Goal: Transaction & Acquisition: Download file/media

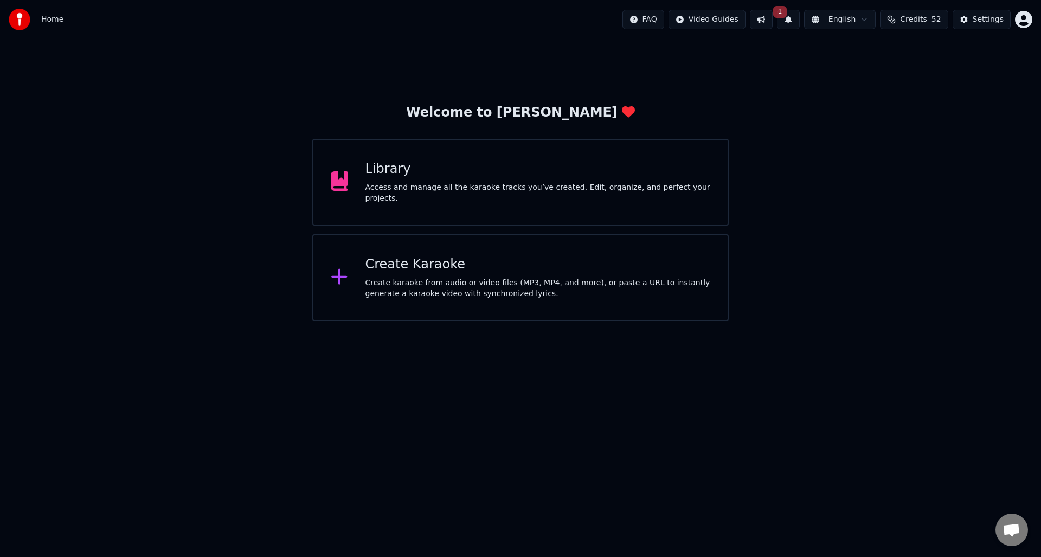
click at [442, 292] on div "Create karaoke from audio or video files (MP3, MP4, and more), or paste a URL t…" at bounding box center [539, 289] width 346 height 22
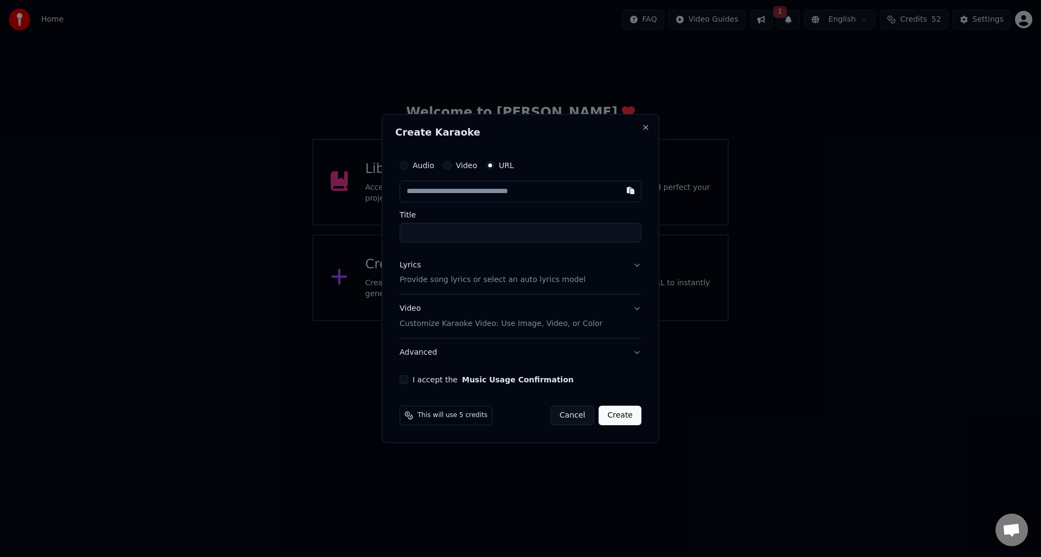
type input "**********"
click at [412, 282] on p "Provide song lyrics or select an auto lyrics model" at bounding box center [493, 280] width 186 height 11
type input "**********"
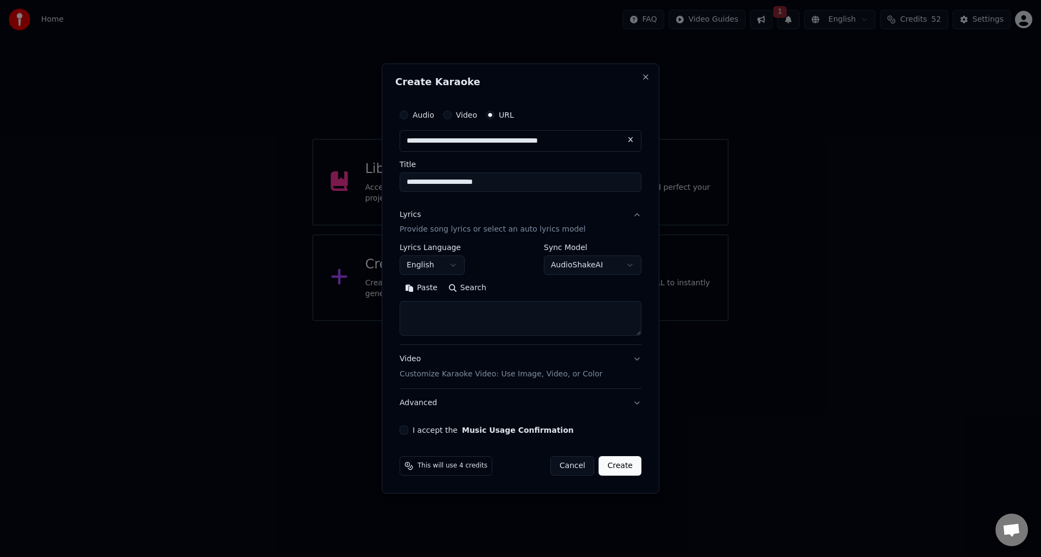
click at [415, 312] on textarea at bounding box center [521, 319] width 242 height 35
paste textarea "**********"
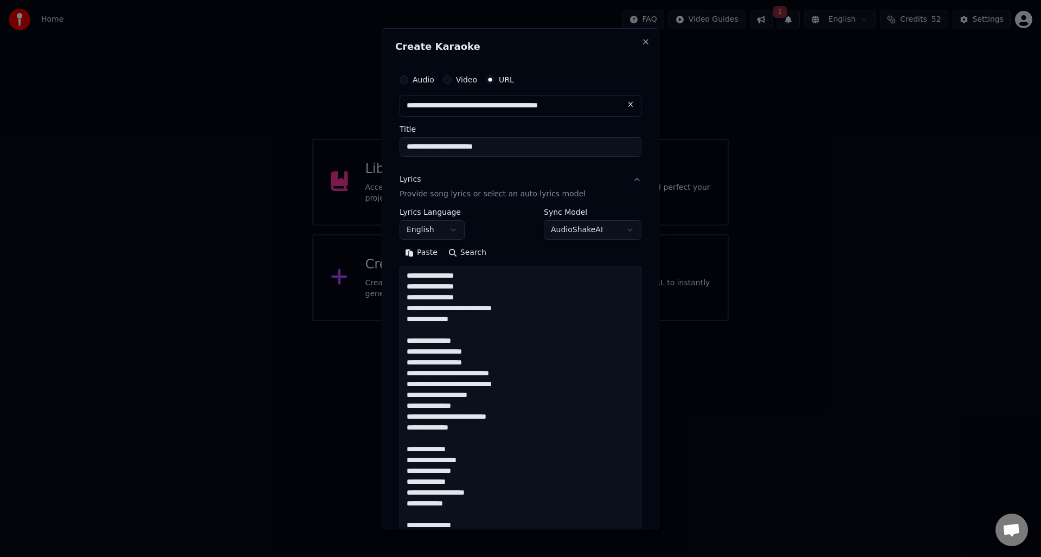
scroll to position [588, 0]
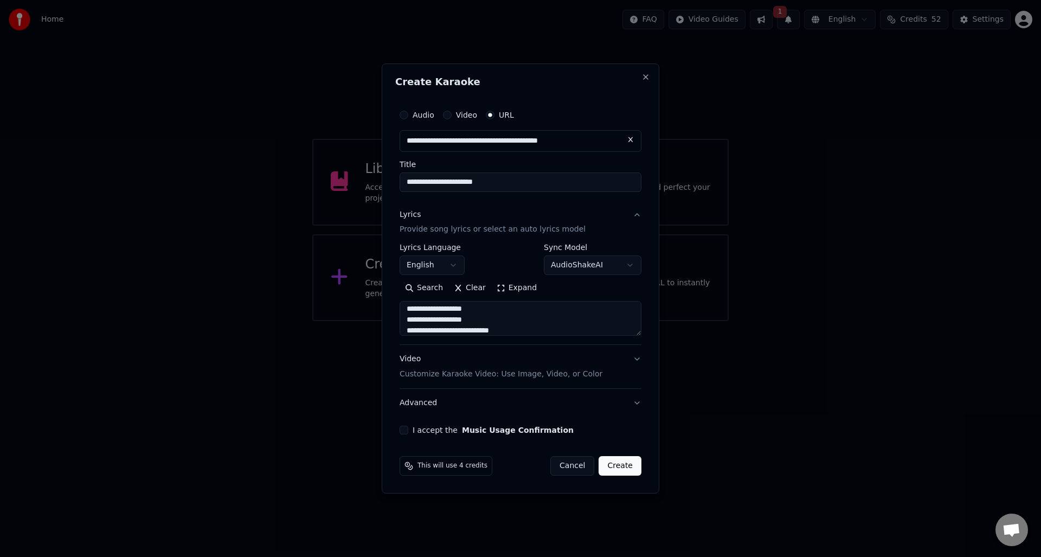
type textarea "**********"
click at [407, 432] on button "I accept the Music Usage Confirmation" at bounding box center [404, 430] width 9 height 9
click at [620, 465] on button "Create" at bounding box center [620, 466] width 43 height 20
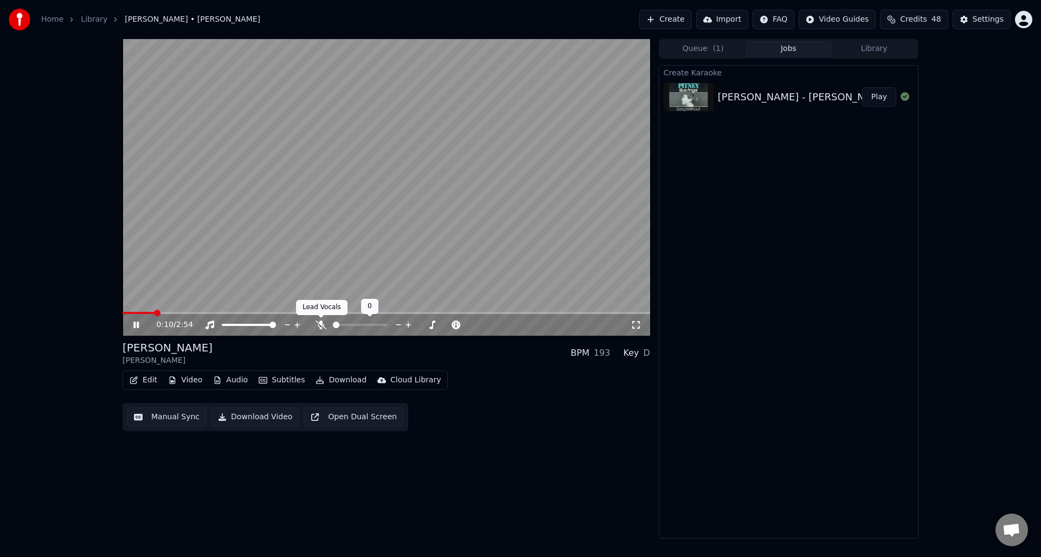
drag, startPoint x: 322, startPoint y: 324, endPoint x: 336, endPoint y: 335, distance: 17.8
click at [322, 324] on icon at bounding box center [321, 325] width 11 height 9
click at [161, 417] on button "Manual Sync" at bounding box center [167, 417] width 80 height 20
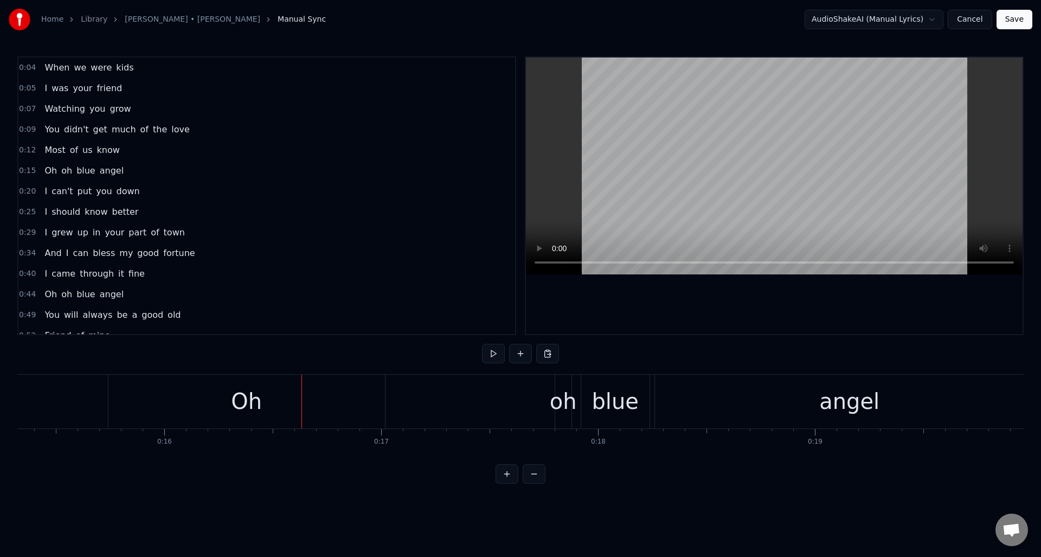
scroll to position [0, 3345]
click at [541, 388] on div "oh" at bounding box center [542, 401] width 27 height 33
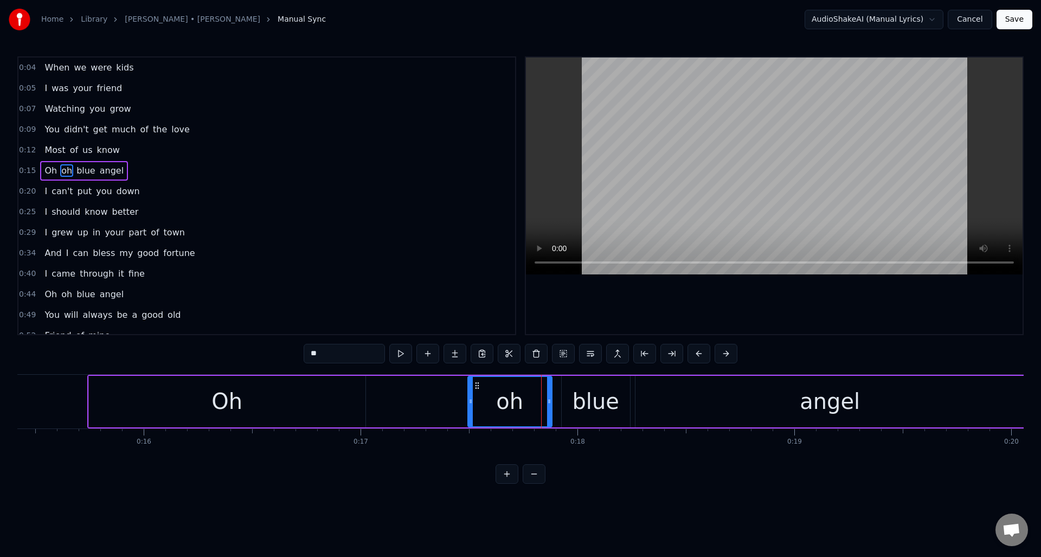
drag, startPoint x: 540, startPoint y: 395, endPoint x: 472, endPoint y: 400, distance: 68.0
click at [472, 400] on div at bounding box center [471, 401] width 4 height 49
click at [351, 401] on div "Oh" at bounding box center [227, 402] width 277 height 52
type input "**"
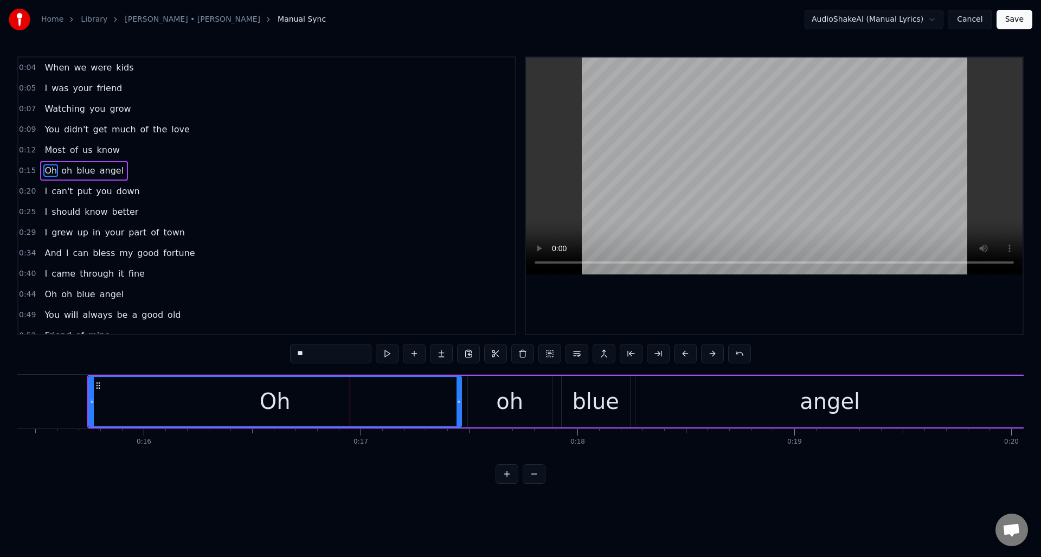
drag, startPoint x: 363, startPoint y: 404, endPoint x: 459, endPoint y: 401, distance: 96.0
click at [459, 401] on icon at bounding box center [459, 401] width 4 height 9
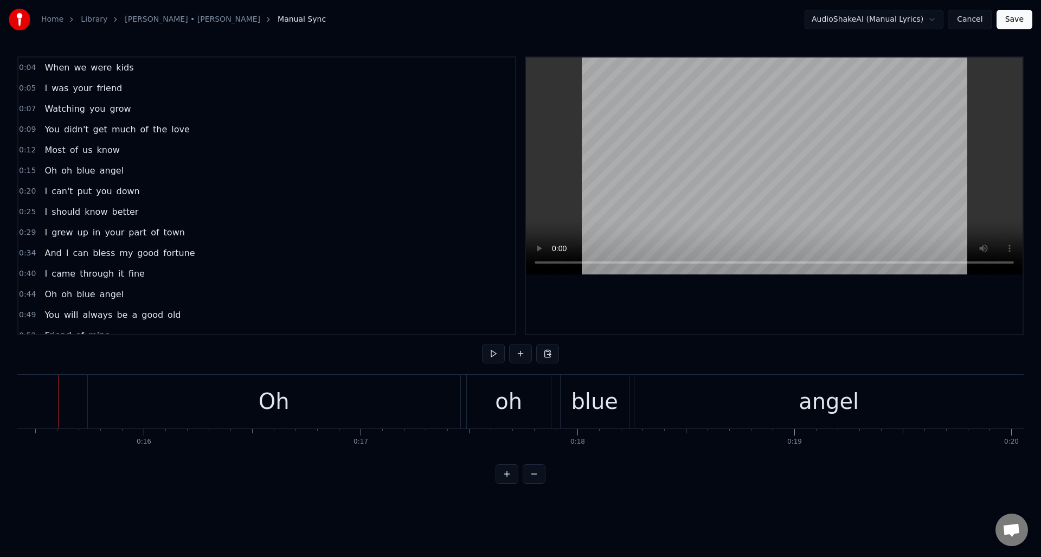
scroll to position [0, 3332]
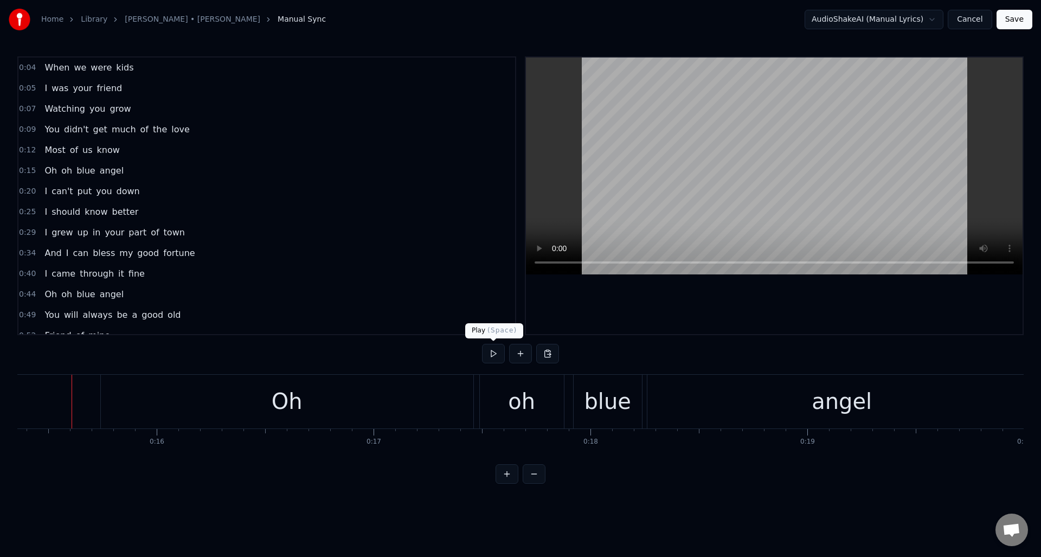
click at [489, 352] on button at bounding box center [493, 354] width 23 height 20
click at [449, 397] on div "Oh" at bounding box center [287, 402] width 373 height 54
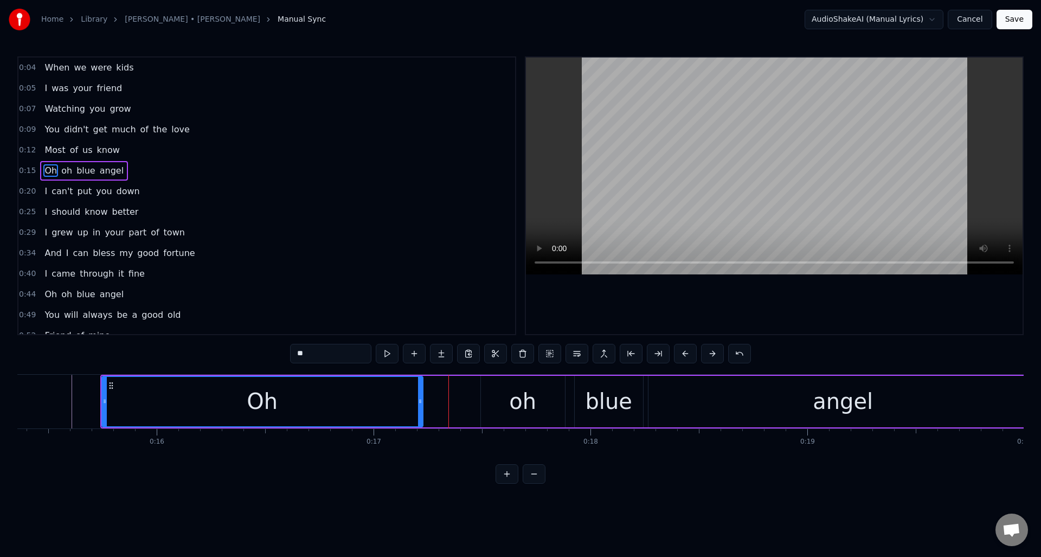
drag, startPoint x: 470, startPoint y: 395, endPoint x: 438, endPoint y: 394, distance: 32.5
click at [419, 399] on div at bounding box center [420, 401] width 4 height 49
click at [495, 392] on div "oh" at bounding box center [523, 402] width 84 height 52
type input "**"
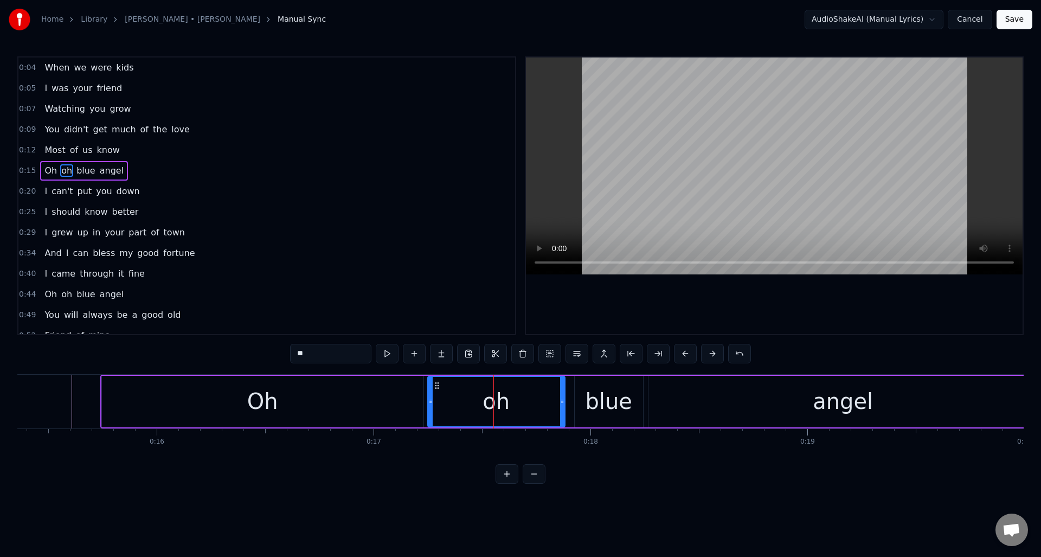
drag, startPoint x: 484, startPoint y: 397, endPoint x: 431, endPoint y: 399, distance: 53.2
click at [431, 399] on icon at bounding box center [431, 401] width 4 height 9
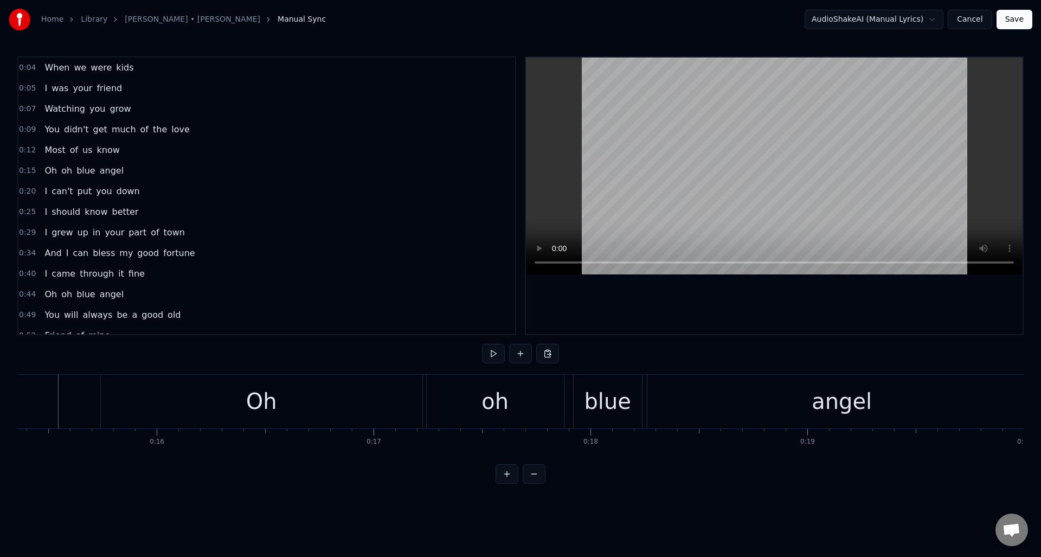
scroll to position [0, 3319]
click at [491, 356] on button at bounding box center [493, 354] width 23 height 20
click at [414, 398] on div "Oh" at bounding box center [275, 402] width 322 height 54
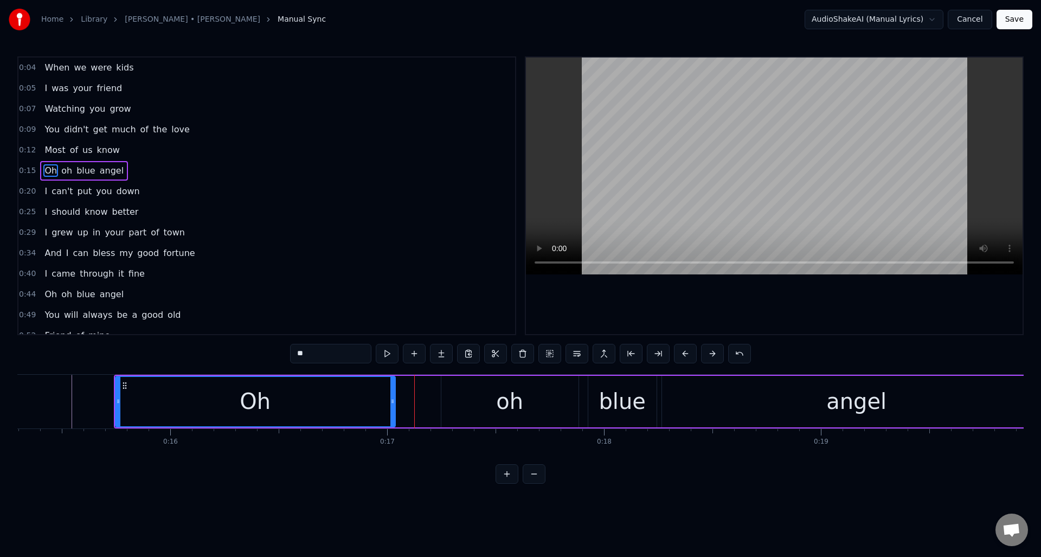
drag, startPoint x: 434, startPoint y: 399, endPoint x: 404, endPoint y: 399, distance: 29.8
click at [392, 401] on icon at bounding box center [393, 401] width 4 height 9
click at [458, 395] on div "oh" at bounding box center [510, 402] width 137 height 52
type input "**"
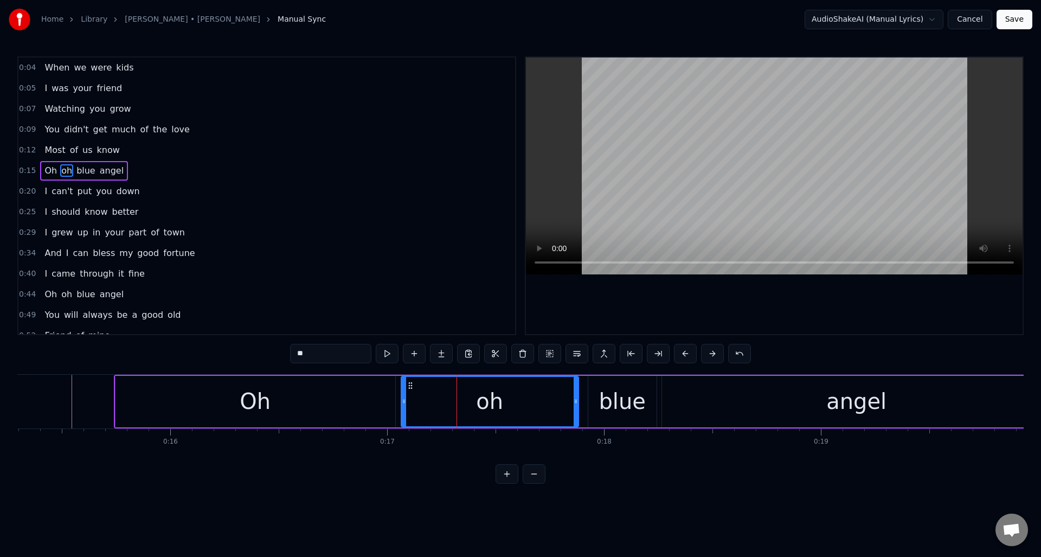
drag, startPoint x: 443, startPoint y: 400, endPoint x: 403, endPoint y: 402, distance: 40.2
click at [403, 402] on icon at bounding box center [404, 401] width 4 height 9
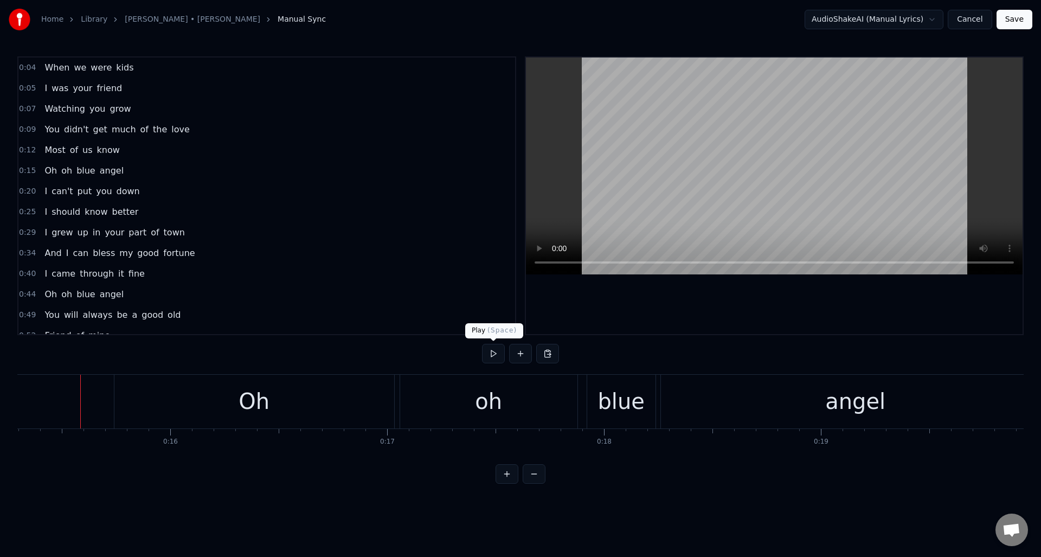
click at [493, 357] on button at bounding box center [493, 354] width 23 height 20
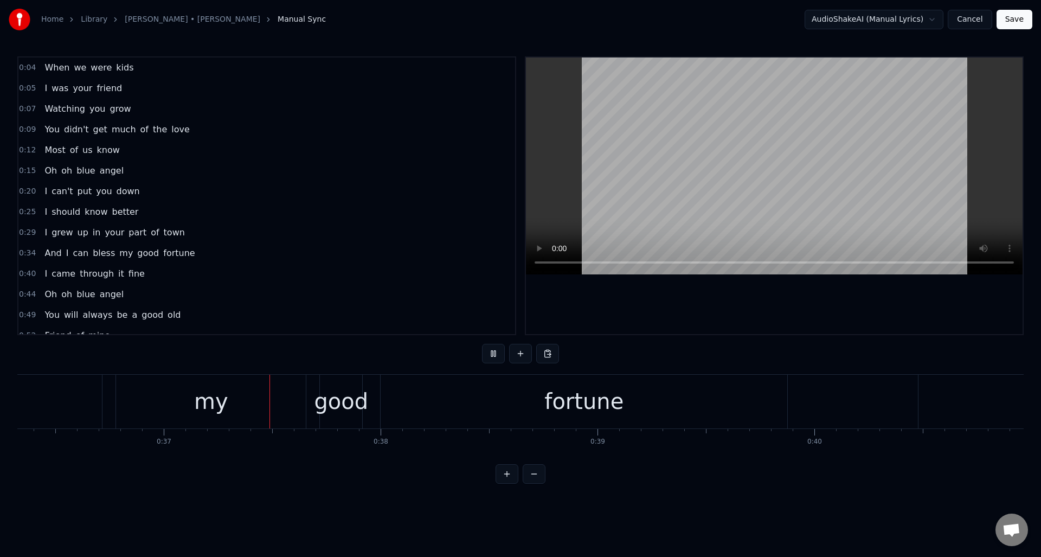
scroll to position [0, 7924]
click at [493, 357] on button at bounding box center [493, 354] width 23 height 20
click at [302, 394] on div "good" at bounding box center [298, 401] width 54 height 33
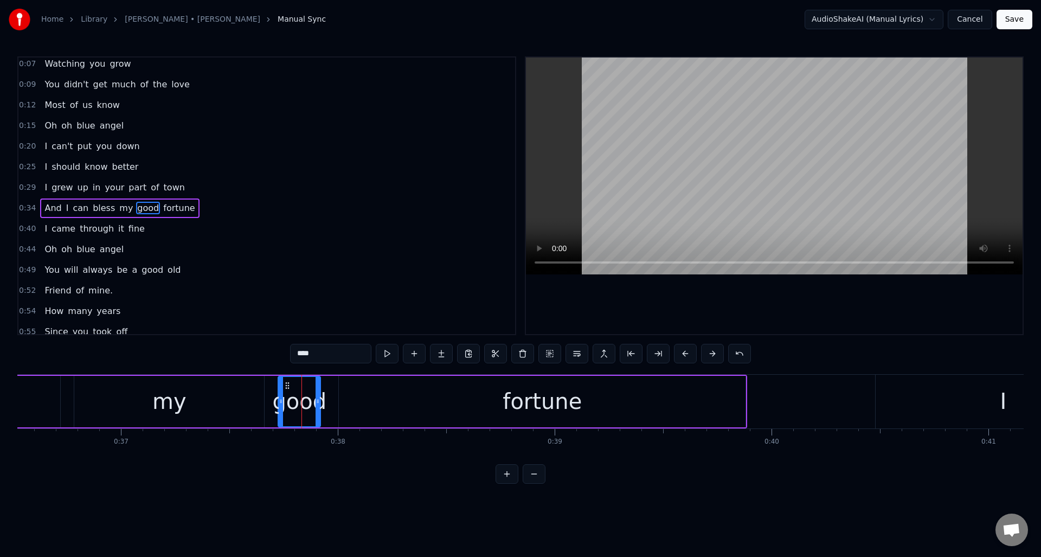
scroll to position [57, 0]
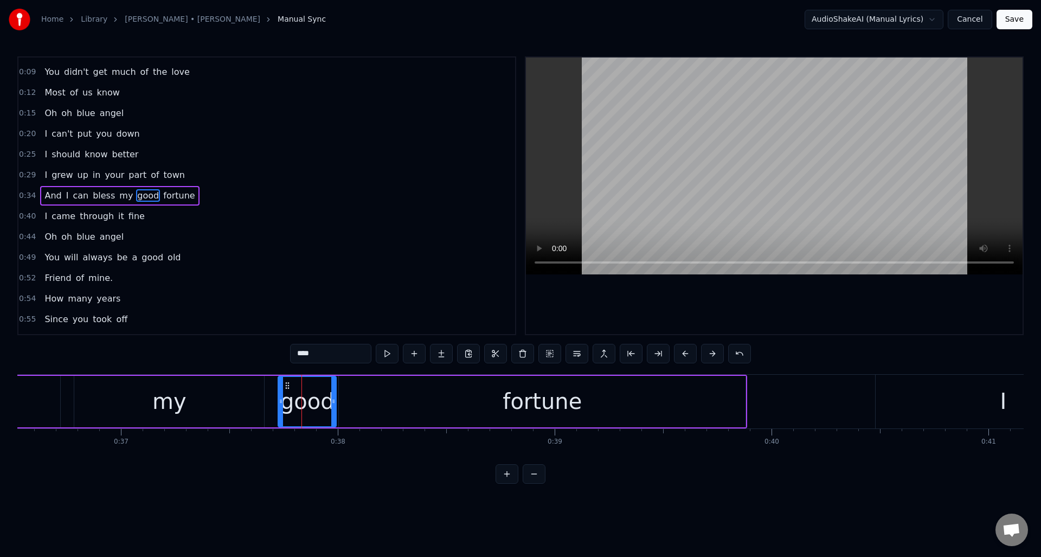
drag, startPoint x: 318, startPoint y: 393, endPoint x: 334, endPoint y: 392, distance: 15.8
click at [334, 392] on div at bounding box center [333, 401] width 4 height 49
click at [64, 387] on div "And I can bless my good fortune" at bounding box center [171, 402] width 1152 height 54
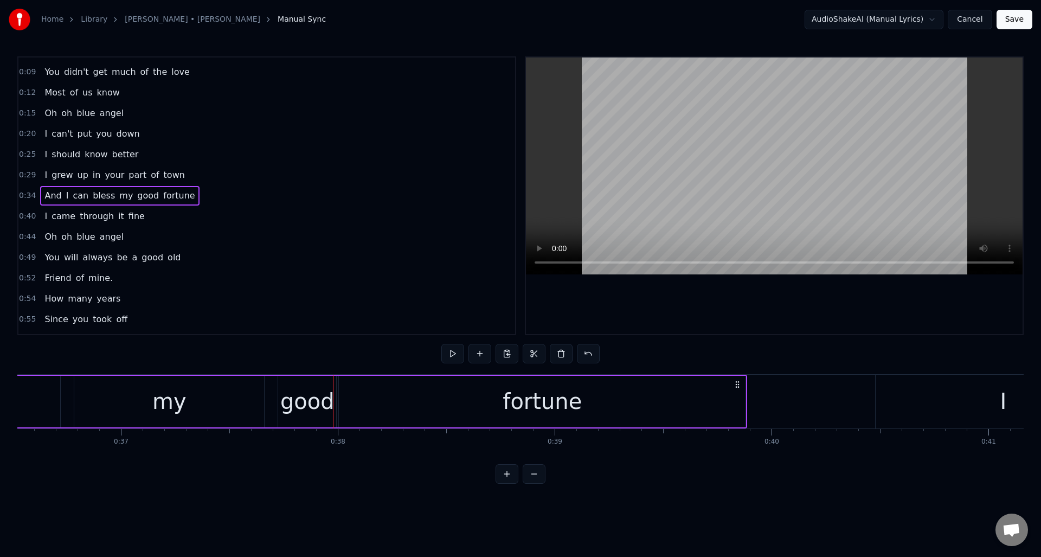
scroll to position [0, 7917]
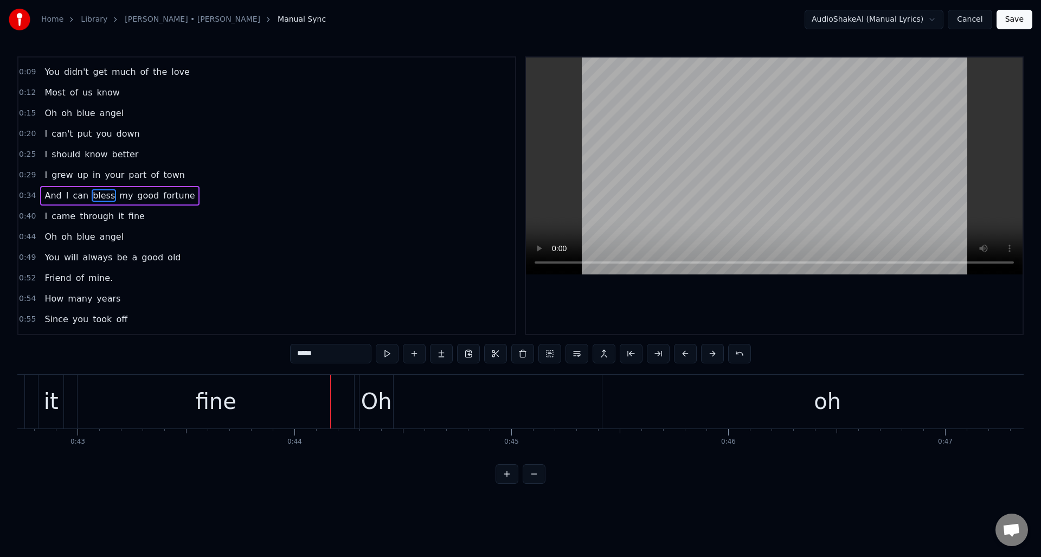
scroll to position [0, 9310]
click at [617, 409] on div "oh" at bounding box center [787, 402] width 450 height 54
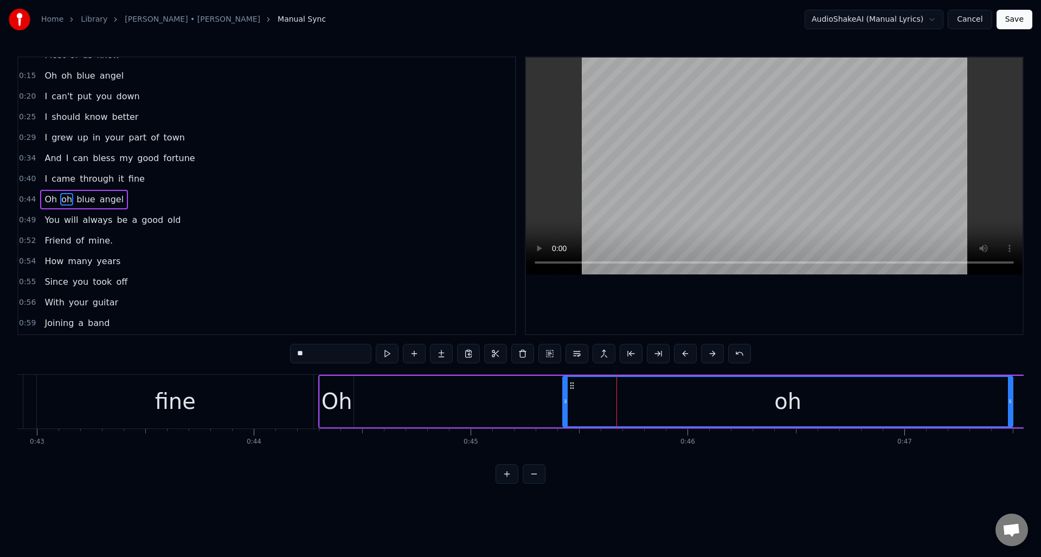
scroll to position [99, 0]
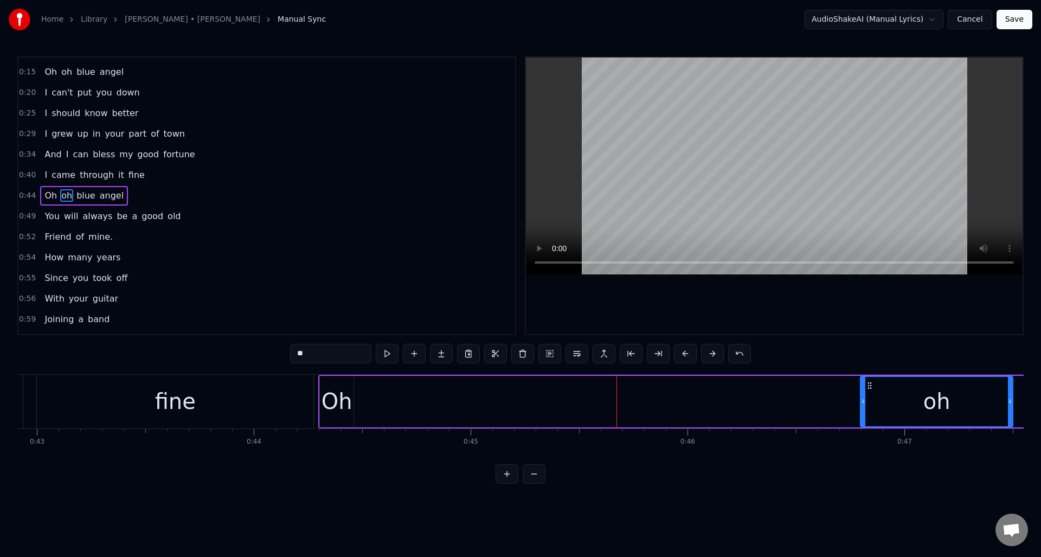
drag, startPoint x: 566, startPoint y: 410, endPoint x: 864, endPoint y: 391, distance: 298.4
click at [864, 391] on div at bounding box center [863, 401] width 4 height 49
click at [343, 392] on div "Oh" at bounding box center [337, 401] width 31 height 33
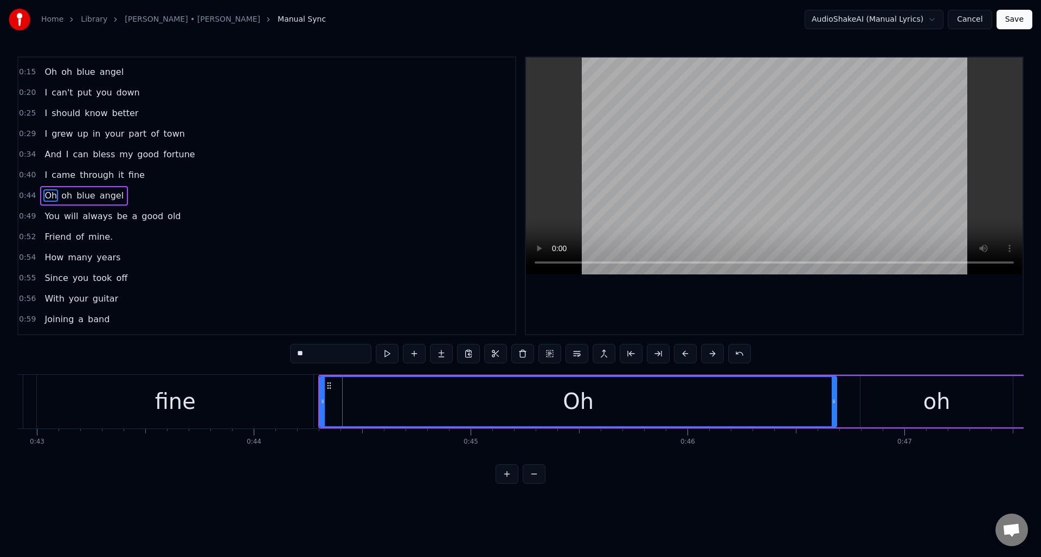
drag, startPoint x: 351, startPoint y: 393, endPoint x: 835, endPoint y: 404, distance: 483.4
click at [835, 404] on div at bounding box center [834, 401] width 4 height 49
click at [382, 354] on button at bounding box center [387, 354] width 23 height 20
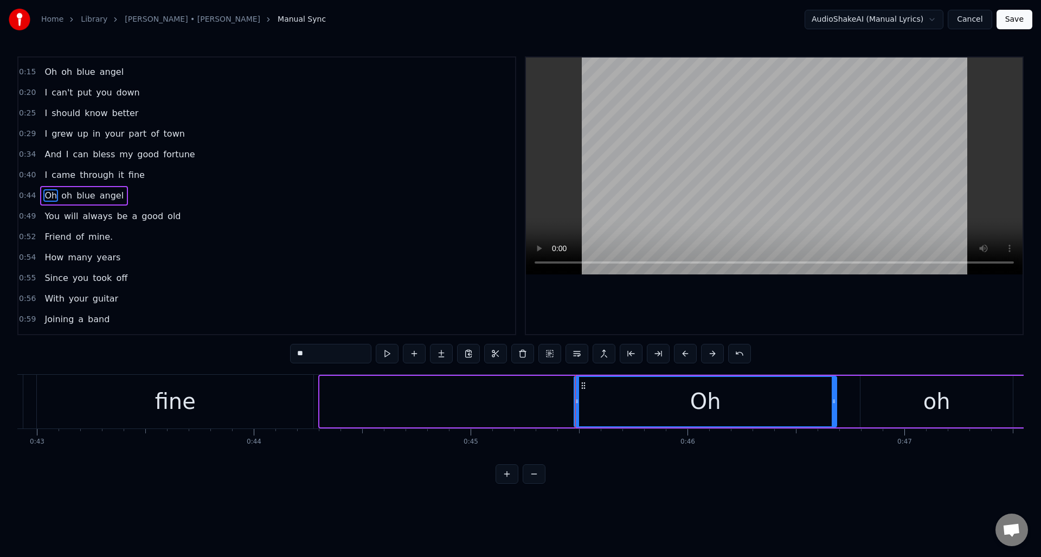
drag, startPoint x: 321, startPoint y: 406, endPoint x: 576, endPoint y: 402, distance: 254.4
click at [576, 402] on div at bounding box center [577, 401] width 4 height 49
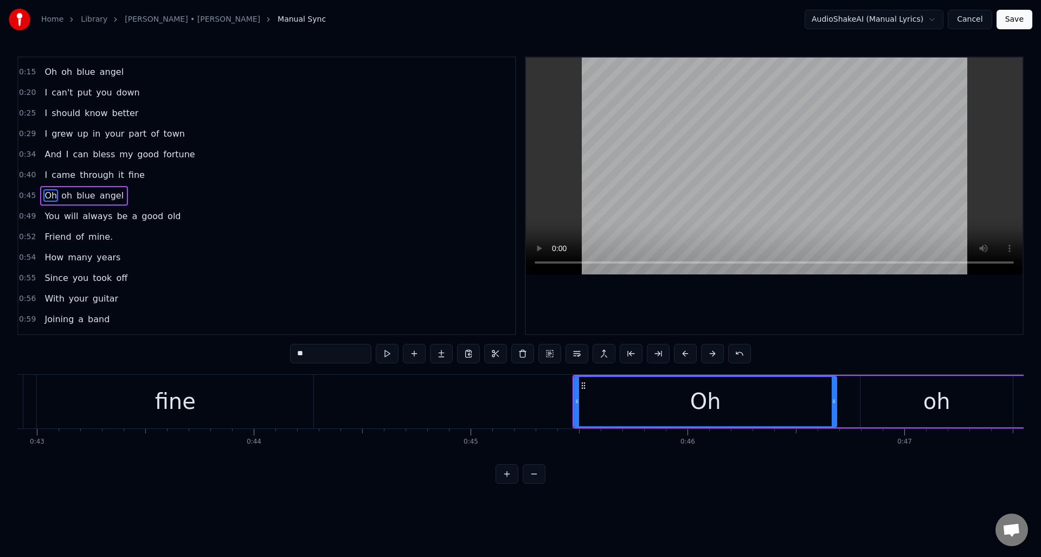
click at [302, 397] on div "fine" at bounding box center [175, 402] width 277 height 54
type input "****"
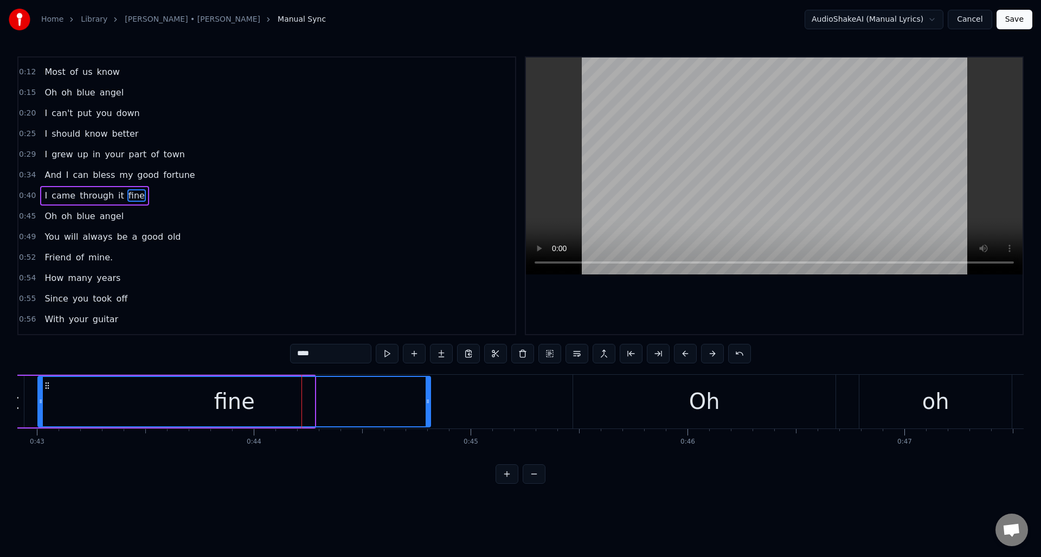
drag, startPoint x: 313, startPoint y: 404, endPoint x: 429, endPoint y: 402, distance: 116.1
click at [429, 402] on icon at bounding box center [428, 401] width 4 height 9
click at [385, 356] on button at bounding box center [387, 354] width 23 height 20
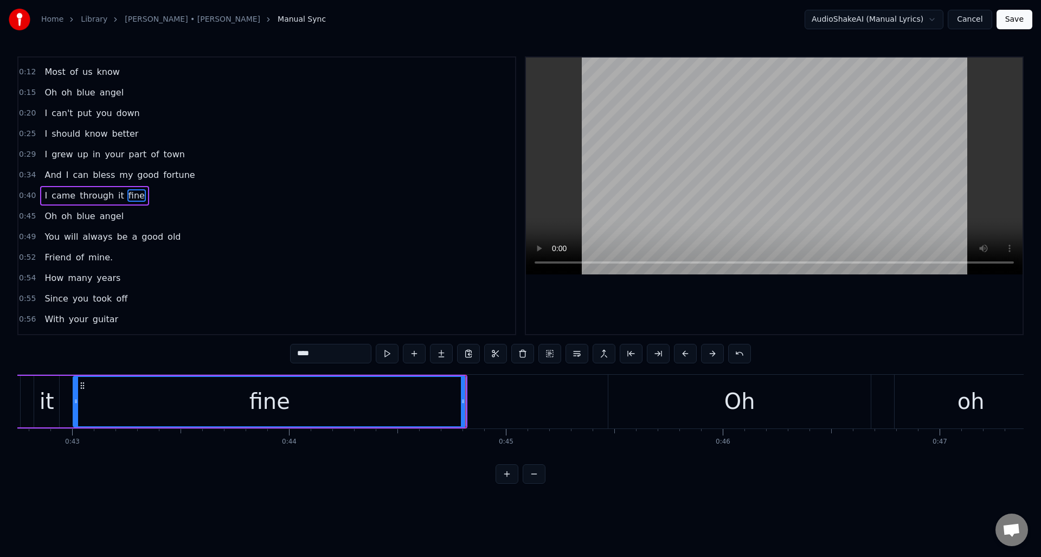
click at [385, 356] on button at bounding box center [387, 354] width 23 height 20
drag, startPoint x: 463, startPoint y: 408, endPoint x: 403, endPoint y: 410, distance: 60.2
click at [403, 410] on div at bounding box center [402, 401] width 4 height 49
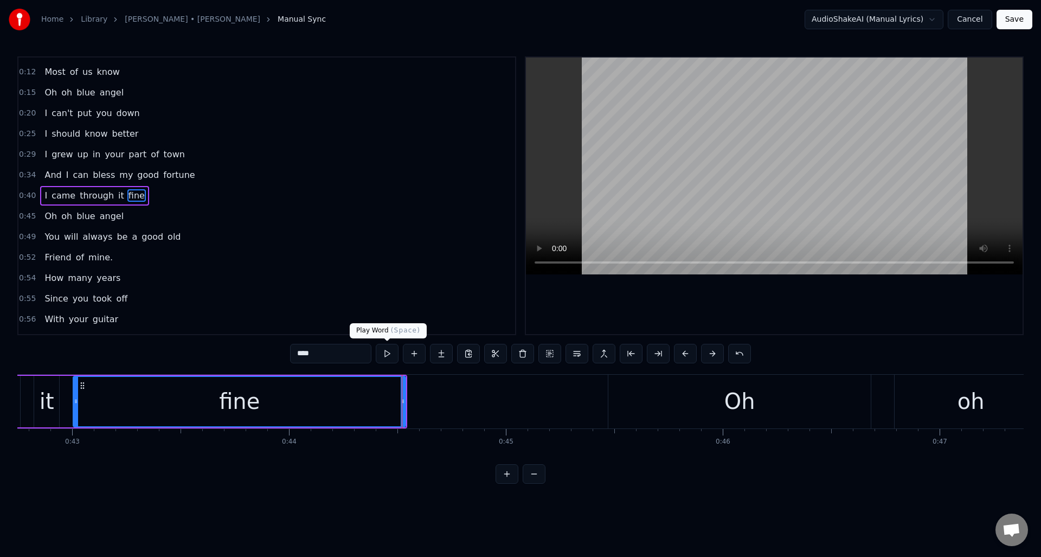
click at [387, 355] on button at bounding box center [387, 354] width 23 height 20
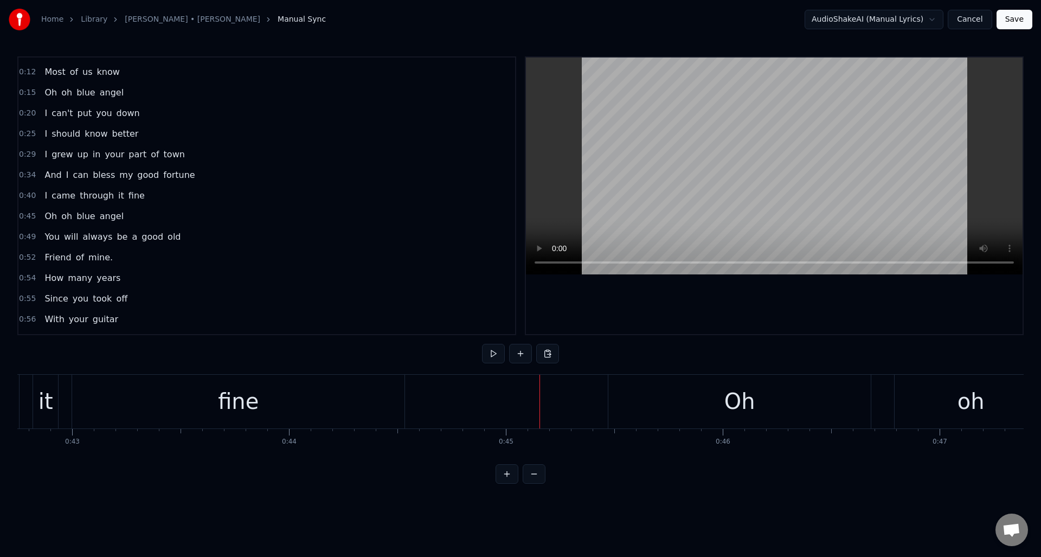
click at [914, 394] on div "oh" at bounding box center [971, 402] width 152 height 54
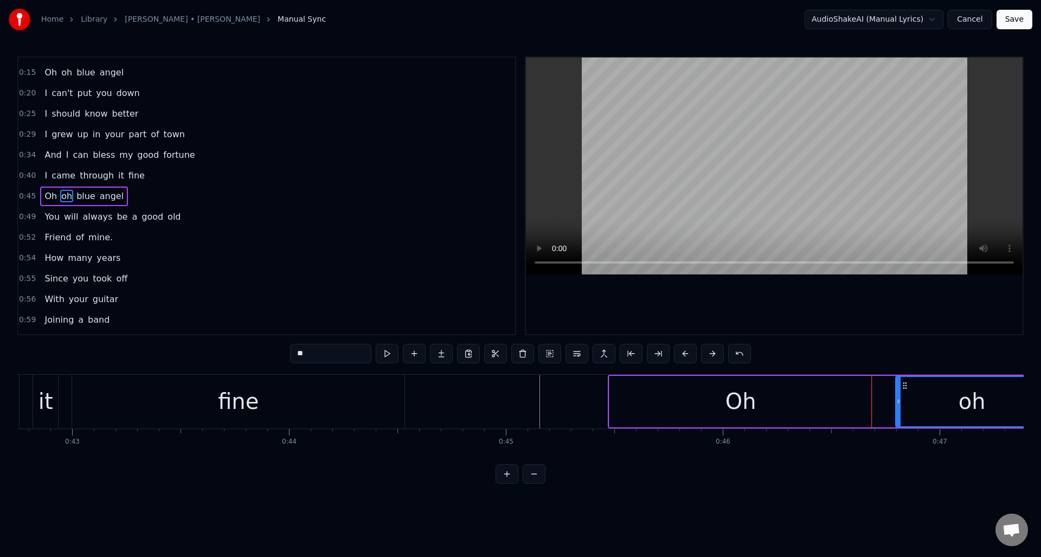
scroll to position [99, 0]
drag, startPoint x: 899, startPoint y: 400, endPoint x: 882, endPoint y: 404, distance: 17.8
click at [882, 404] on icon at bounding box center [881, 401] width 4 height 9
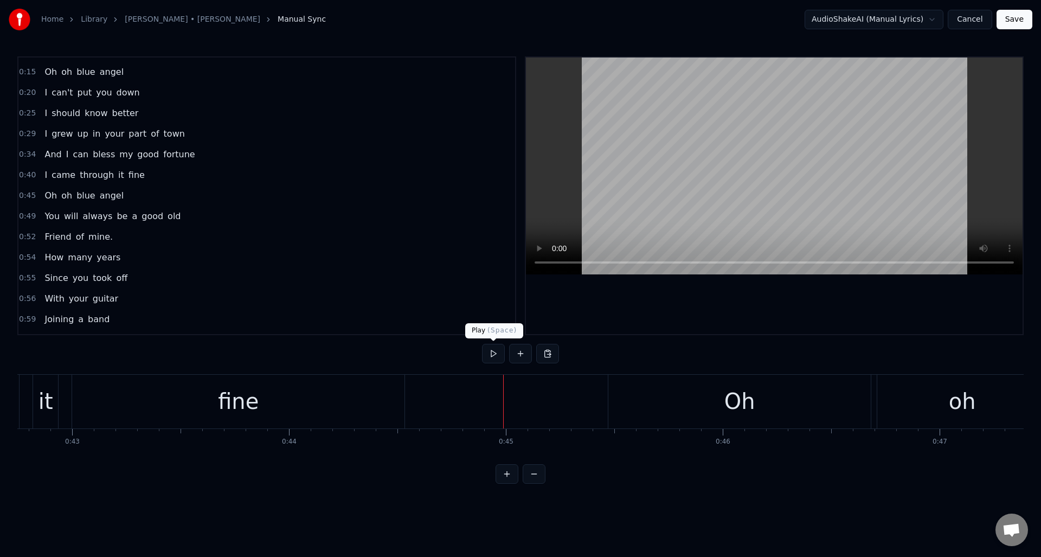
click at [491, 355] on button at bounding box center [493, 354] width 23 height 20
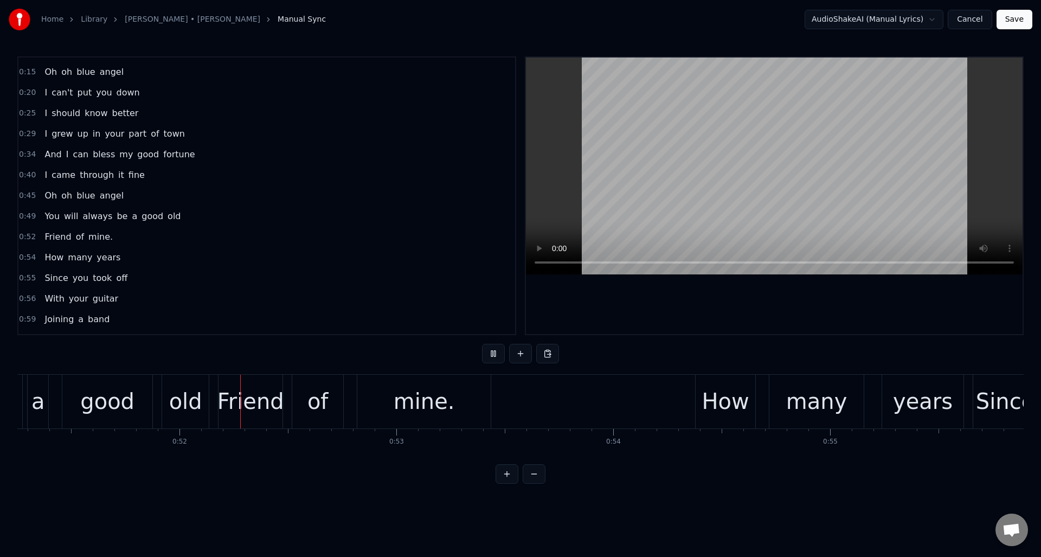
scroll to position [0, 11122]
click at [491, 355] on button at bounding box center [493, 354] width 23 height 20
click at [239, 398] on div "Friend" at bounding box center [249, 401] width 67 height 33
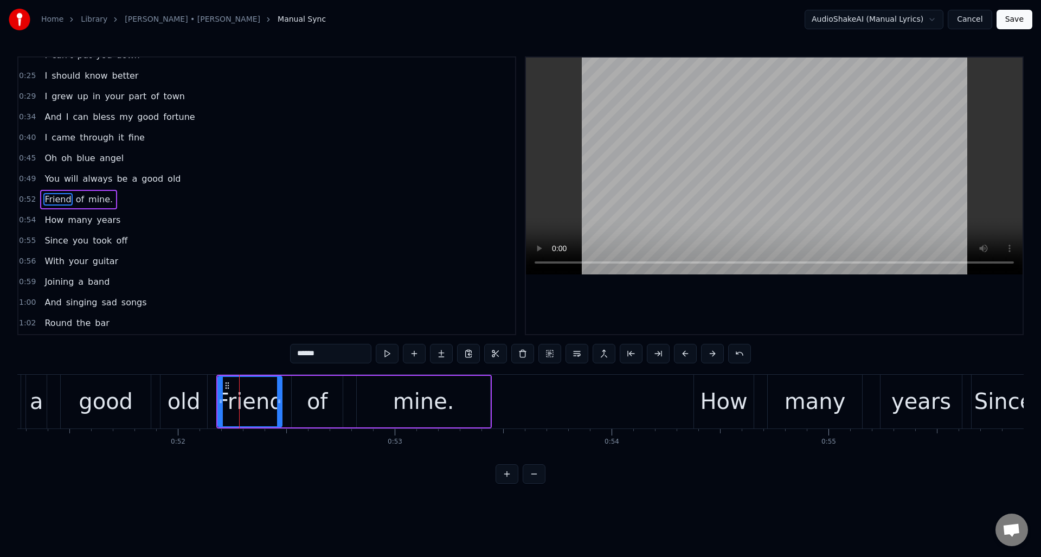
scroll to position [140, 0]
click at [301, 355] on input "******" at bounding box center [330, 354] width 81 height 20
click at [264, 404] on div "rie" at bounding box center [250, 401] width 63 height 49
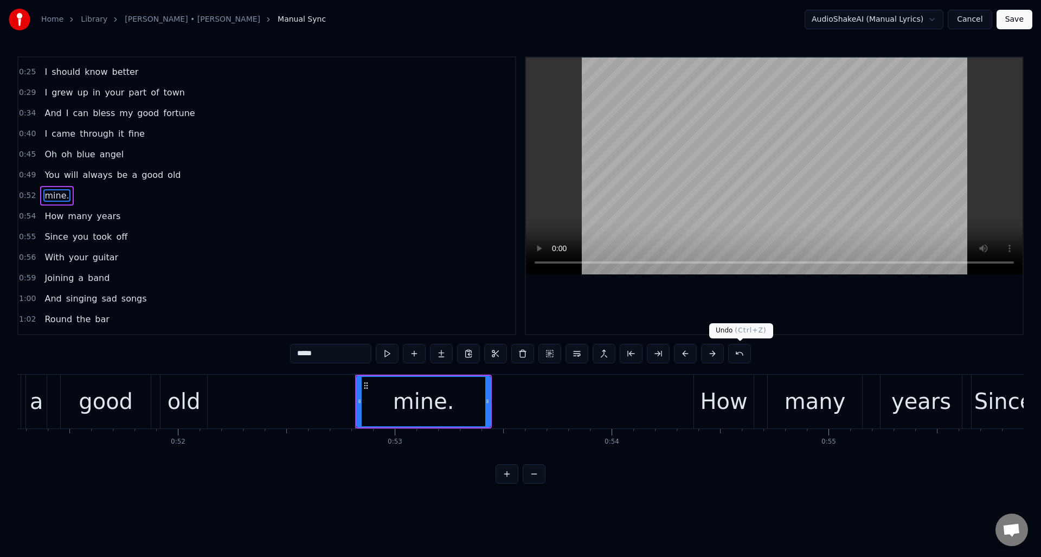
click at [744, 356] on button at bounding box center [739, 354] width 23 height 20
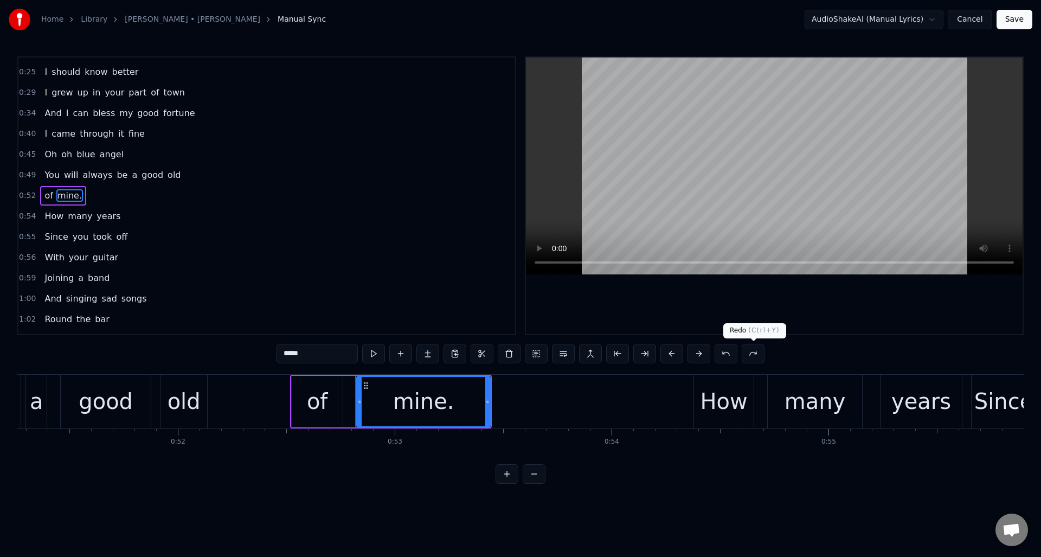
click at [744, 356] on button at bounding box center [753, 354] width 23 height 20
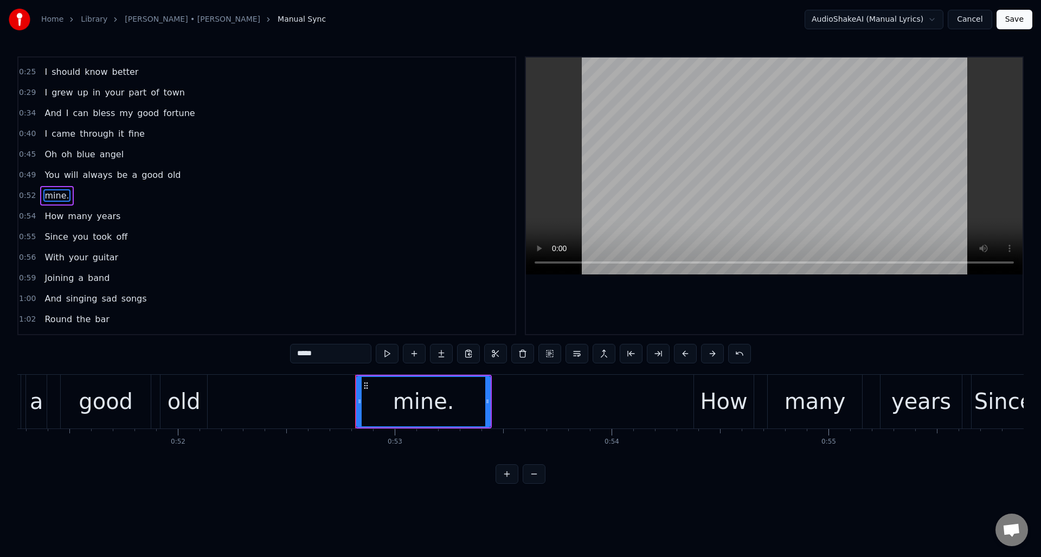
click at [736, 352] on button at bounding box center [739, 354] width 23 height 20
click at [736, 352] on button at bounding box center [726, 354] width 23 height 20
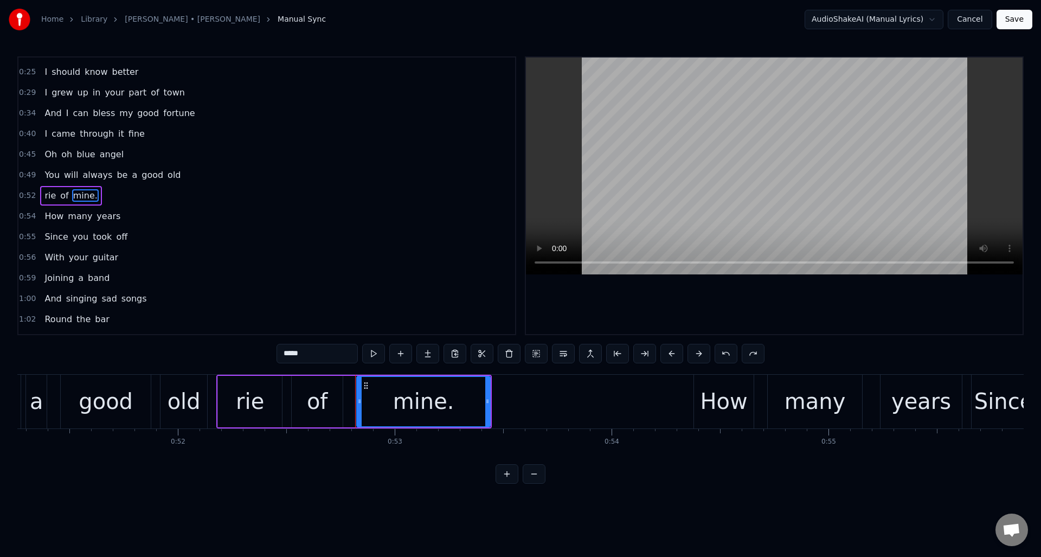
click at [256, 392] on div "rie" at bounding box center [250, 401] width 28 height 33
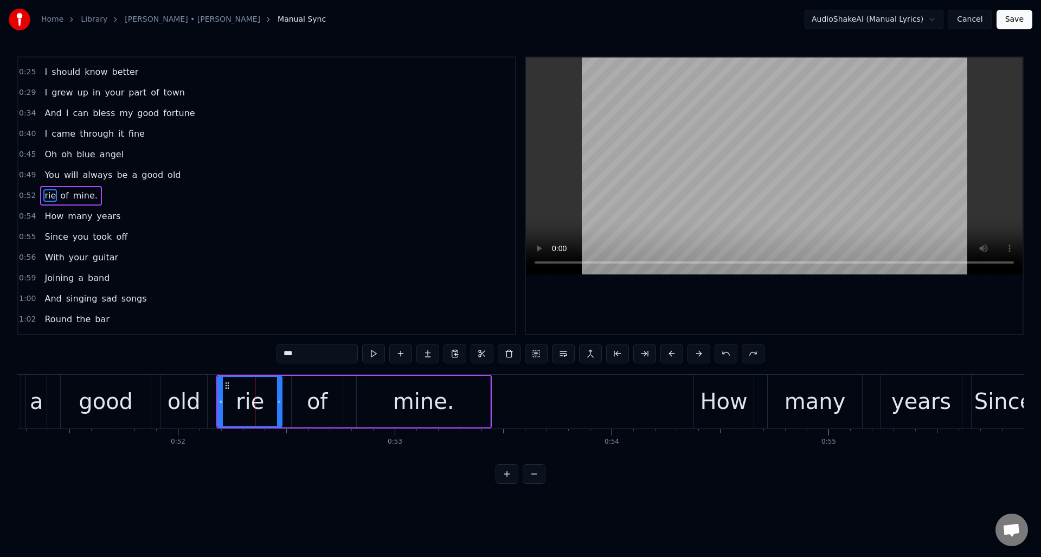
drag, startPoint x: 310, startPoint y: 357, endPoint x: 271, endPoint y: 356, distance: 39.1
click at [271, 356] on div "0:04 When we were kids 0:05 I was your friend 0:07 Watching you grow 0:09 You d…" at bounding box center [520, 269] width 1007 height 427
click at [214, 394] on div at bounding box center [215, 401] width 4 height 49
click at [108, 388] on div "good" at bounding box center [106, 401] width 54 height 33
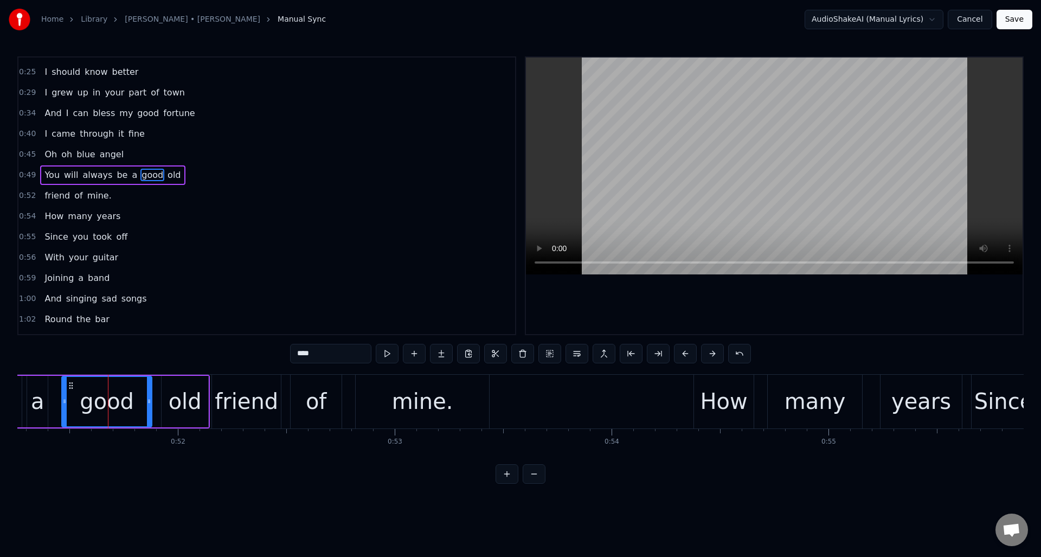
scroll to position [119, 0]
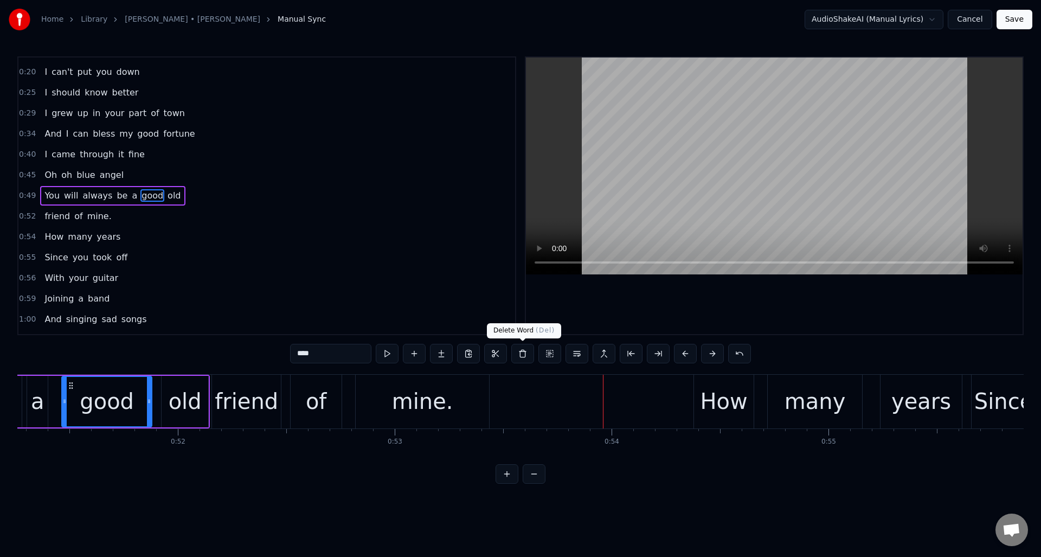
click at [475, 388] on div "mine." at bounding box center [422, 402] width 133 height 54
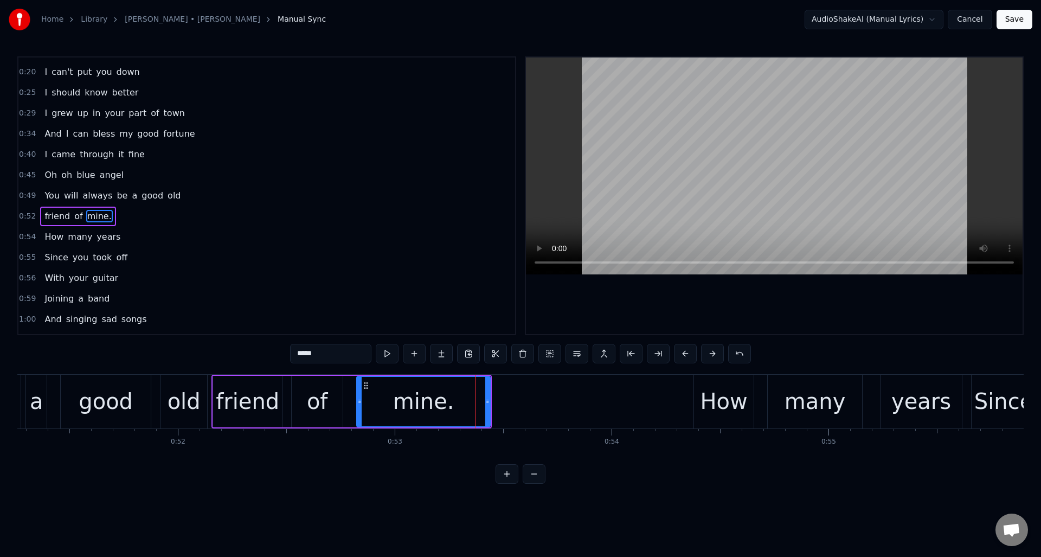
scroll to position [140, 0]
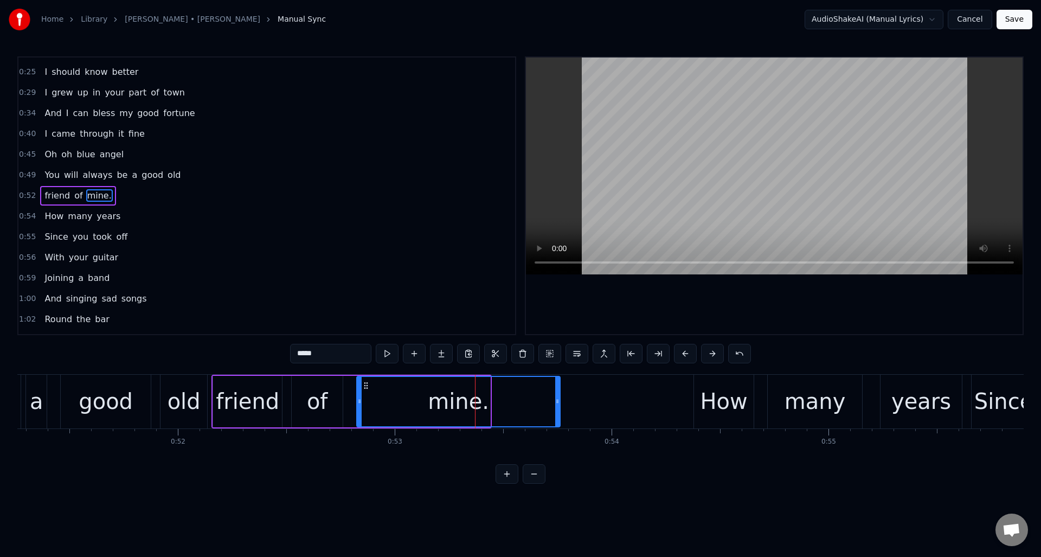
drag, startPoint x: 489, startPoint y: 396, endPoint x: 559, endPoint y: 392, distance: 70.1
click at [559, 392] on div at bounding box center [557, 401] width 4 height 49
click at [386, 354] on button at bounding box center [387, 354] width 23 height 20
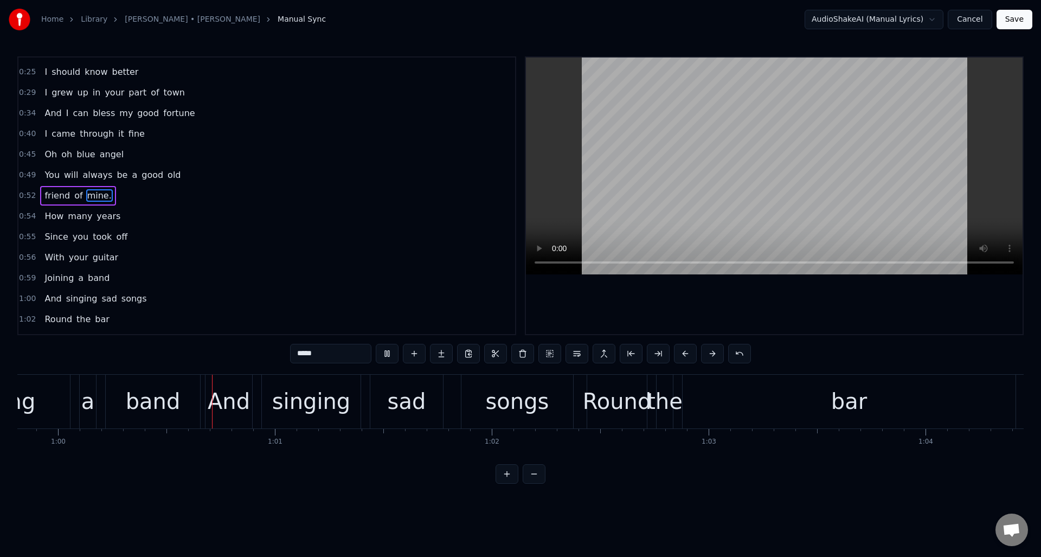
scroll to position [0, 12979]
click at [594, 398] on div "Round" at bounding box center [615, 401] width 69 height 33
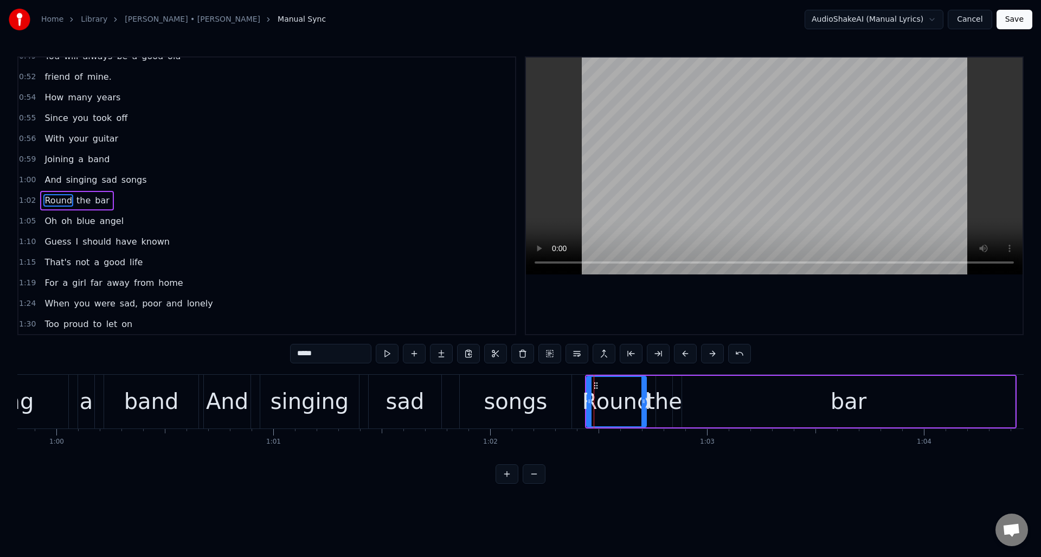
scroll to position [264, 0]
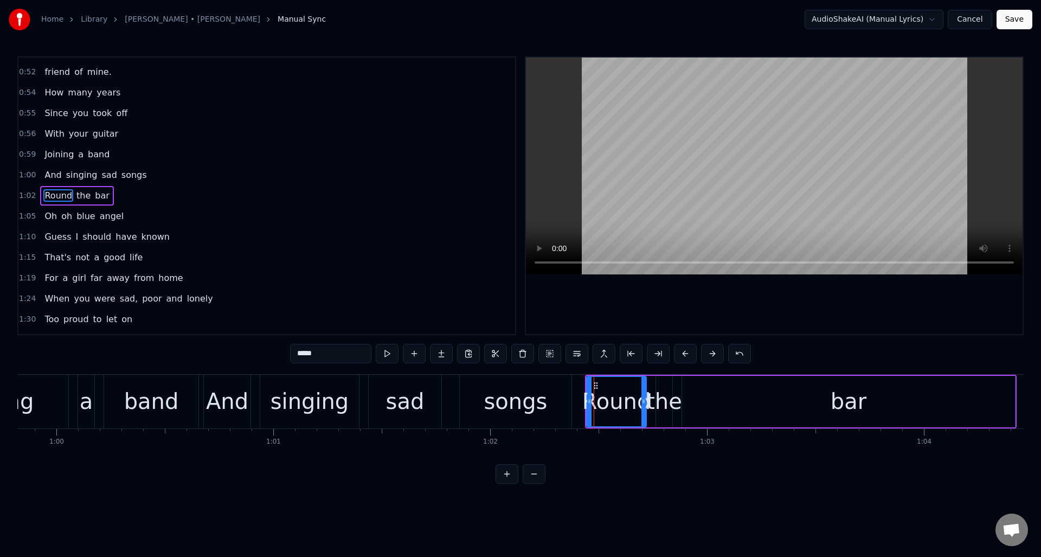
drag, startPoint x: 301, startPoint y: 354, endPoint x: 292, endPoint y: 354, distance: 8.7
click at [292, 354] on input "*****" at bounding box center [330, 354] width 81 height 20
click at [299, 353] on input "*****" at bounding box center [330, 354] width 81 height 20
click at [287, 385] on div "singing" at bounding box center [310, 401] width 79 height 33
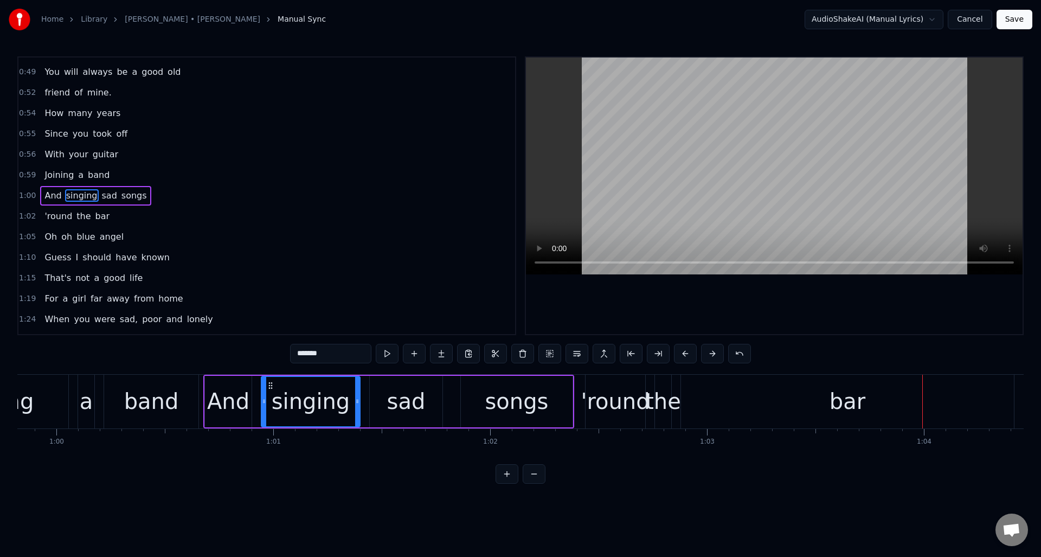
click at [706, 389] on div "bar" at bounding box center [847, 402] width 333 height 54
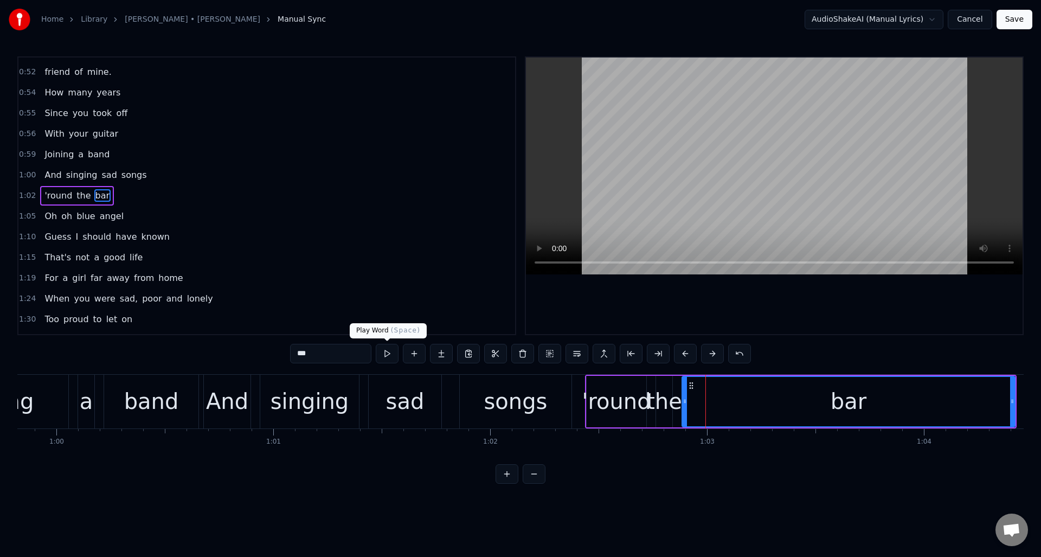
click at [386, 352] on button at bounding box center [387, 354] width 23 height 20
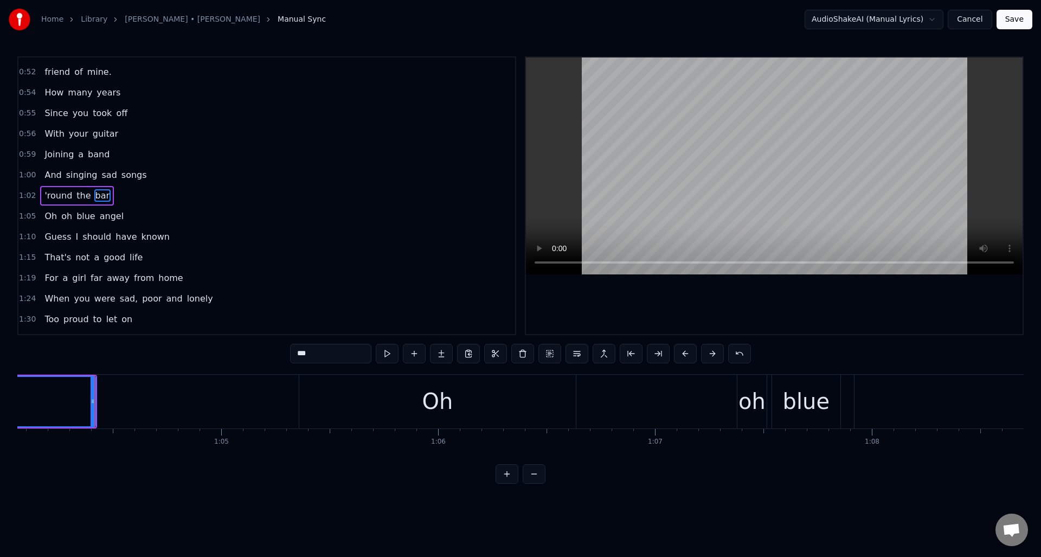
scroll to position [0, 13922]
click at [306, 392] on div "Oh" at bounding box center [414, 402] width 277 height 54
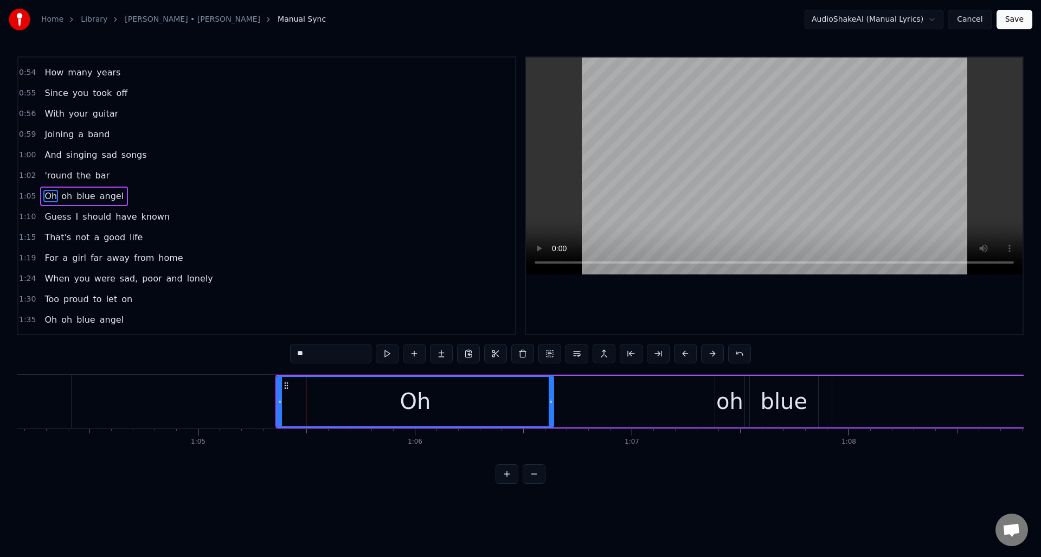
scroll to position [284, 0]
drag, startPoint x: 280, startPoint y: 400, endPoint x: 319, endPoint y: 402, distance: 38.5
click at [319, 402] on icon at bounding box center [318, 401] width 4 height 9
click at [723, 394] on div "oh" at bounding box center [730, 401] width 27 height 33
type input "**"
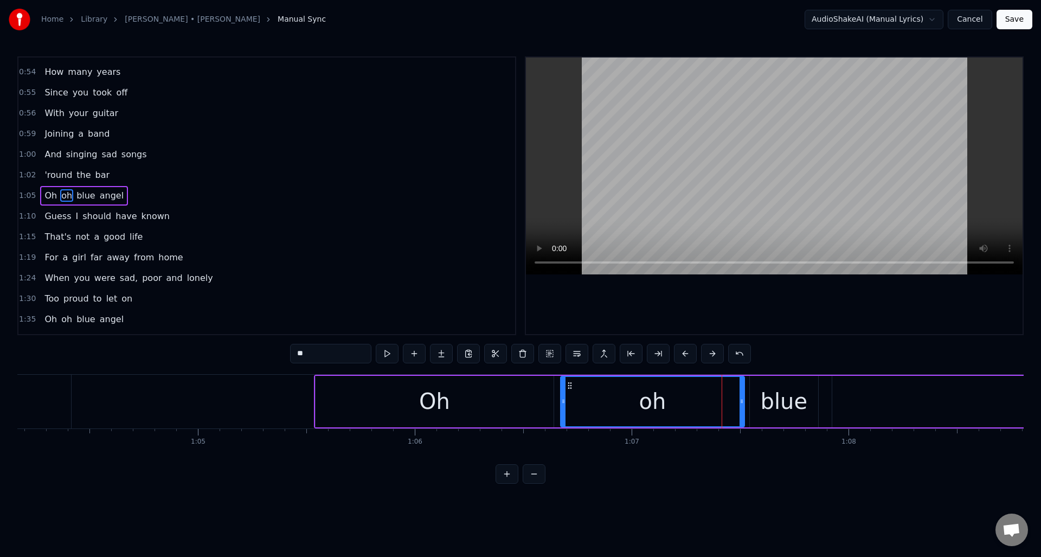
drag, startPoint x: 717, startPoint y: 400, endPoint x: 613, endPoint y: 409, distance: 104.6
click at [562, 404] on icon at bounding box center [563, 401] width 4 height 9
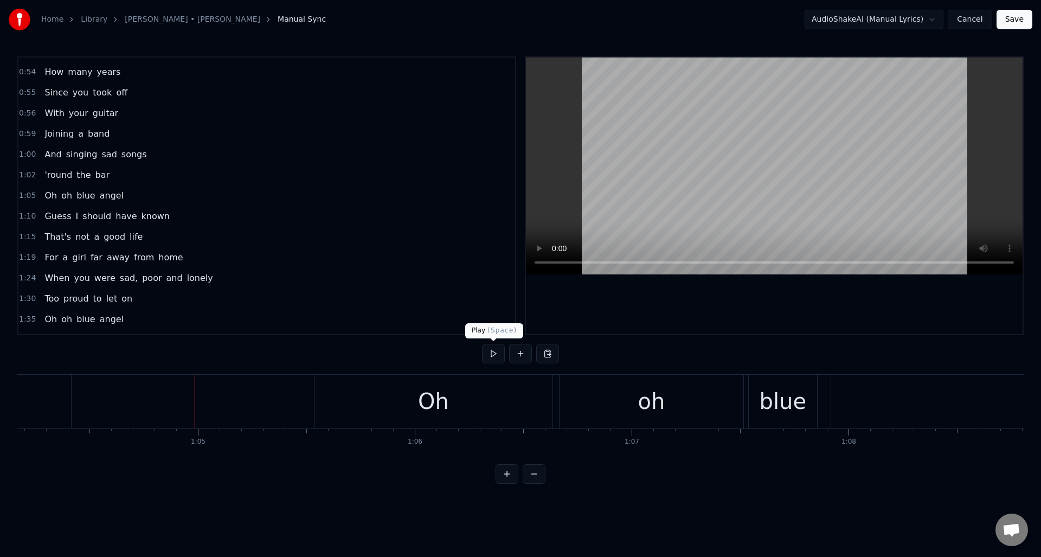
click at [493, 353] on button at bounding box center [493, 354] width 23 height 20
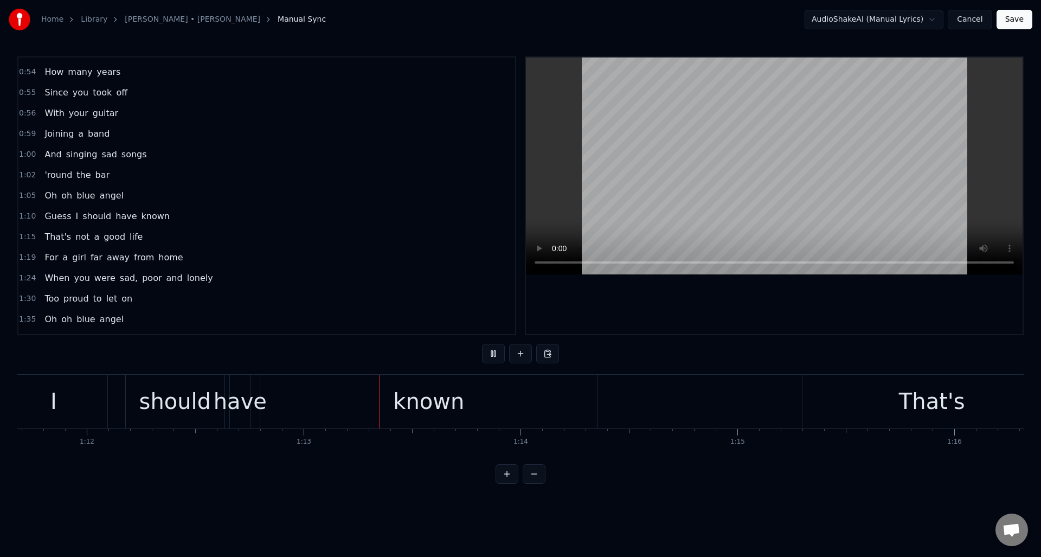
scroll to position [0, 15750]
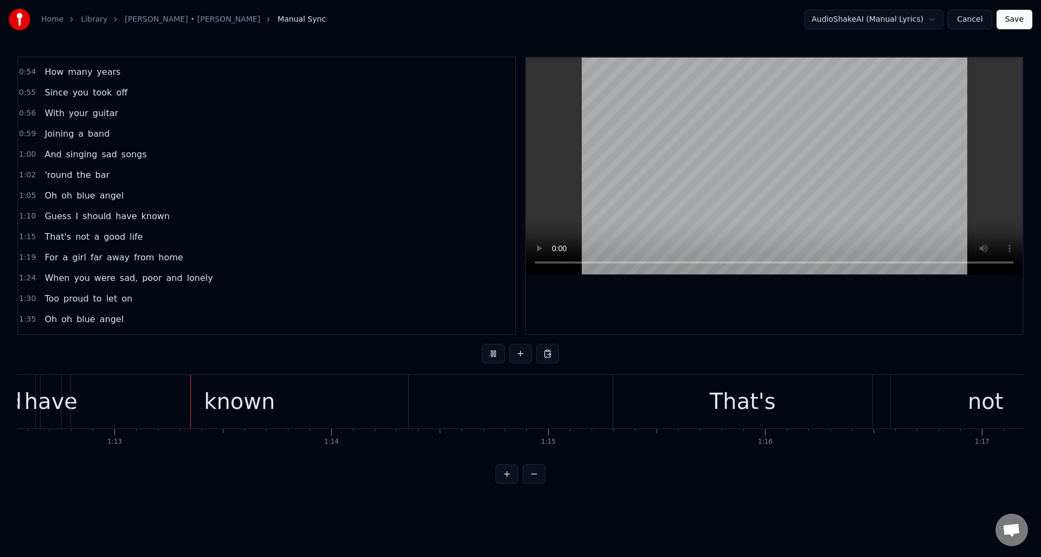
click at [493, 353] on button at bounding box center [493, 354] width 23 height 20
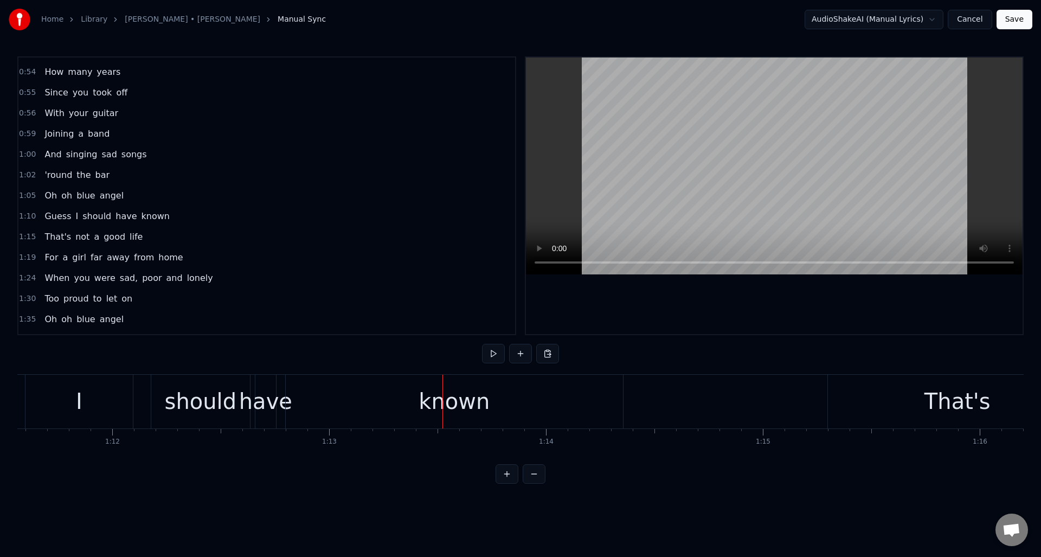
scroll to position [0, 15547]
click at [241, 417] on div "have" at bounding box center [245, 401] width 53 height 33
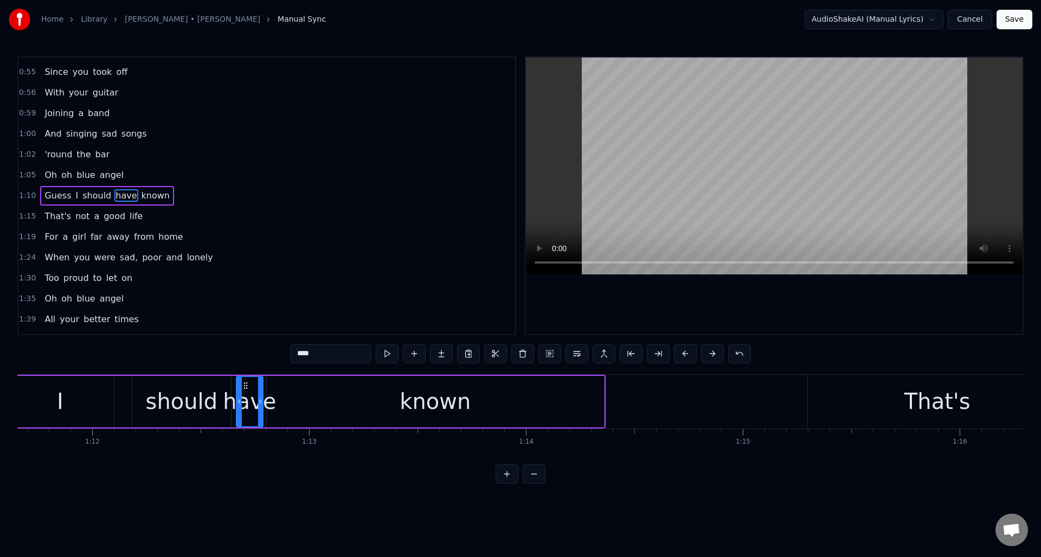
click at [260, 417] on div at bounding box center [260, 401] width 4 height 49
click at [89, 381] on div "I" at bounding box center [60, 402] width 107 height 52
click at [590, 408] on div "known" at bounding box center [435, 402] width 337 height 52
type input "*****"
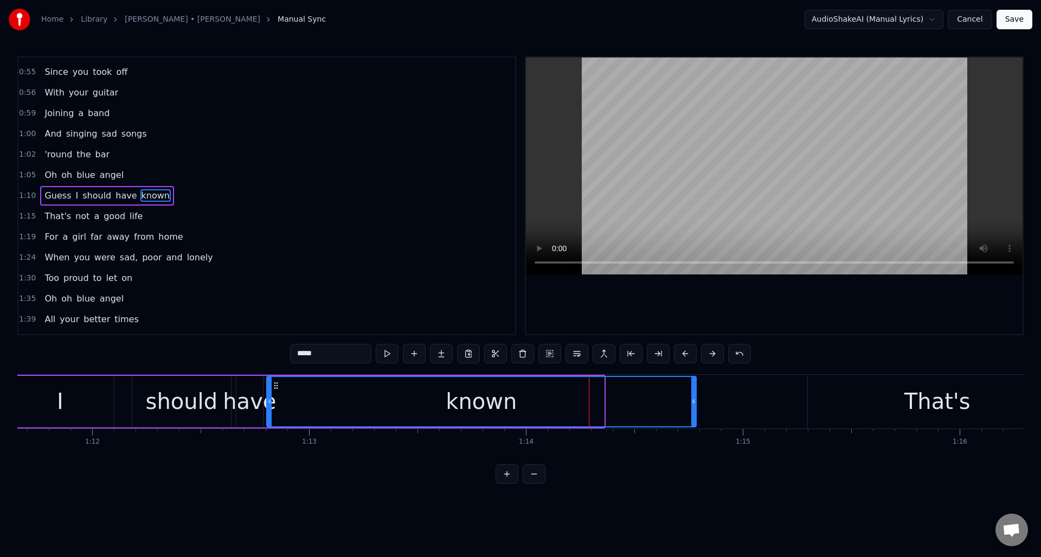
drag, startPoint x: 602, startPoint y: 407, endPoint x: 696, endPoint y: 391, distance: 95.3
click at [694, 399] on div at bounding box center [694, 401] width 4 height 49
click at [385, 354] on button at bounding box center [387, 354] width 23 height 20
click at [204, 195] on div "1:10 Guess I should have known" at bounding box center [266, 196] width 497 height 21
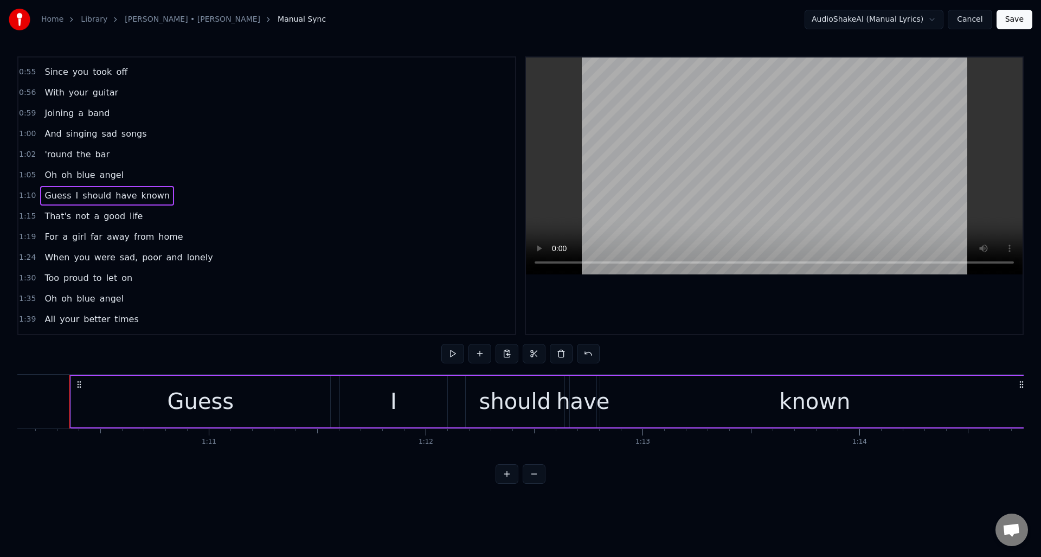
scroll to position [0, 15211]
click at [448, 355] on button at bounding box center [453, 354] width 23 height 20
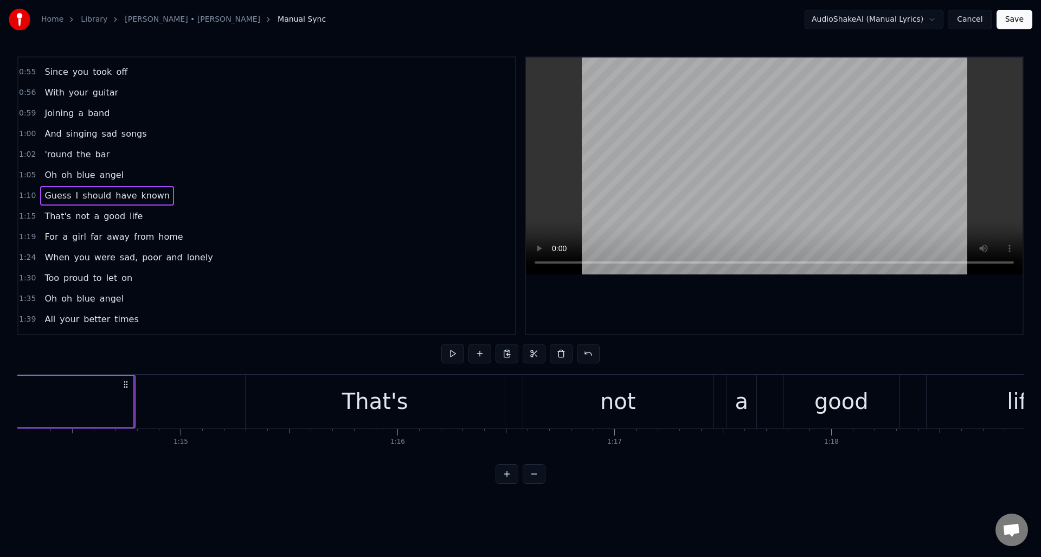
scroll to position [0, 16118]
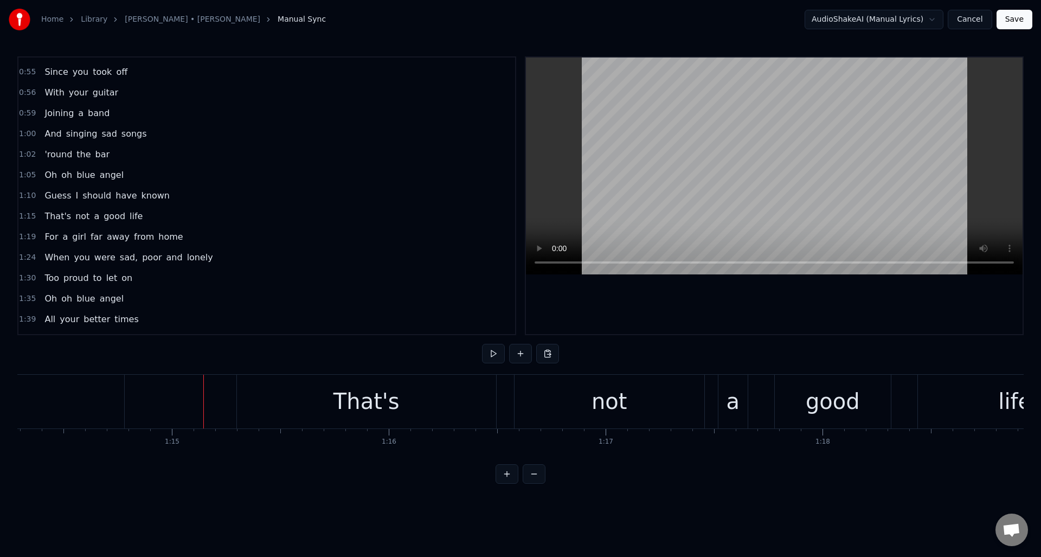
click at [493, 356] on button at bounding box center [493, 354] width 23 height 20
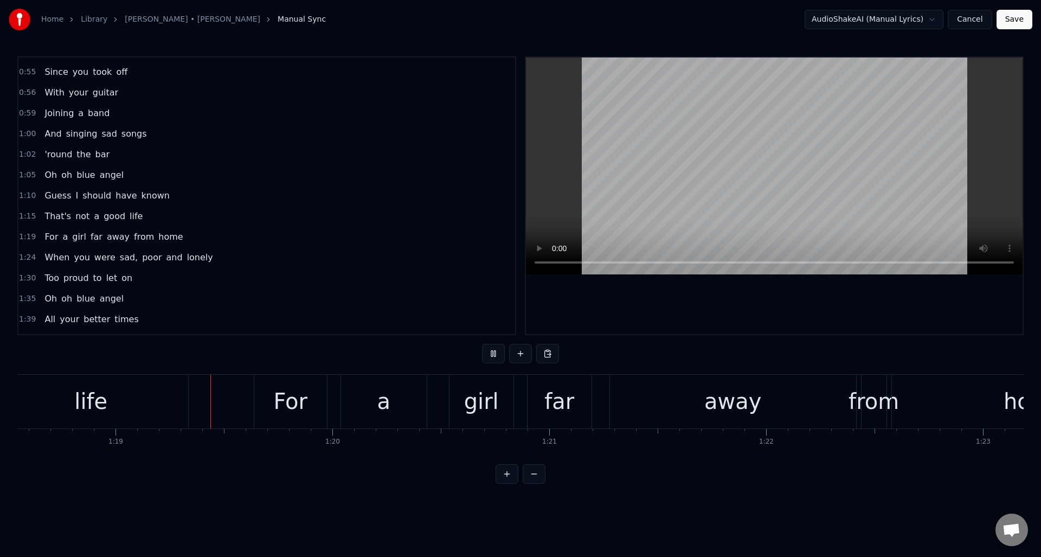
scroll to position [0, 17044]
click at [493, 356] on button at bounding box center [493, 354] width 23 height 20
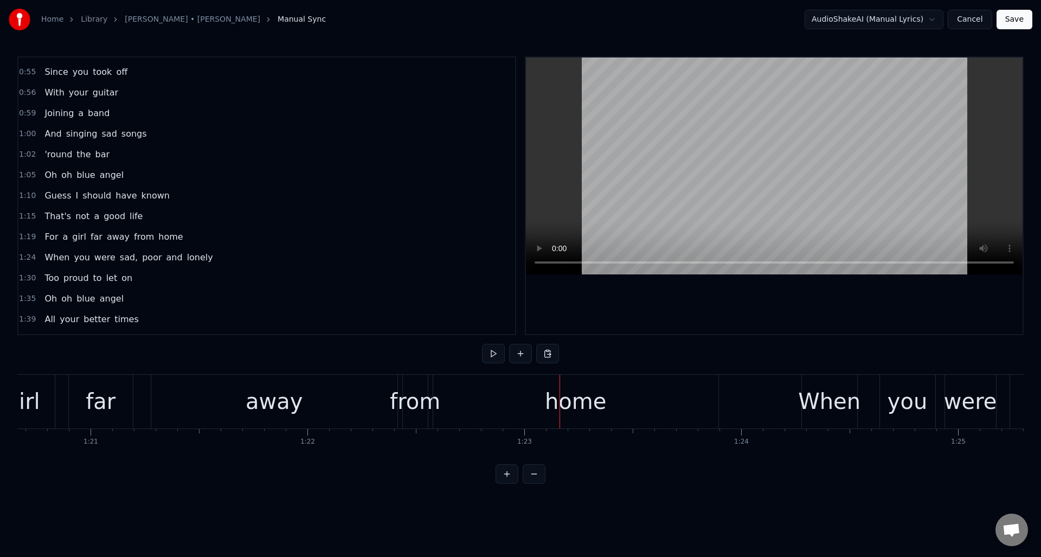
scroll to position [0, 17562]
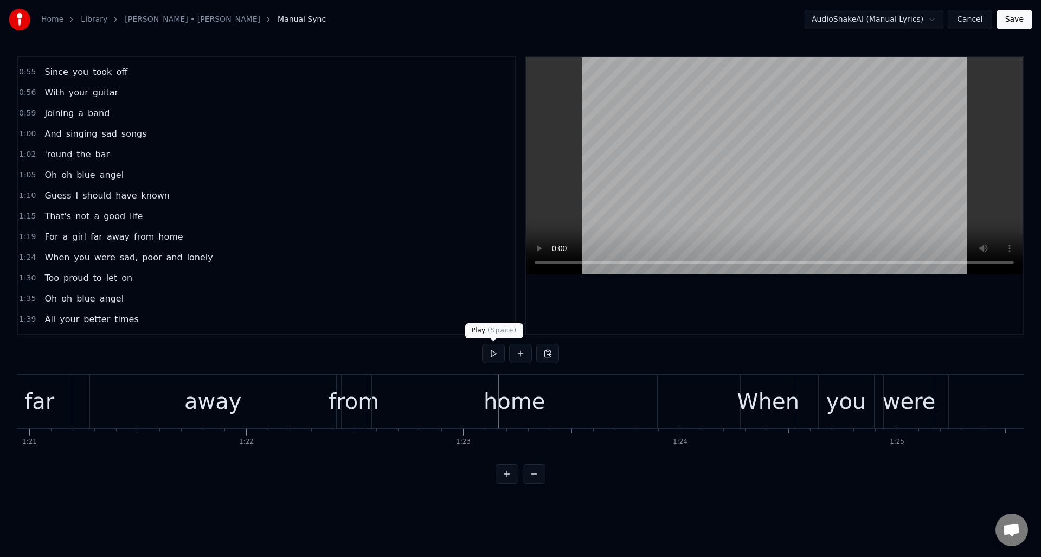
click at [492, 355] on button at bounding box center [493, 354] width 23 height 20
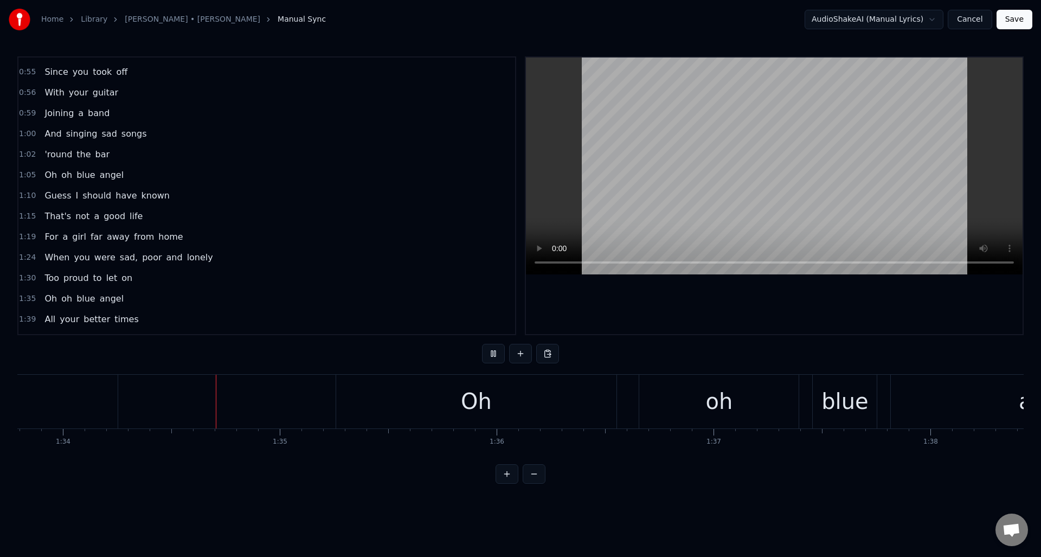
scroll to position [0, 20351]
click at [492, 355] on button at bounding box center [493, 354] width 23 height 20
click at [552, 399] on div "Oh" at bounding box center [475, 402] width 281 height 54
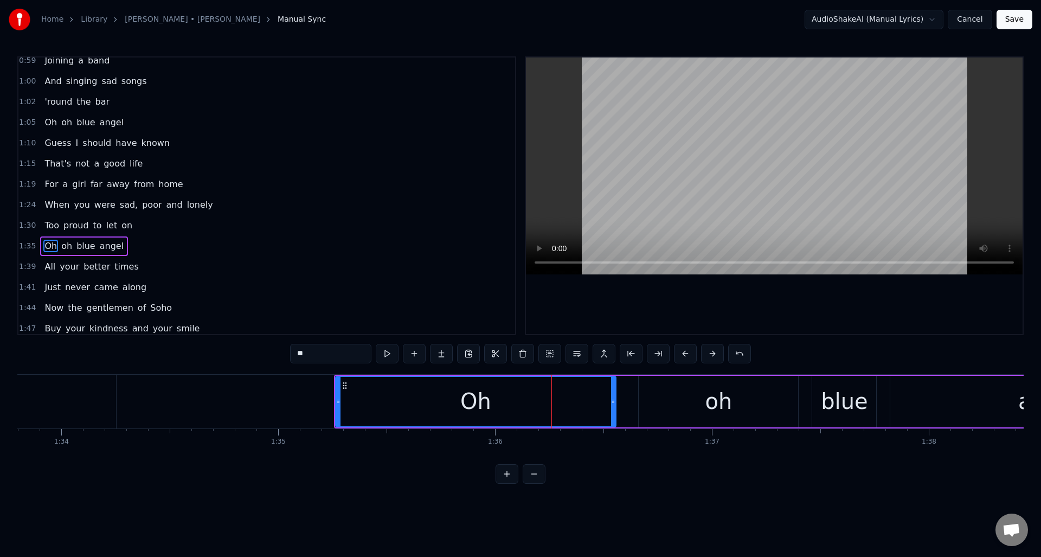
scroll to position [408, 0]
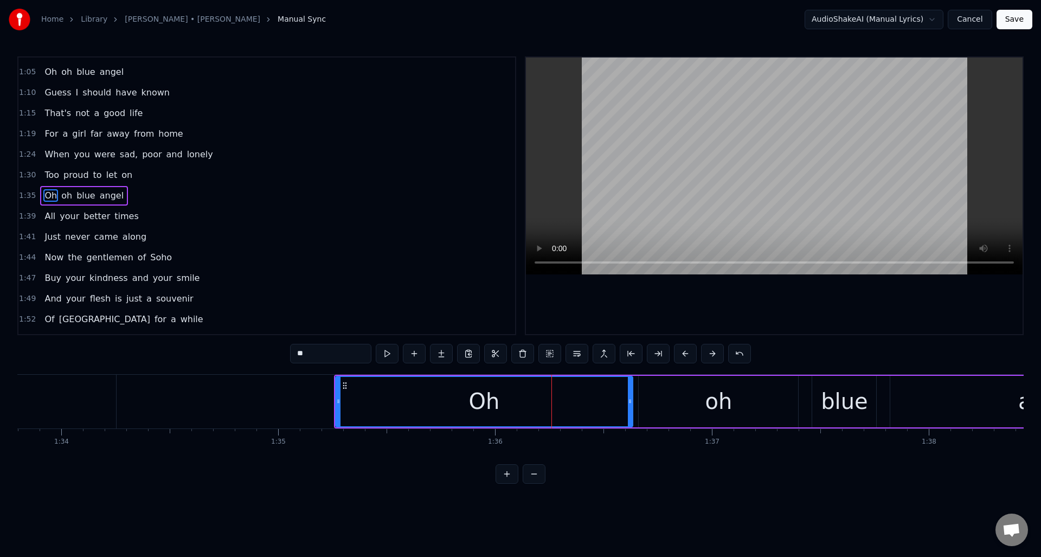
drag, startPoint x: 612, startPoint y: 399, endPoint x: 630, endPoint y: 397, distance: 18.6
click at [629, 397] on icon at bounding box center [630, 401] width 4 height 9
click at [630, 396] on div at bounding box center [631, 401] width 4 height 49
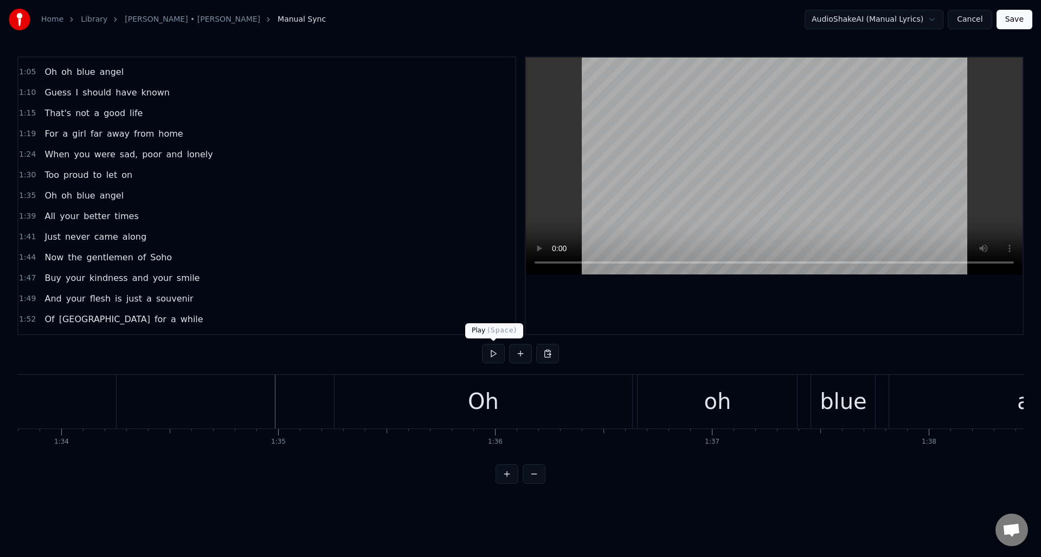
click at [490, 357] on button at bounding box center [493, 354] width 23 height 20
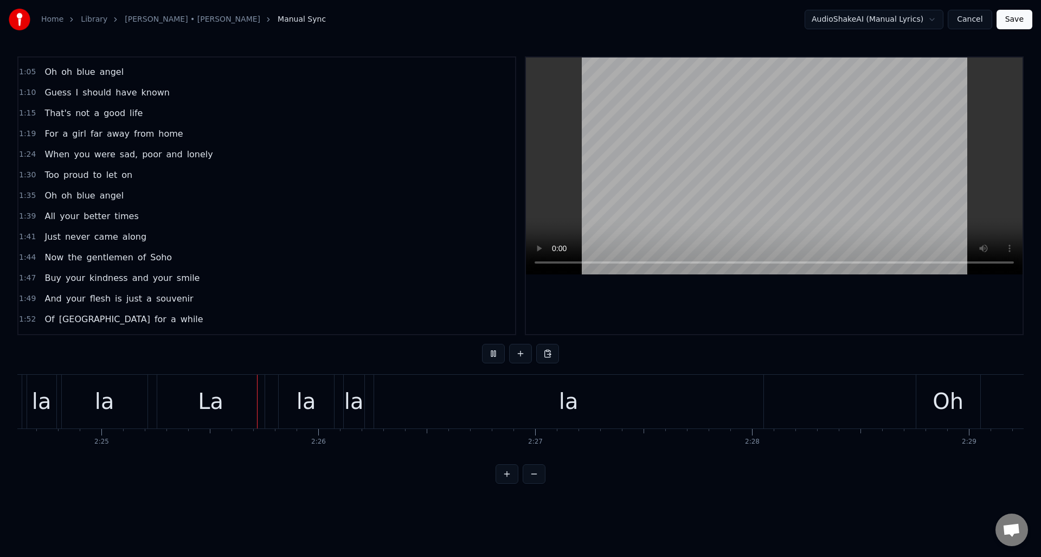
scroll to position [0, 31433]
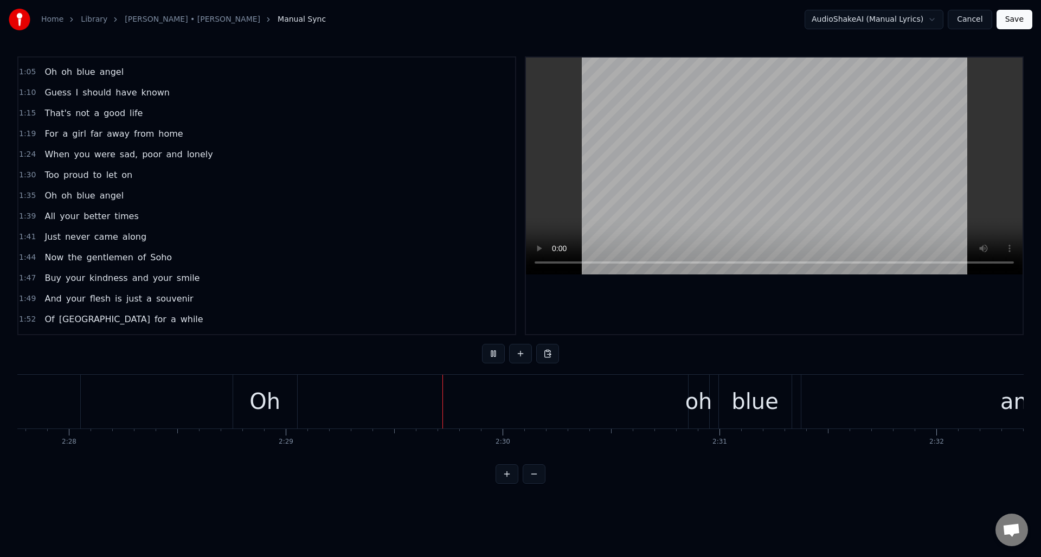
click at [490, 357] on button at bounding box center [493, 354] width 23 height 20
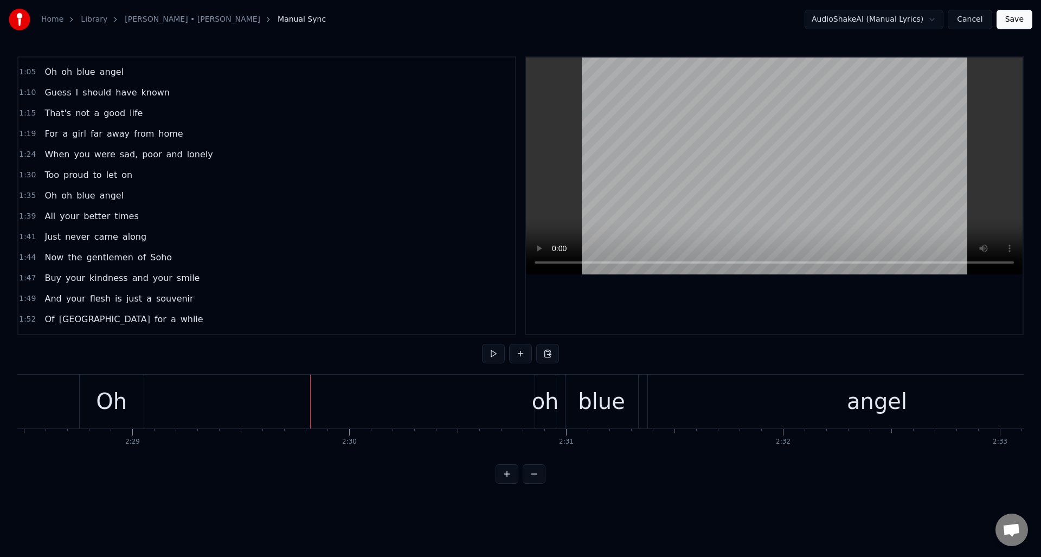
click at [133, 404] on div "Oh" at bounding box center [112, 402] width 64 height 54
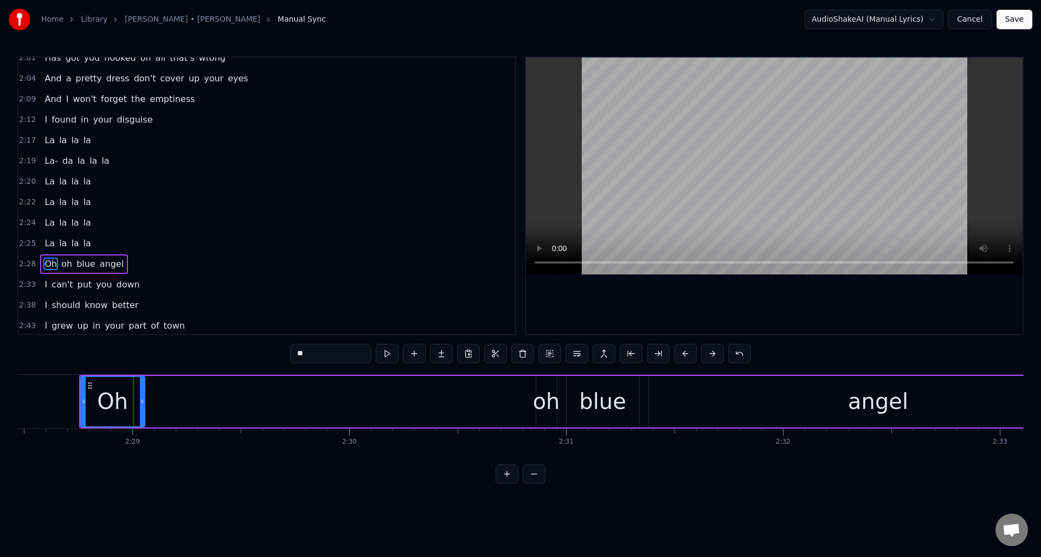
scroll to position [754, 0]
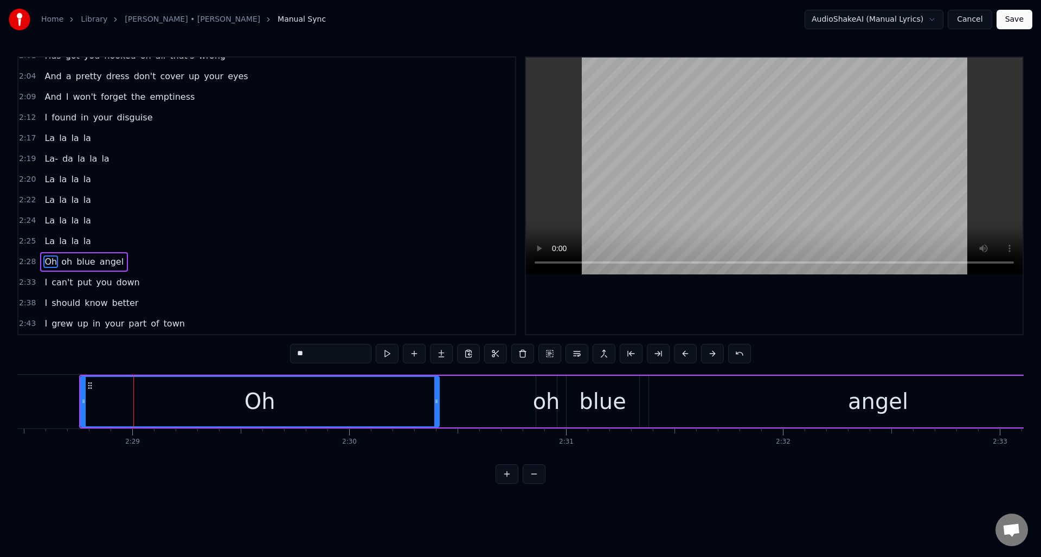
drag, startPoint x: 143, startPoint y: 404, endPoint x: 437, endPoint y: 406, distance: 294.5
click at [437, 406] on div at bounding box center [436, 401] width 4 height 49
click at [385, 356] on button at bounding box center [387, 354] width 23 height 20
drag, startPoint x: 434, startPoint y: 396, endPoint x: 452, endPoint y: 397, distance: 17.9
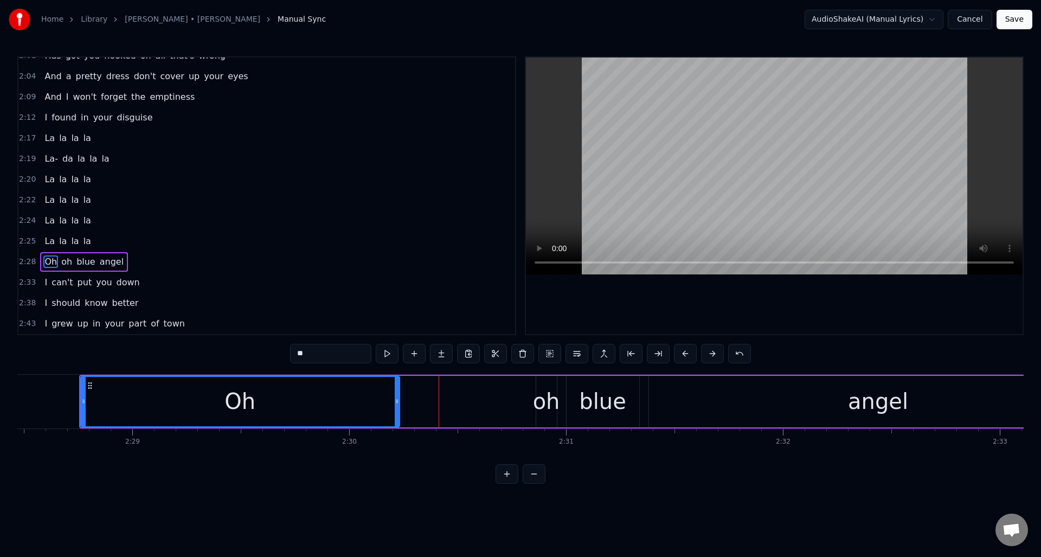
click at [395, 398] on div at bounding box center [397, 401] width 4 height 49
click at [545, 391] on div "oh" at bounding box center [546, 401] width 27 height 33
type input "**"
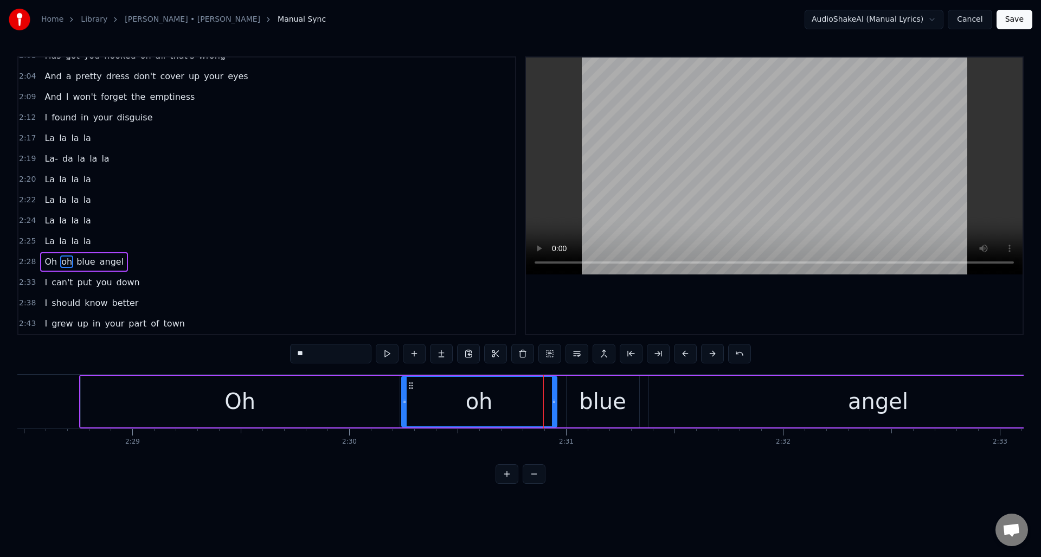
drag, startPoint x: 538, startPoint y: 396, endPoint x: 404, endPoint y: 402, distance: 134.7
click at [404, 402] on div at bounding box center [404, 401] width 4 height 49
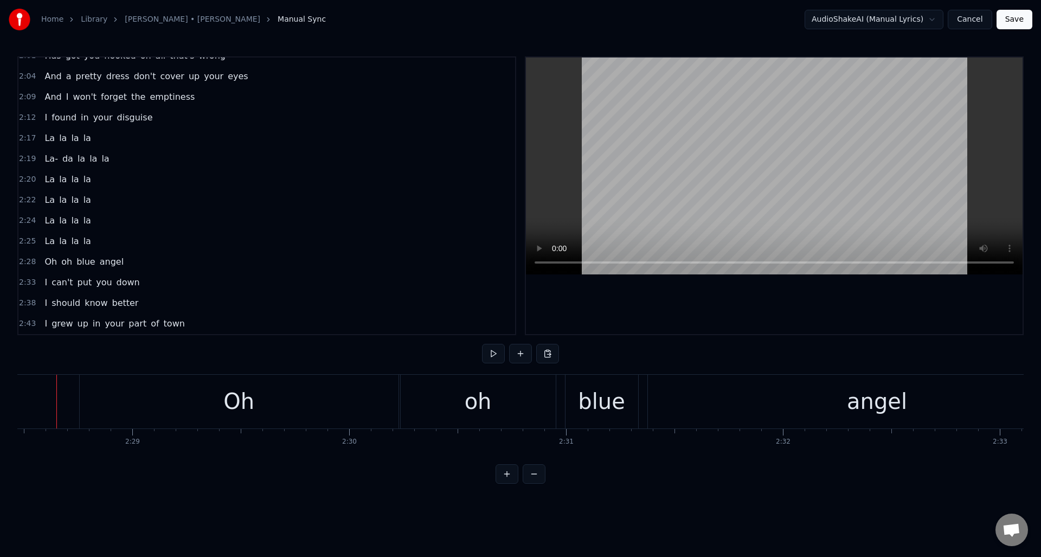
scroll to position [0, 32198]
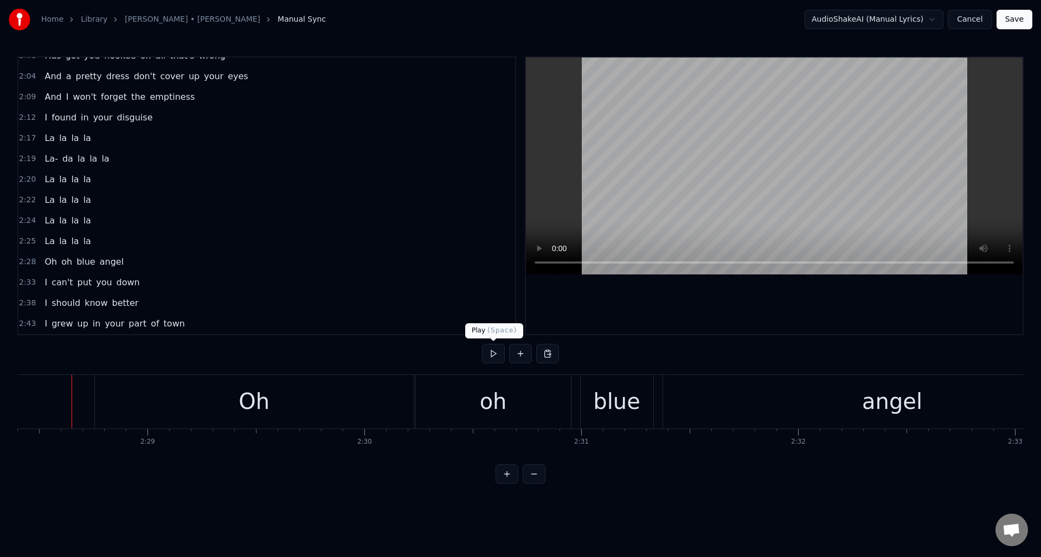
click at [489, 354] on button at bounding box center [493, 354] width 23 height 20
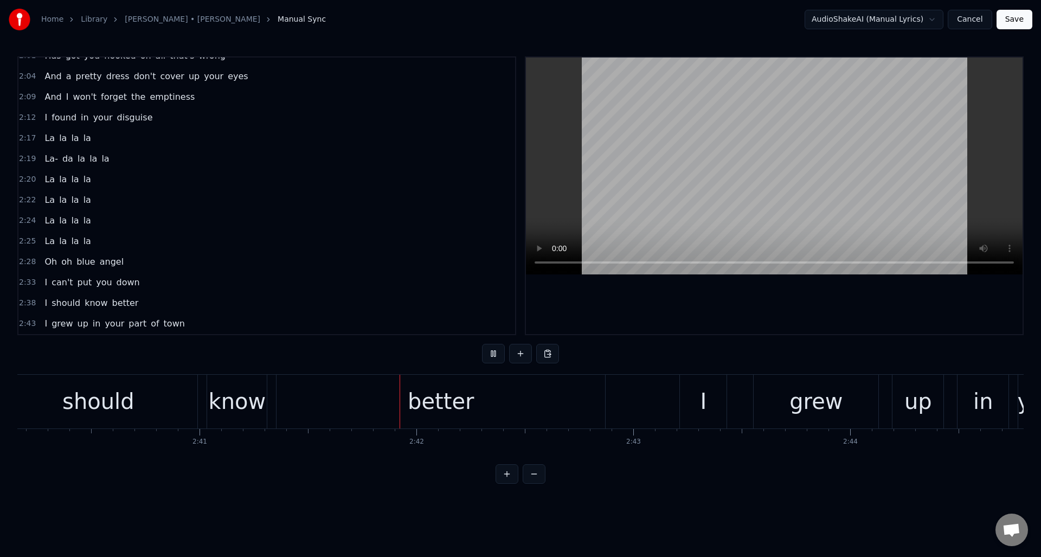
scroll to position [0, 34948]
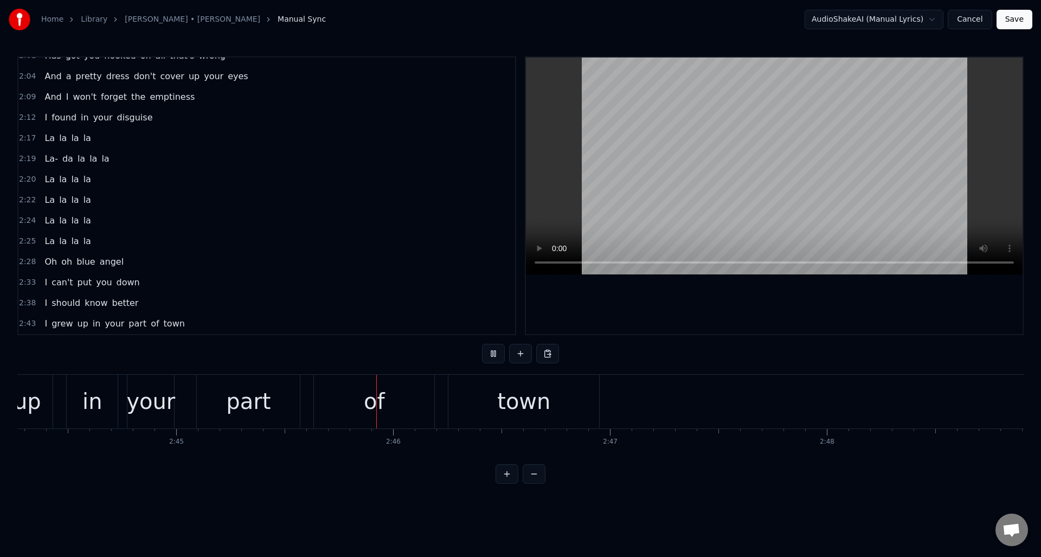
click at [489, 354] on button at bounding box center [493, 354] width 23 height 20
click at [318, 392] on div "town" at bounding box center [295, 402] width 151 height 54
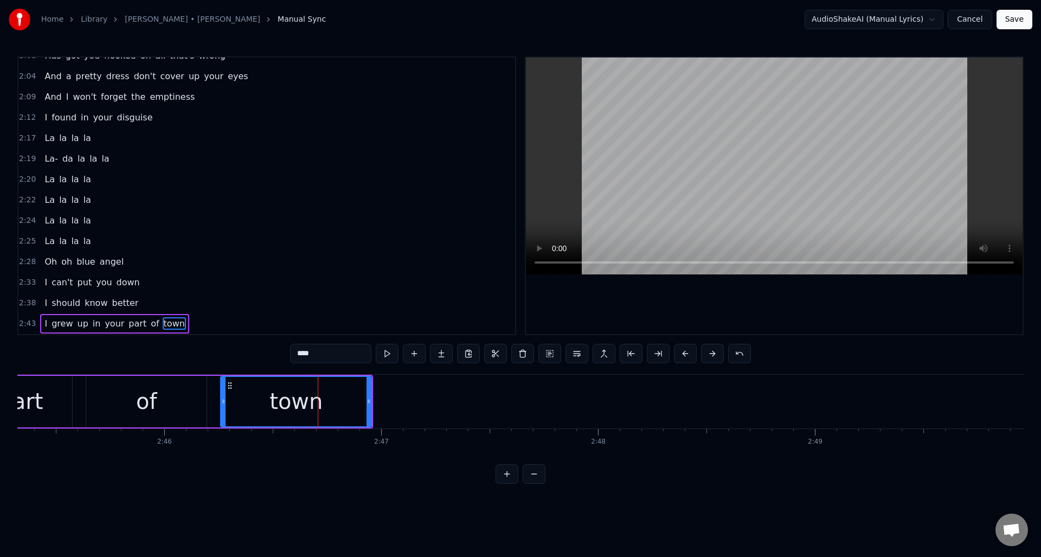
click at [320, 356] on input "****" at bounding box center [330, 354] width 81 height 20
type input "********"
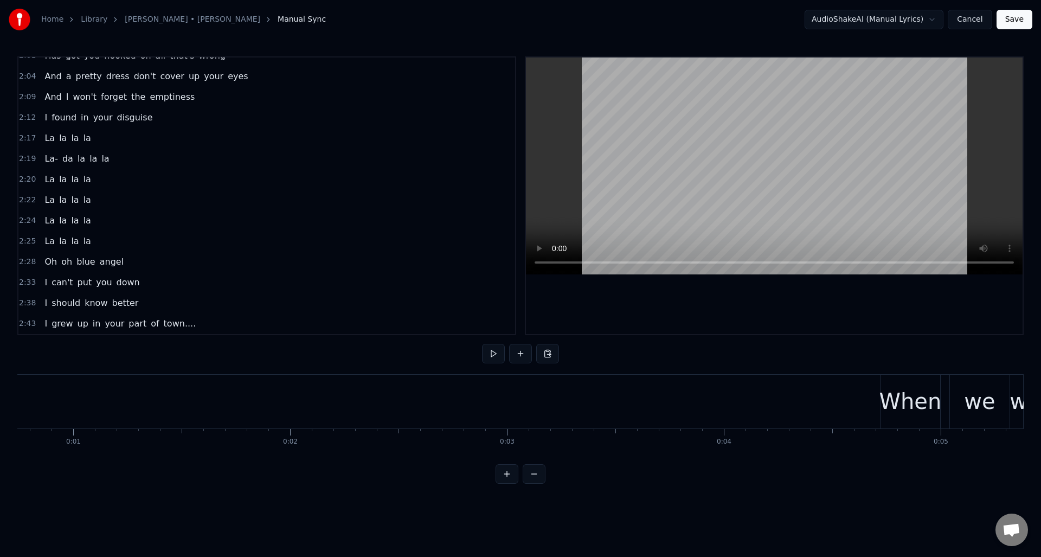
scroll to position [0, 0]
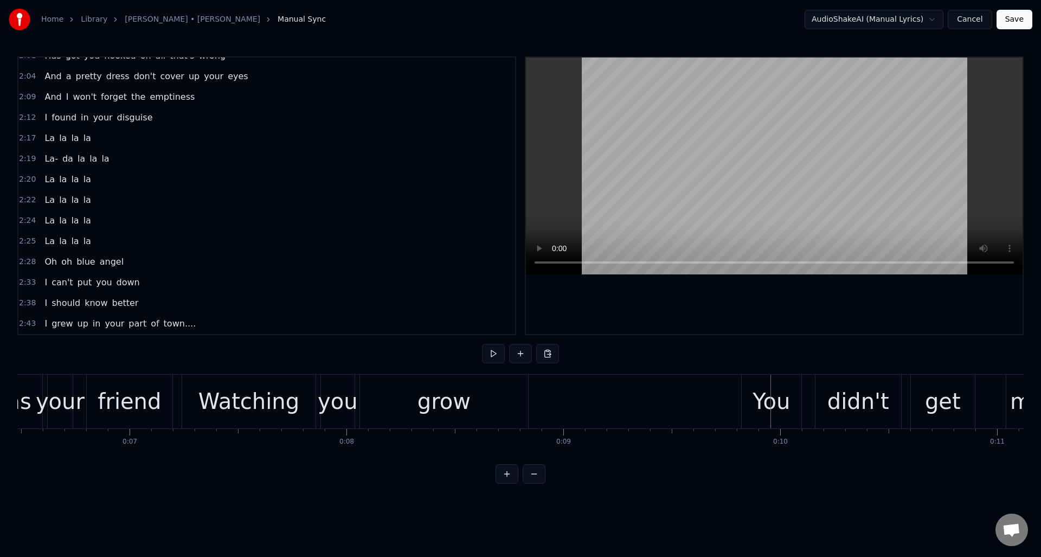
scroll to position [0, 1427]
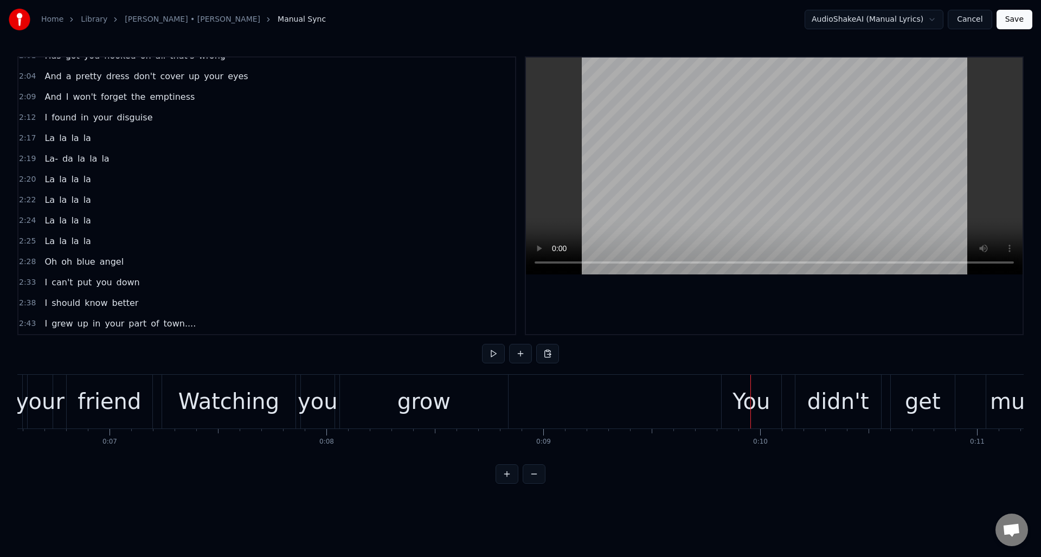
click at [203, 408] on div "Watching" at bounding box center [228, 401] width 101 height 33
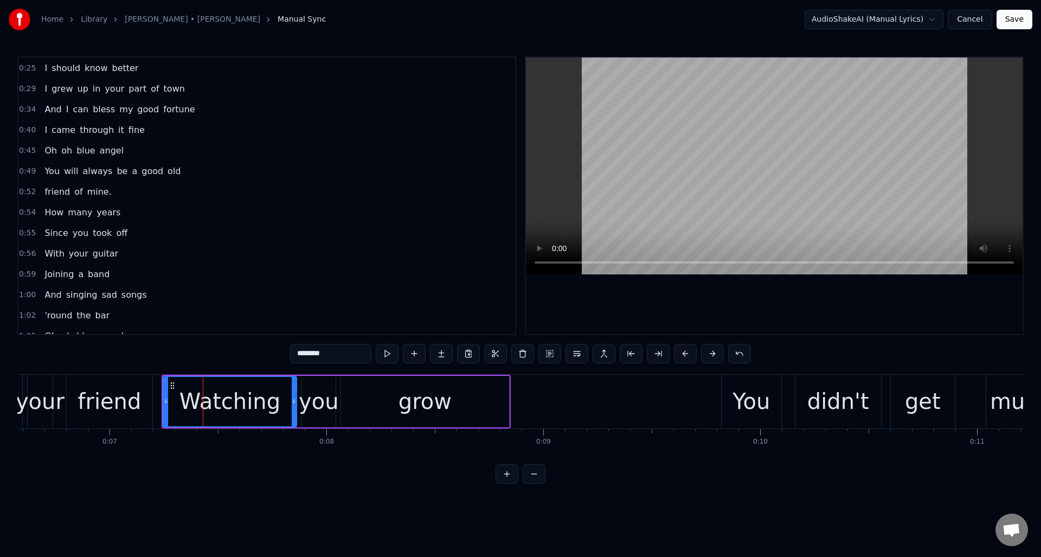
scroll to position [0, 0]
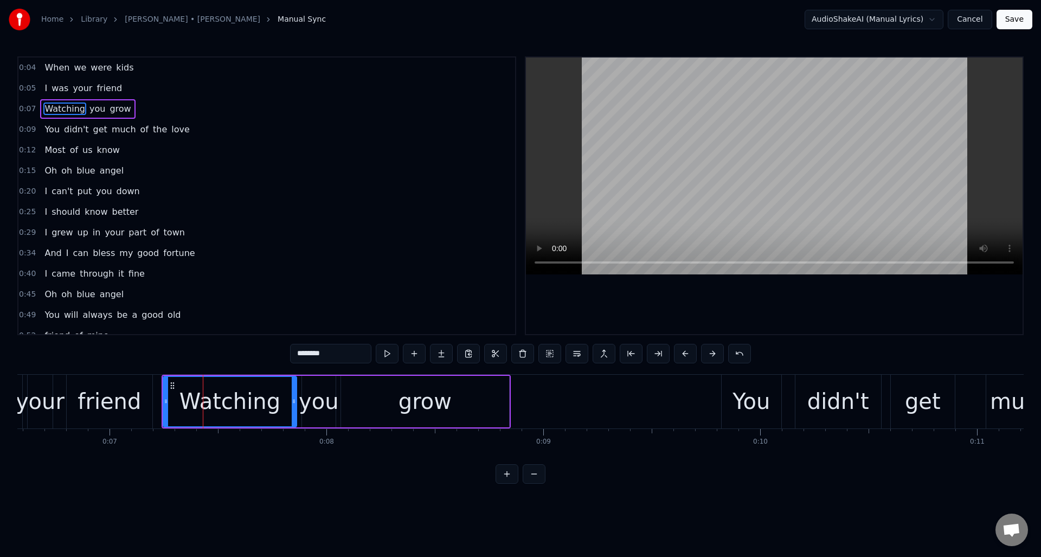
drag, startPoint x: 303, startPoint y: 353, endPoint x: 295, endPoint y: 354, distance: 8.2
click at [295, 354] on input "********" at bounding box center [330, 354] width 81 height 20
type input "********"
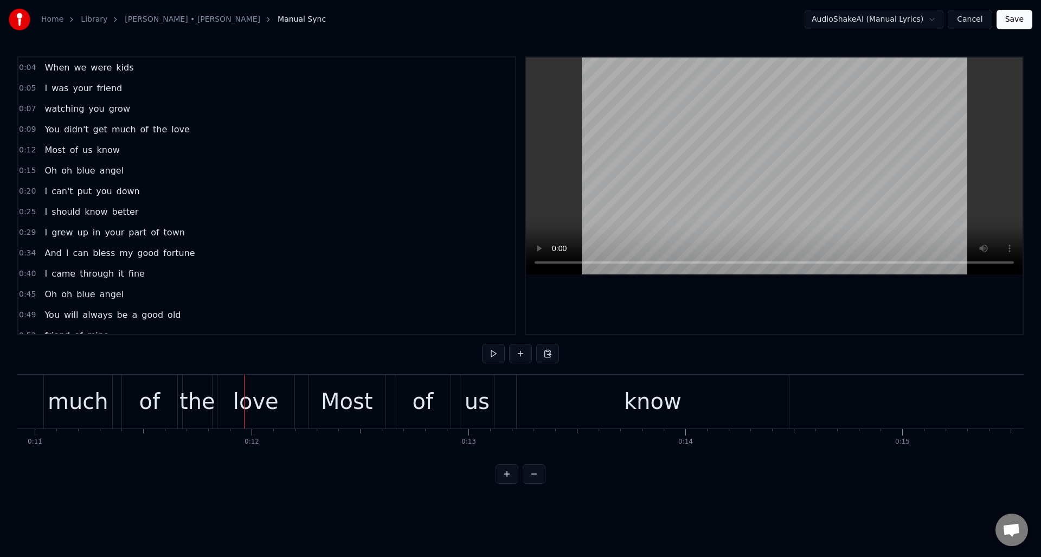
scroll to position [0, 2373]
click at [360, 402] on div "Most" at bounding box center [344, 401] width 52 height 33
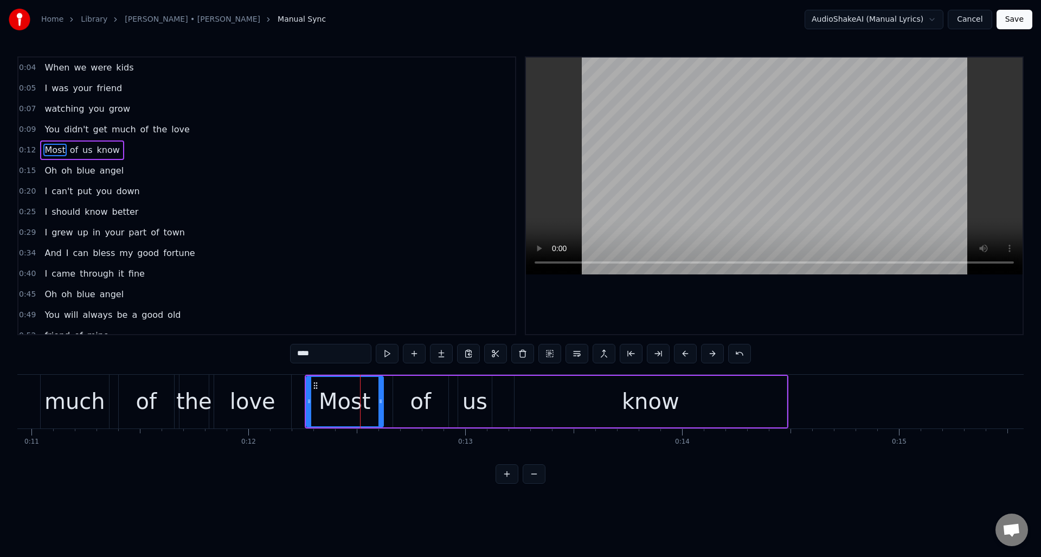
drag, startPoint x: 302, startPoint y: 355, endPoint x: 287, endPoint y: 355, distance: 15.2
click at [287, 355] on div "0:04 When we were kids 0:05 I was your friend 0:07 watching you grow 0:09 You d…" at bounding box center [520, 269] width 1007 height 427
click at [143, 387] on div "of" at bounding box center [146, 401] width 21 height 33
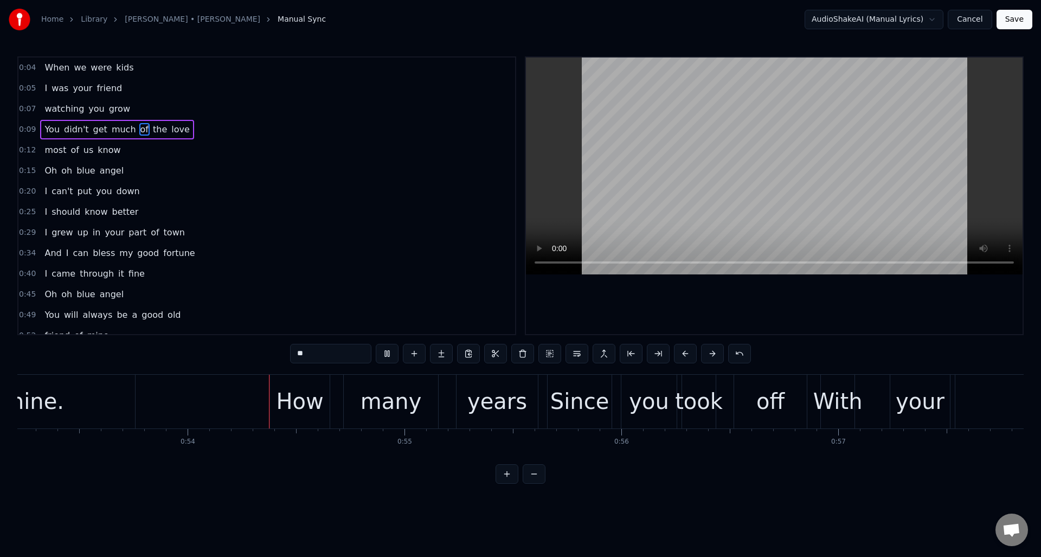
scroll to position [0, 11588]
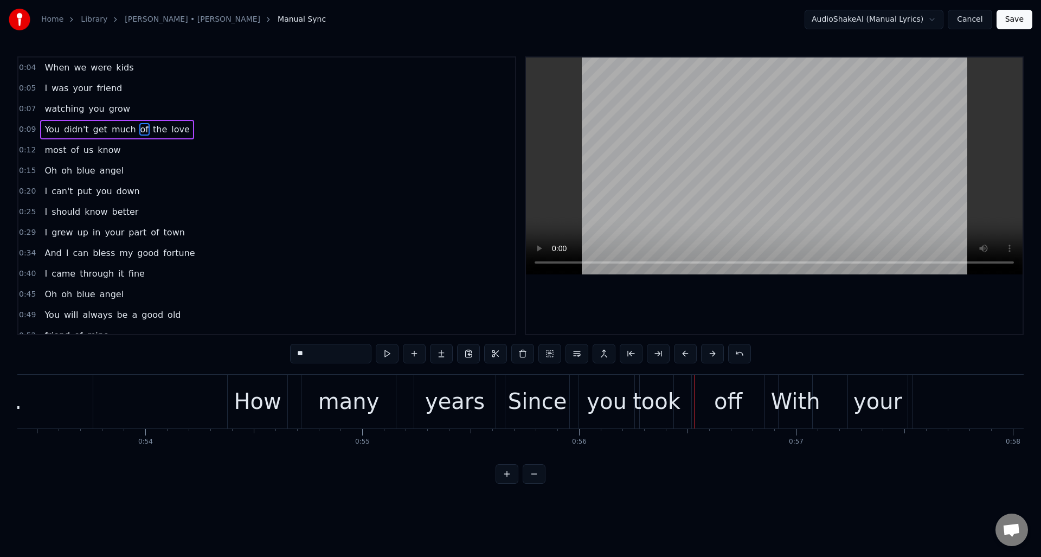
click at [529, 408] on div "Since" at bounding box center [537, 401] width 59 height 33
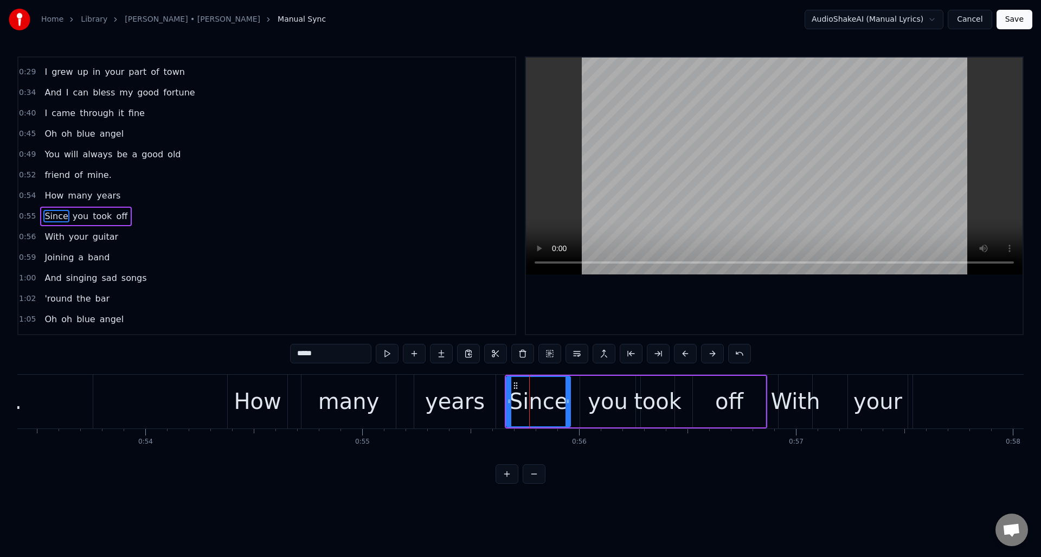
scroll to position [181, 0]
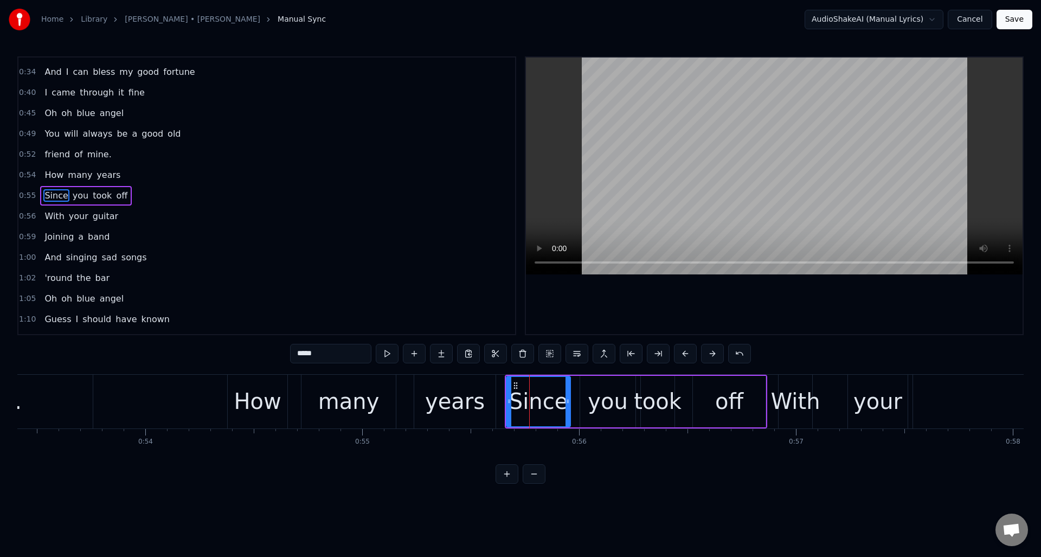
drag, startPoint x: 302, startPoint y: 354, endPoint x: 283, endPoint y: 353, distance: 19.0
click at [283, 353] on div "0:04 When we were kids 0:05 I was your friend 0:07 watching you grow 0:09 You d…" at bounding box center [520, 269] width 1007 height 427
type input "*****"
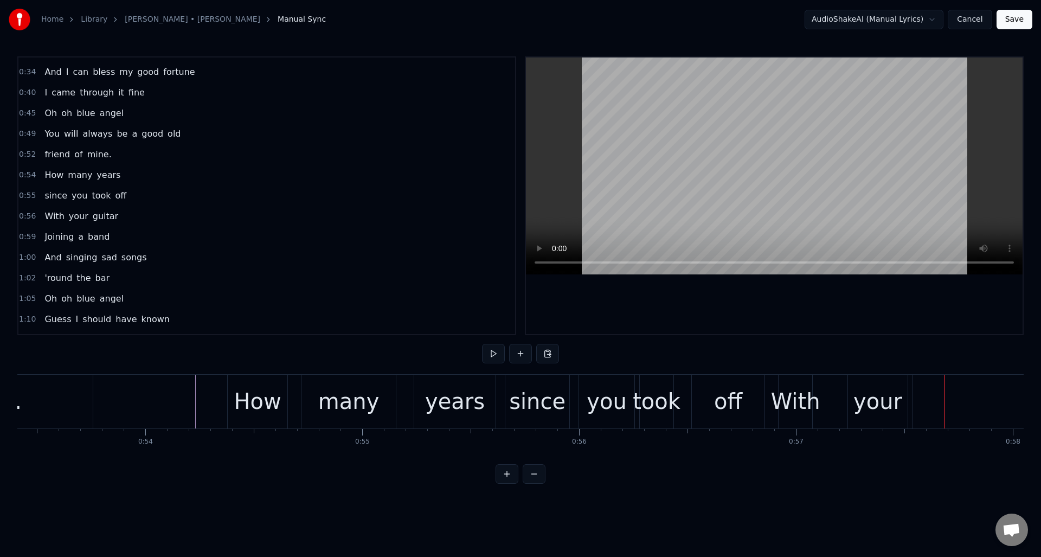
click at [791, 404] on div "With" at bounding box center [795, 401] width 49 height 33
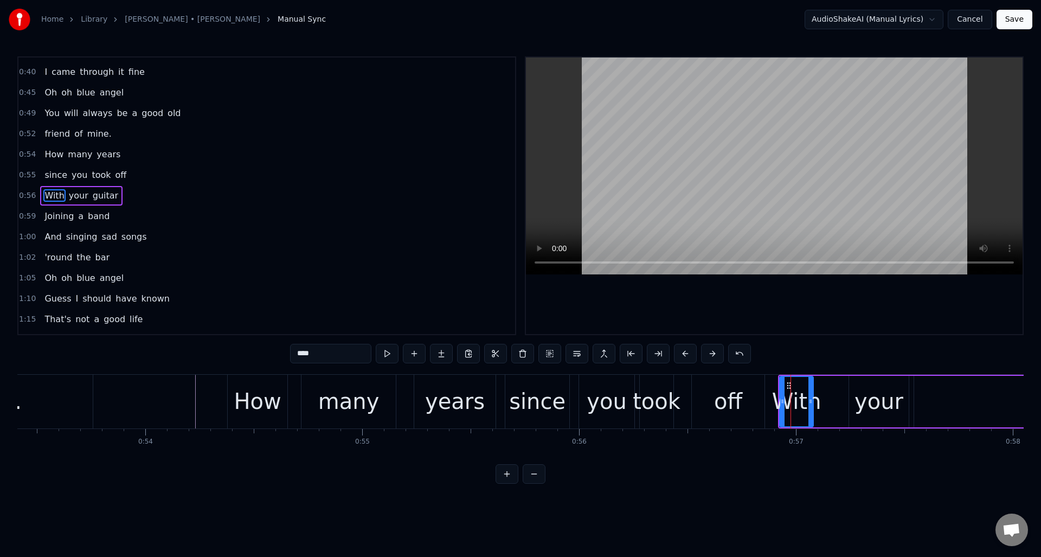
drag, startPoint x: 301, startPoint y: 353, endPoint x: 282, endPoint y: 353, distance: 19.5
click at [282, 353] on div "0:04 When we were kids 0:05 I was your friend 0:07 watching you grow 0:09 You d…" at bounding box center [520, 269] width 1007 height 427
type input "****"
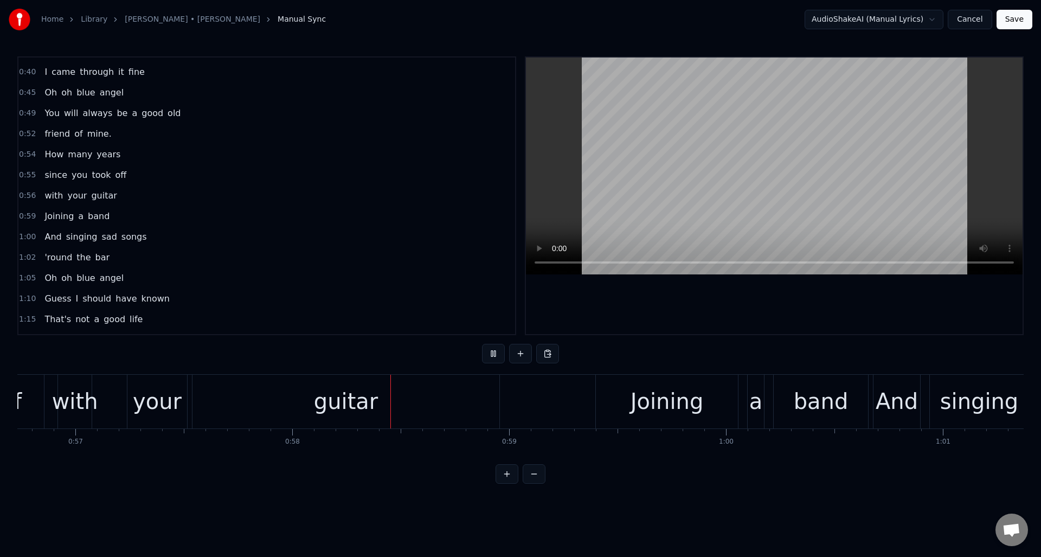
scroll to position [0, 12501]
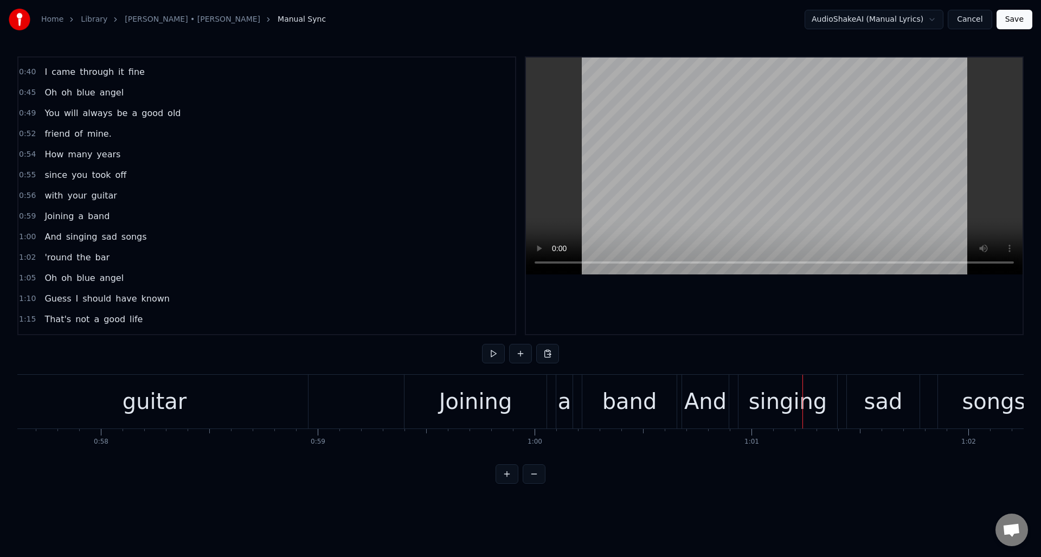
click at [702, 399] on div "And" at bounding box center [706, 401] width 42 height 33
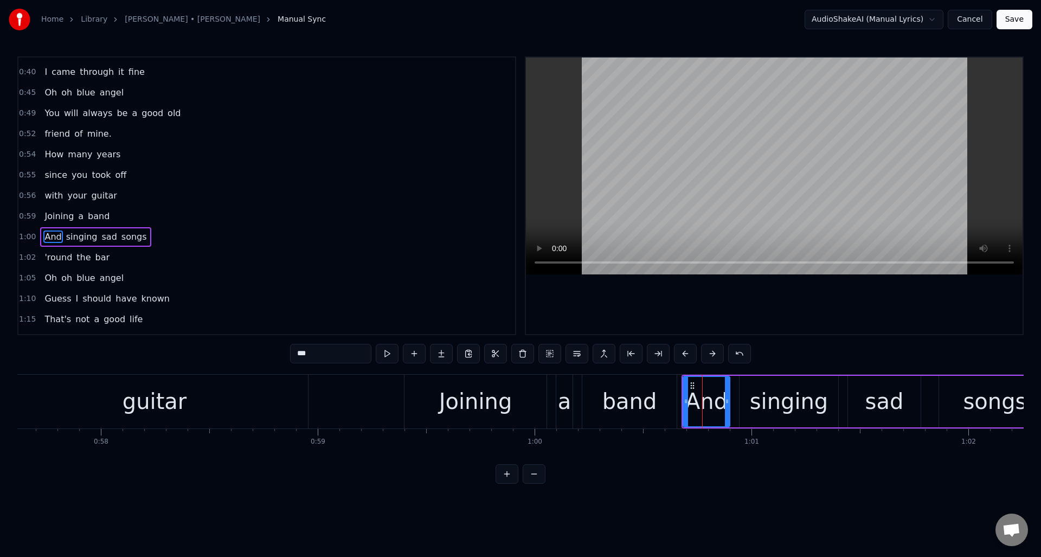
scroll to position [243, 0]
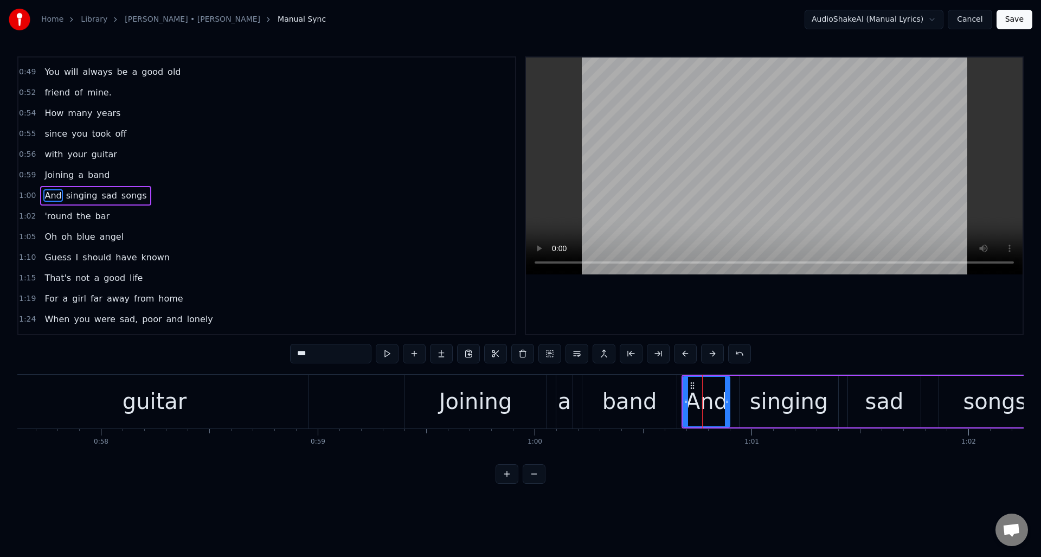
drag, startPoint x: 301, startPoint y: 355, endPoint x: 277, endPoint y: 353, distance: 23.4
click at [277, 353] on div "0:04 When we were kids 0:05 I was your friend 0:07 watching you grow 0:09 You d…" at bounding box center [520, 269] width 1007 height 427
type input "***"
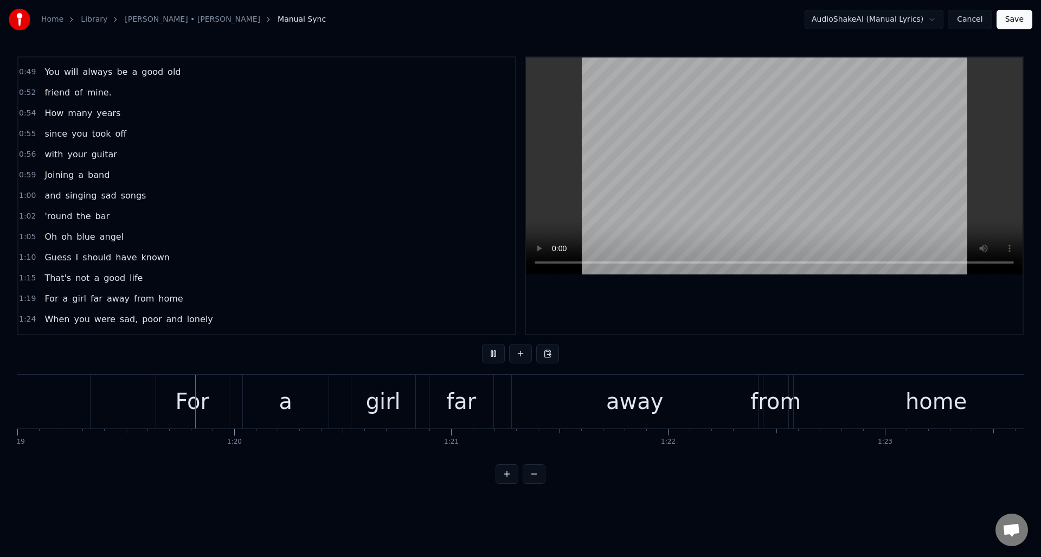
scroll to position [0, 17142]
click at [200, 408] on div "For" at bounding box center [191, 401] width 34 height 33
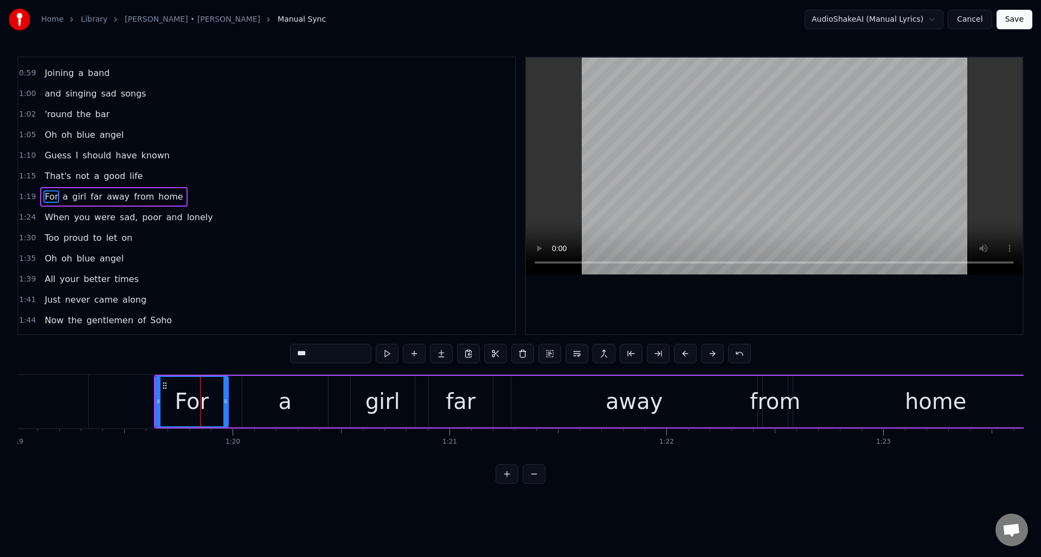
scroll to position [346, 0]
drag, startPoint x: 299, startPoint y: 354, endPoint x: 287, endPoint y: 354, distance: 12.5
click at [287, 354] on div "0:04 When we were kids 0:05 I was your friend 0:07 watching you grow 0:09 You d…" at bounding box center [520, 269] width 1007 height 427
type input "***"
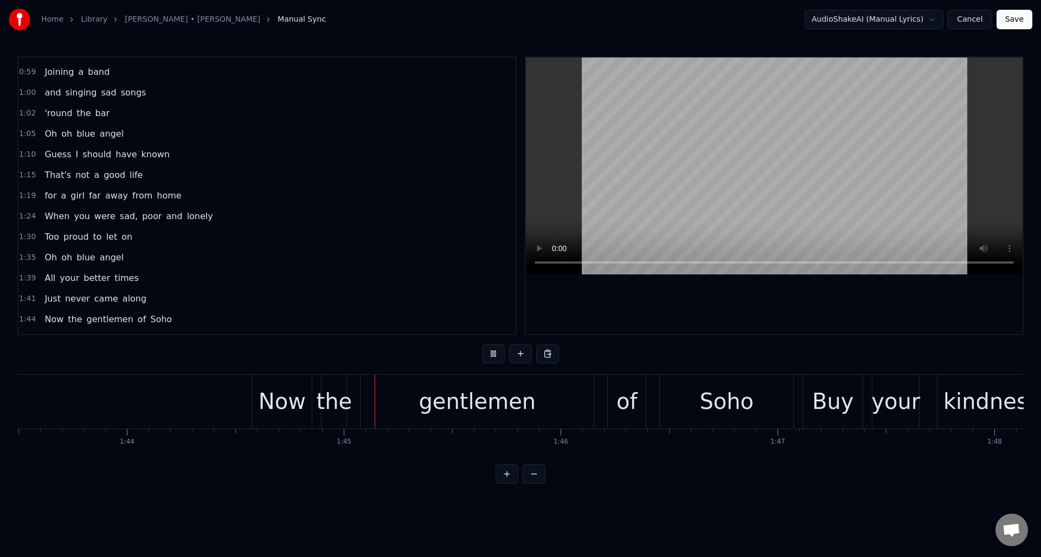
scroll to position [0, 22654]
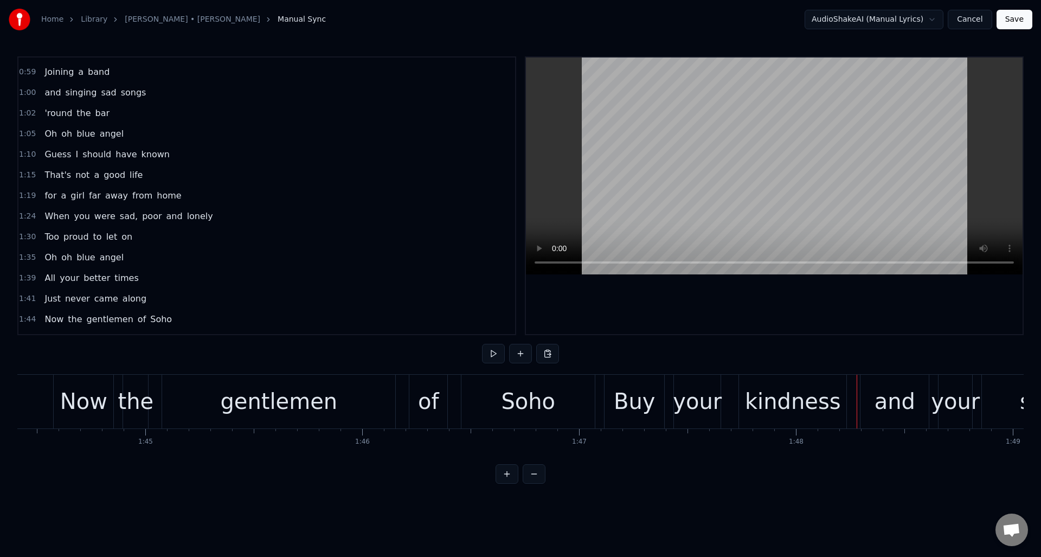
click at [621, 398] on div "Buy" at bounding box center [634, 401] width 41 height 33
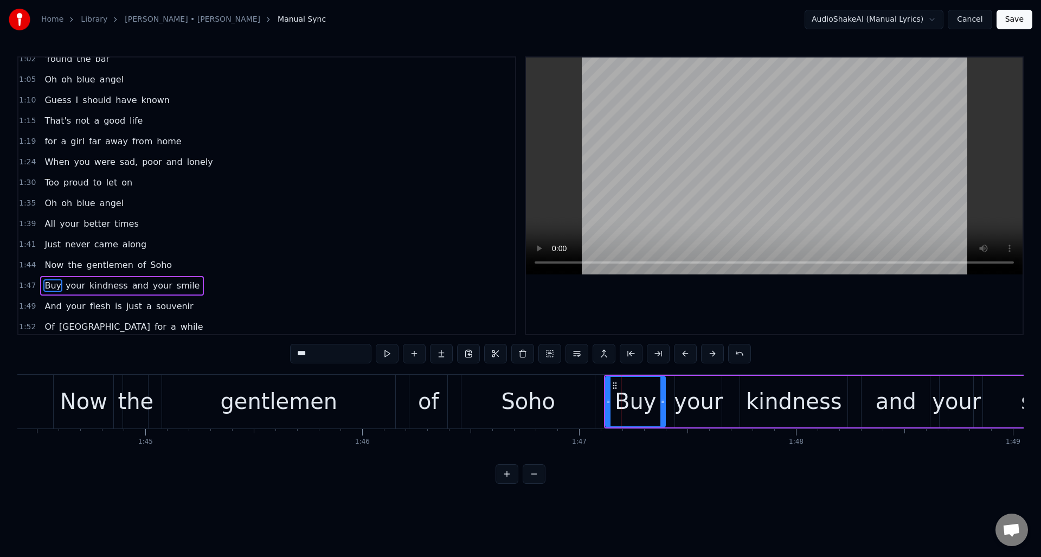
scroll to position [490, 0]
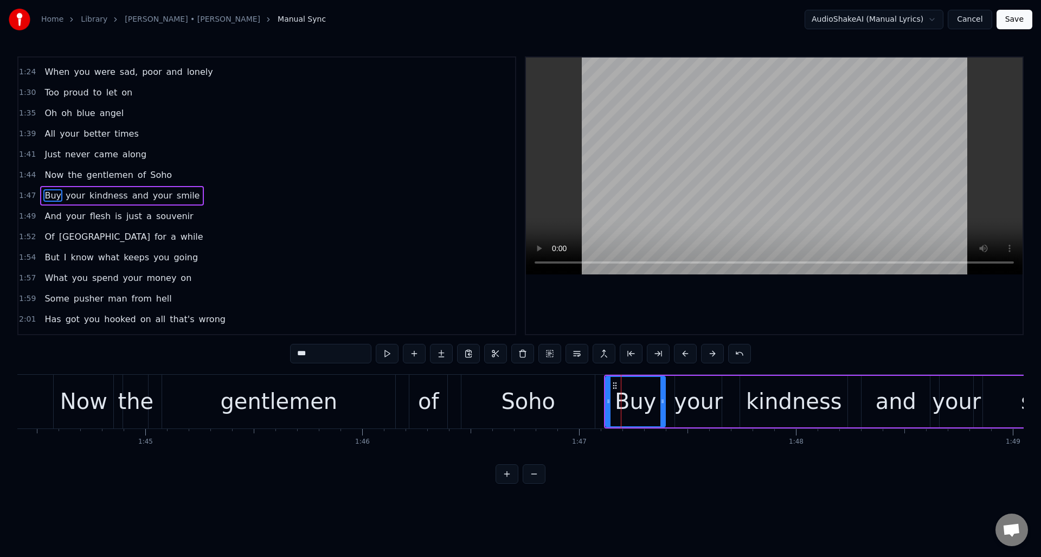
click at [301, 353] on input "***" at bounding box center [330, 354] width 81 height 20
click at [296, 353] on input "***" at bounding box center [330, 354] width 81 height 20
click at [367, 389] on div "gentlemen" at bounding box center [278, 402] width 233 height 54
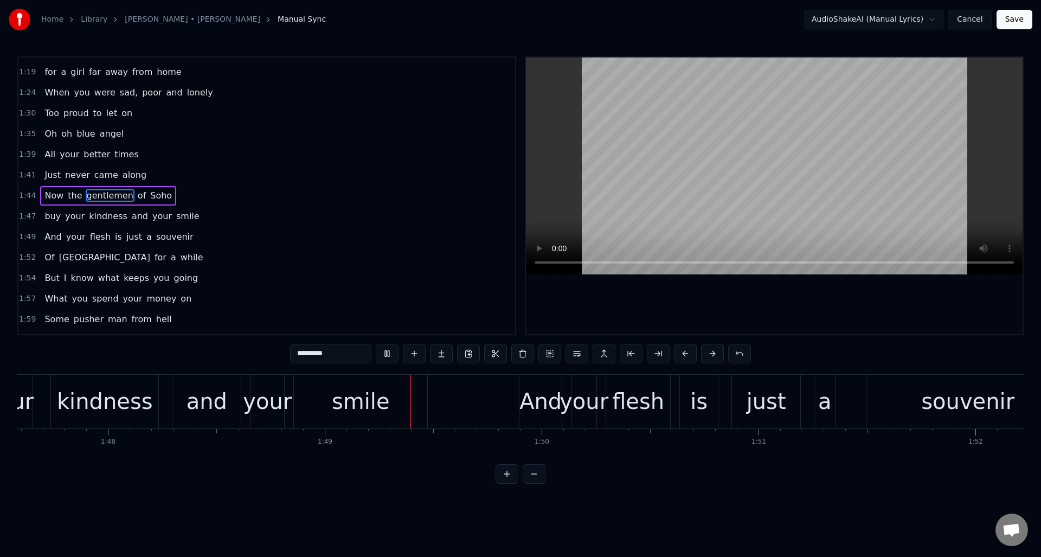
scroll to position [0, 23559]
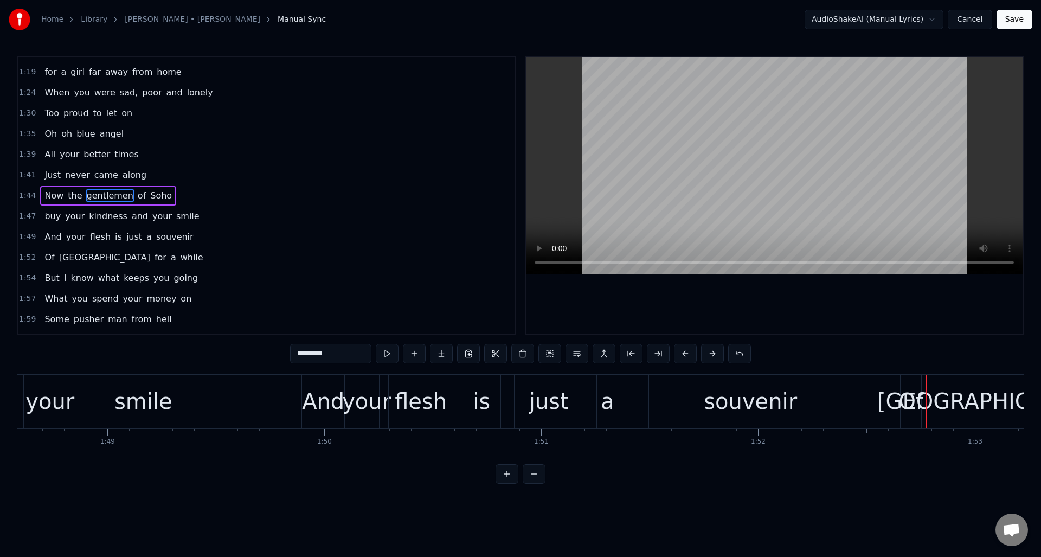
click at [912, 400] on div "Of" at bounding box center [911, 401] width 25 height 33
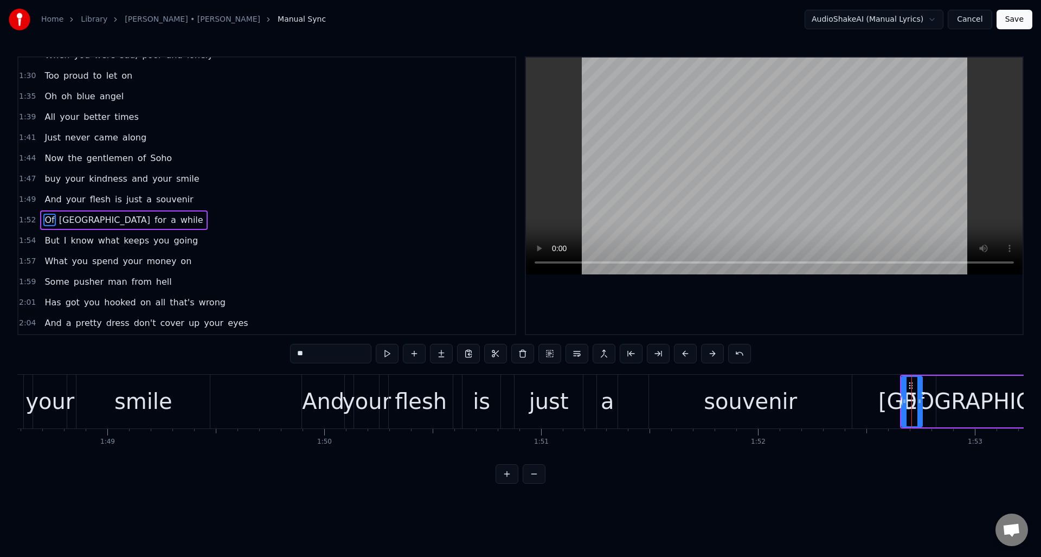
scroll to position [532, 0]
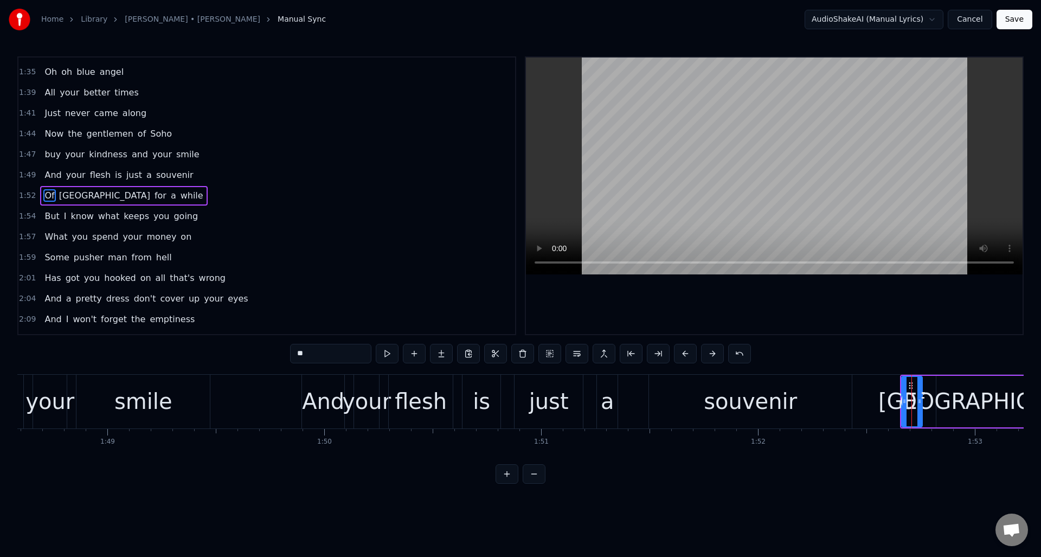
drag, startPoint x: 302, startPoint y: 354, endPoint x: 294, endPoint y: 355, distance: 8.2
click at [294, 355] on input "**" at bounding box center [330, 354] width 81 height 20
type input "**"
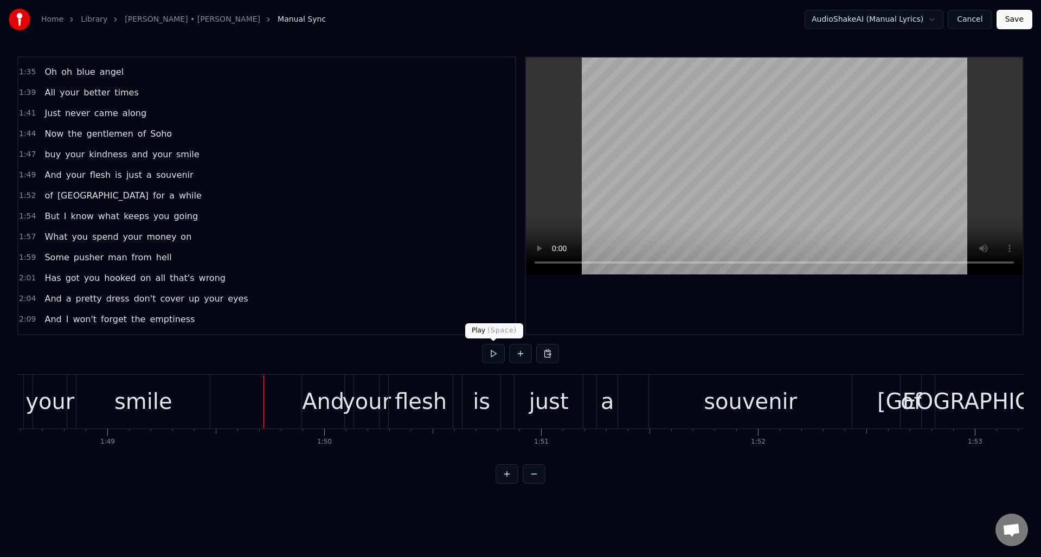
click at [490, 355] on button at bounding box center [493, 354] width 23 height 20
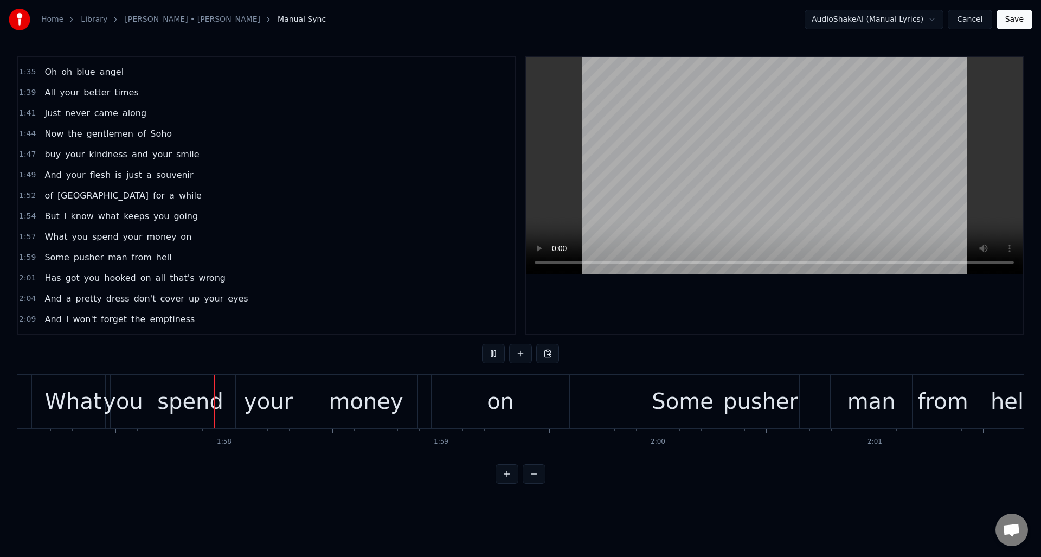
scroll to position [0, 25397]
click at [490, 355] on button at bounding box center [493, 354] width 23 height 20
click at [493, 355] on button at bounding box center [493, 354] width 23 height 20
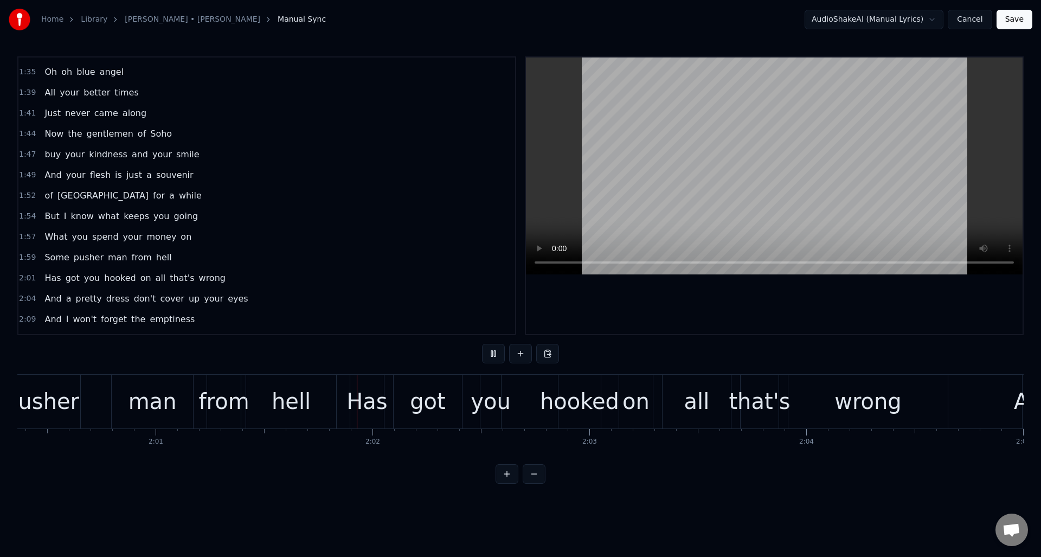
click at [493, 355] on button at bounding box center [493, 354] width 23 height 20
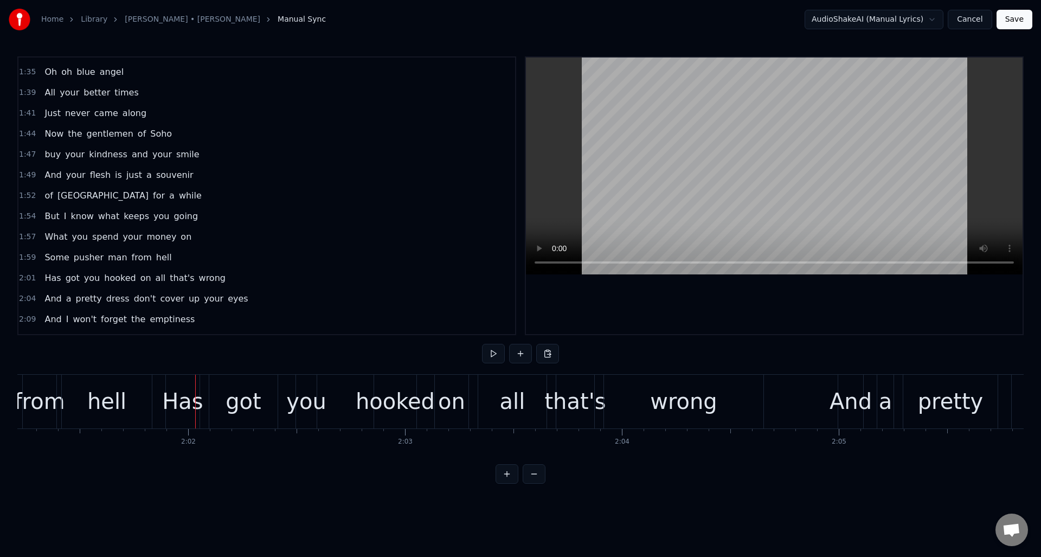
click at [179, 404] on div "Has" at bounding box center [182, 401] width 41 height 33
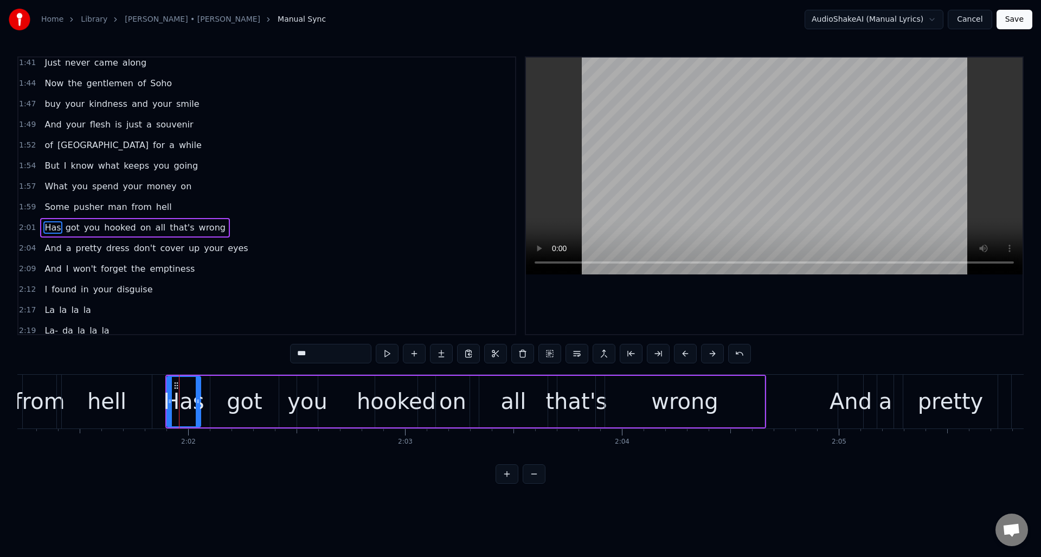
scroll to position [614, 0]
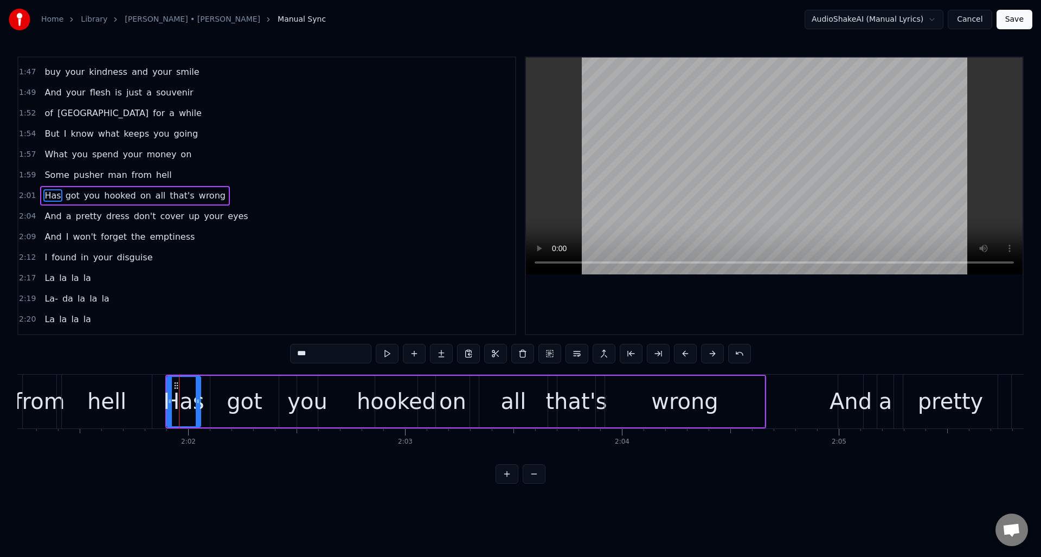
drag, startPoint x: 302, startPoint y: 354, endPoint x: 288, endPoint y: 353, distance: 13.6
click at [288, 353] on div "0:04 When we were kids 0:05 I was your friend 0:07 watching you grow 0:09 You d…" at bounding box center [520, 269] width 1007 height 427
drag, startPoint x: 171, startPoint y: 350, endPoint x: 205, endPoint y: 348, distance: 34.2
click at [171, 350] on div "0:04 When we were kids 0:05 I was your friend 0:07 watching you grow 0:09 You d…" at bounding box center [520, 269] width 1007 height 427
click at [387, 390] on div "hooked" at bounding box center [396, 401] width 79 height 33
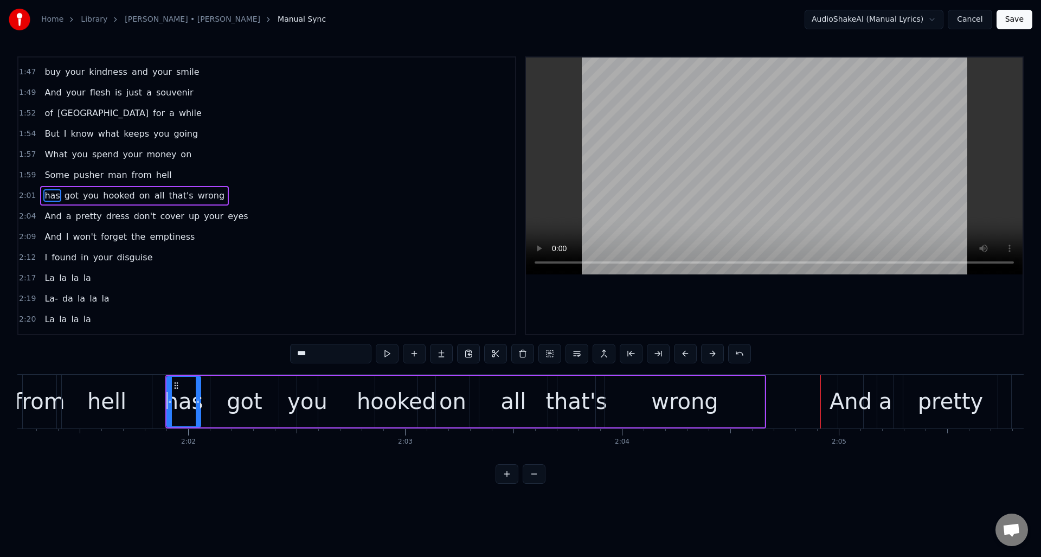
type input "******"
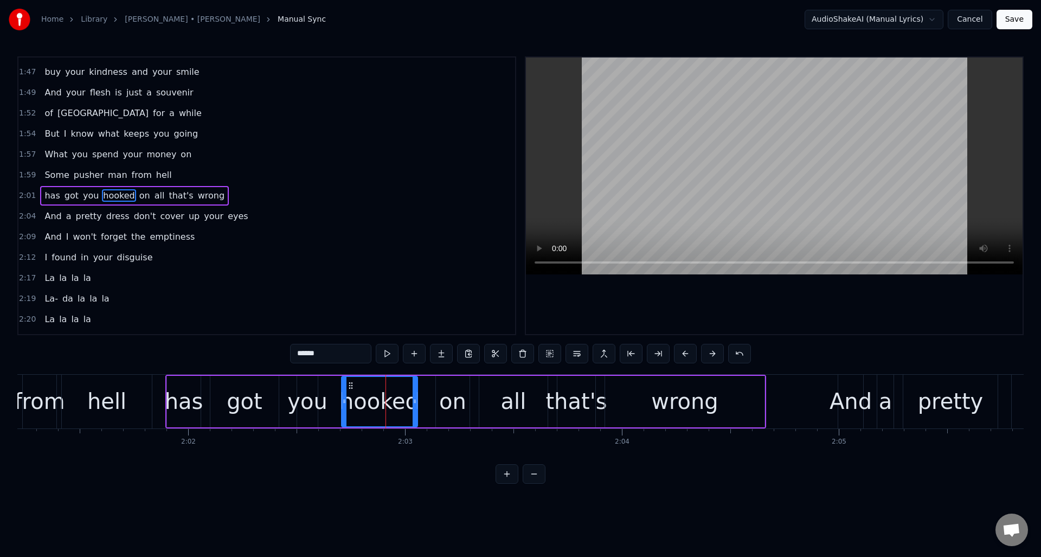
drag, startPoint x: 378, startPoint y: 395, endPoint x: 344, endPoint y: 395, distance: 33.6
click at [344, 395] on div at bounding box center [344, 401] width 4 height 49
click at [387, 354] on button at bounding box center [387, 354] width 23 height 20
click at [266, 197] on div "2:01 has got you hooked on all that's wrong" at bounding box center [266, 196] width 497 height 21
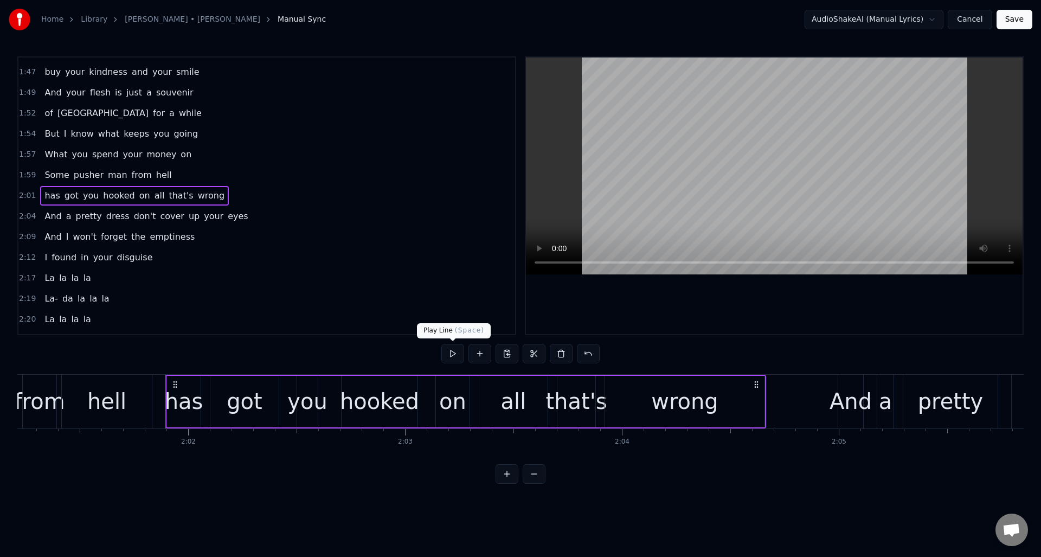
click at [453, 357] on button at bounding box center [453, 354] width 23 height 20
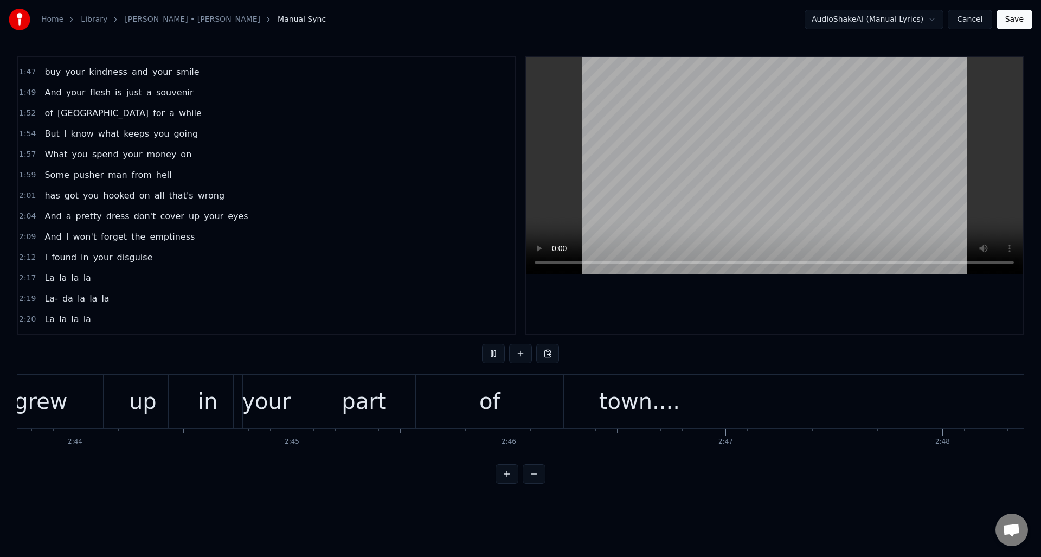
scroll to position [0, 35527]
click at [674, 397] on div "town...." at bounding box center [637, 402] width 151 height 54
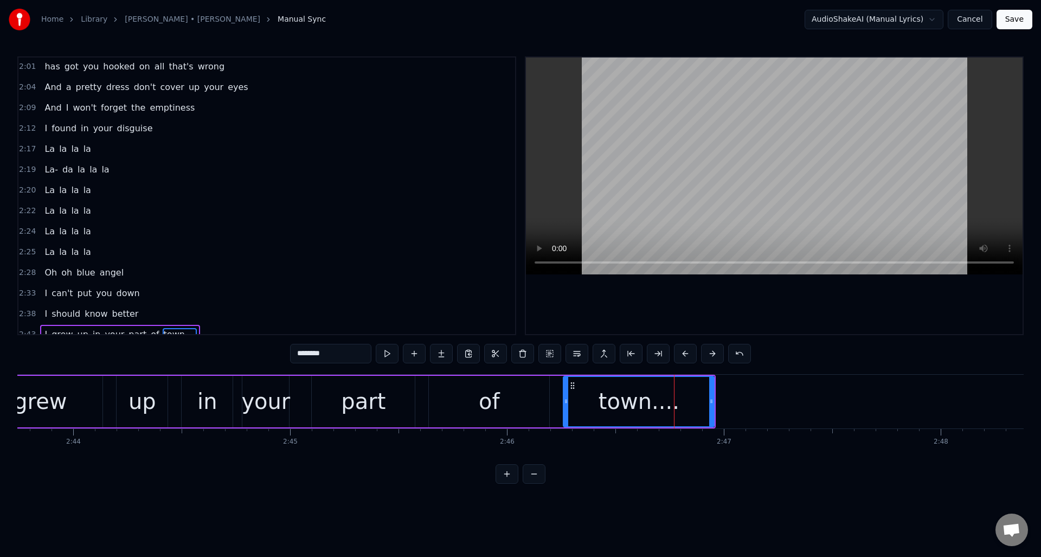
scroll to position [754, 0]
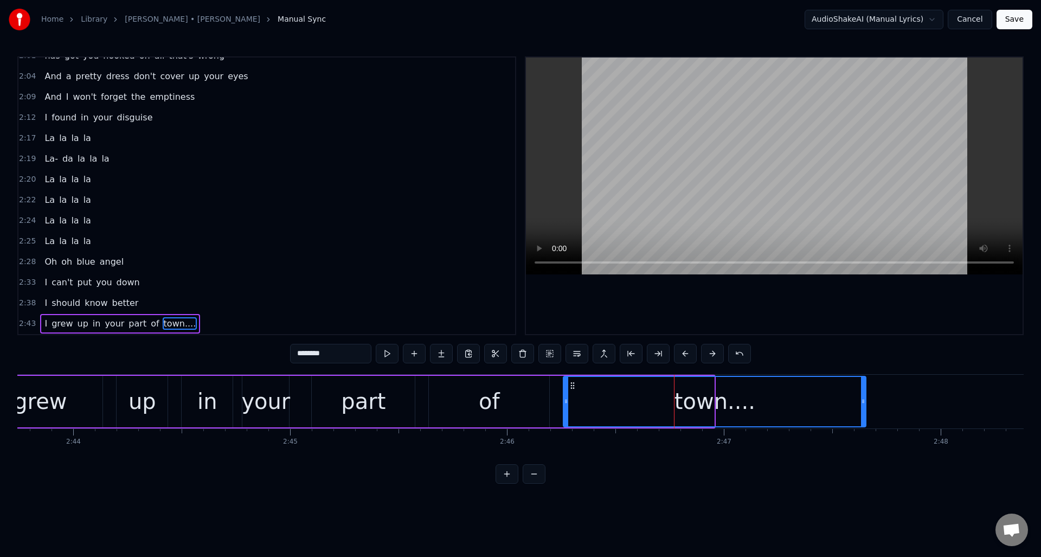
drag, startPoint x: 713, startPoint y: 399, endPoint x: 865, endPoint y: 385, distance: 152.5
click at [865, 385] on div at bounding box center [863, 401] width 4 height 49
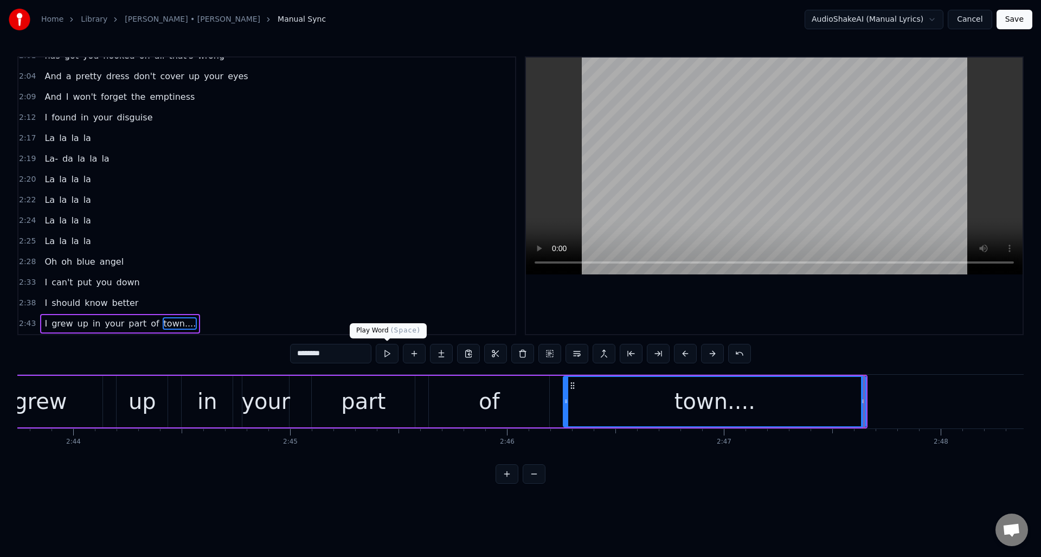
click at [380, 355] on button at bounding box center [387, 354] width 23 height 20
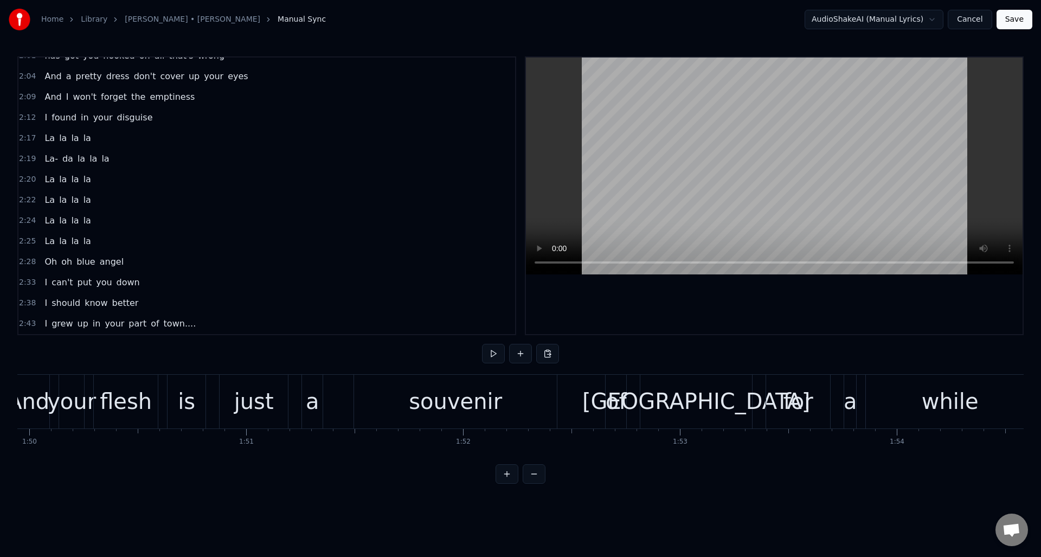
scroll to position [0, 23936]
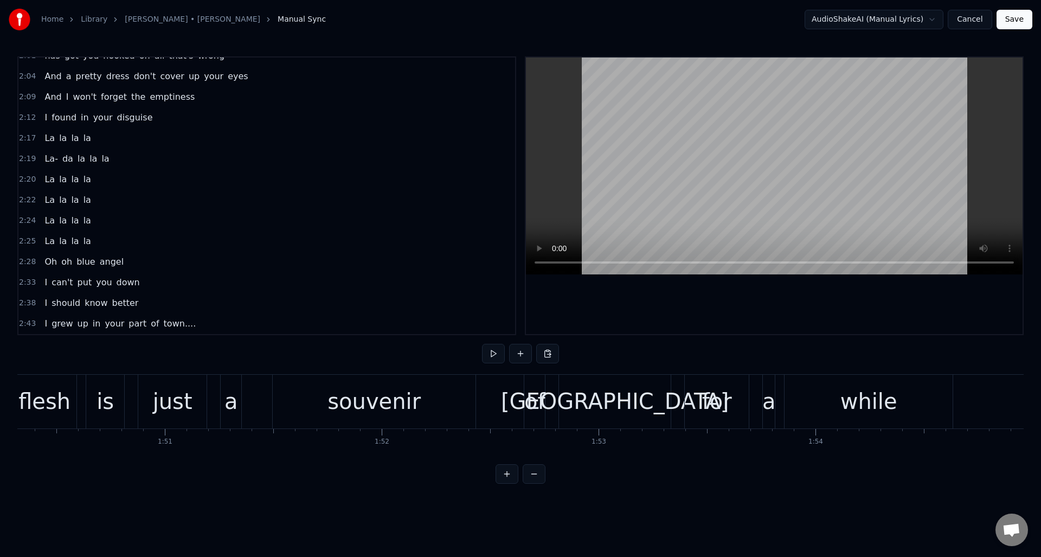
click at [1015, 18] on button "Save" at bounding box center [1015, 20] width 36 height 20
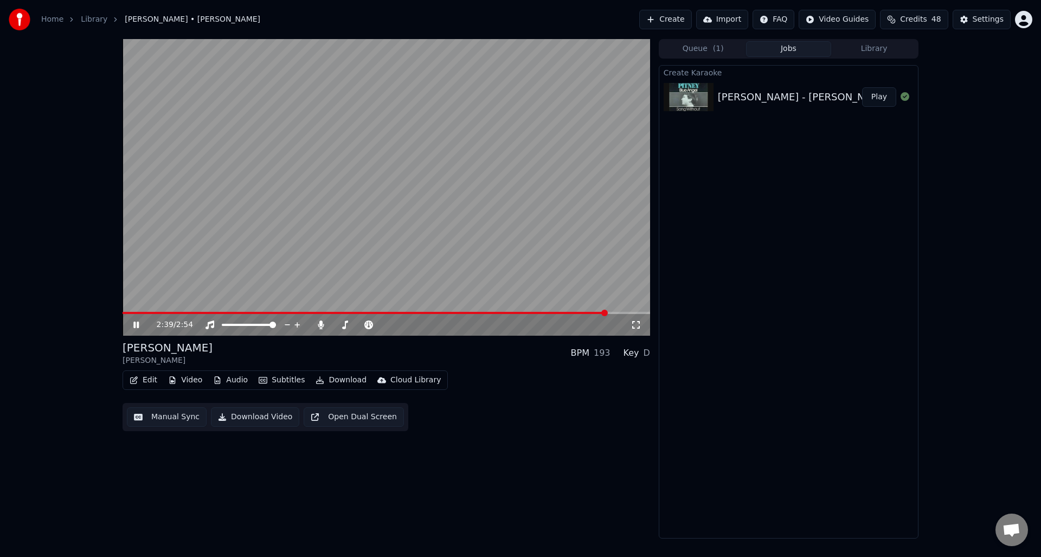
click at [135, 323] on icon at bounding box center [135, 325] width 5 height 7
click at [125, 312] on span at bounding box center [365, 313] width 485 height 2
click at [123, 312] on span at bounding box center [126, 313] width 7 height 7
click at [323, 325] on icon at bounding box center [321, 325] width 6 height 9
click at [136, 327] on icon at bounding box center [136, 325] width 7 height 8
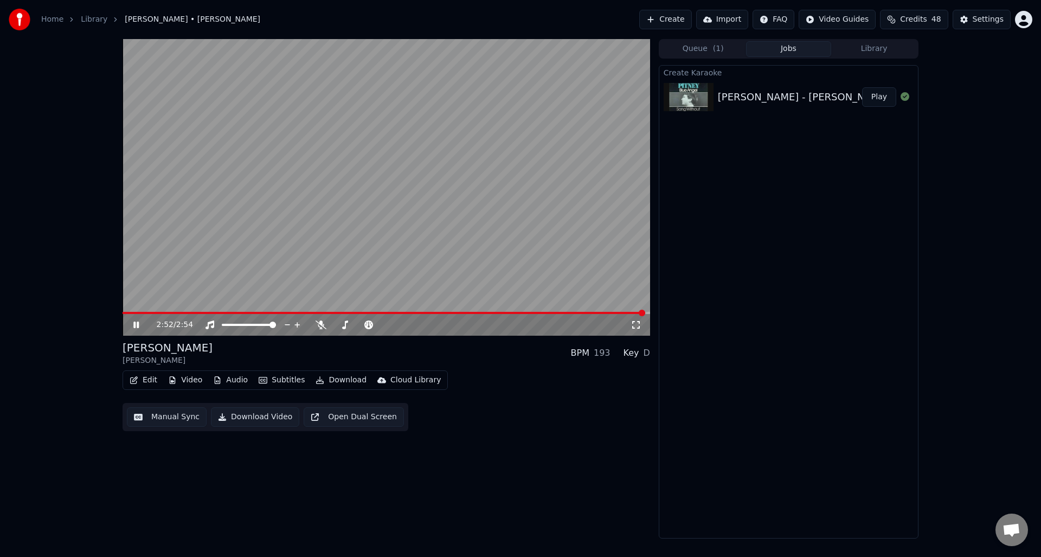
click at [136, 322] on icon at bounding box center [143, 325] width 25 height 9
click at [254, 417] on button "Download Video" at bounding box center [255, 417] width 88 height 20
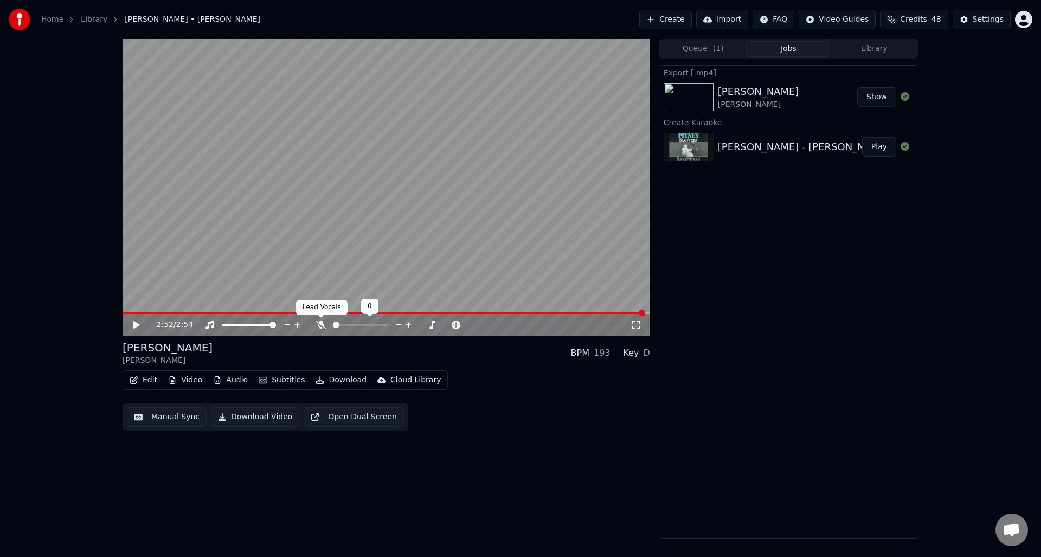
click at [319, 324] on icon at bounding box center [321, 325] width 11 height 9
click at [254, 416] on button "Download Video" at bounding box center [255, 417] width 88 height 20
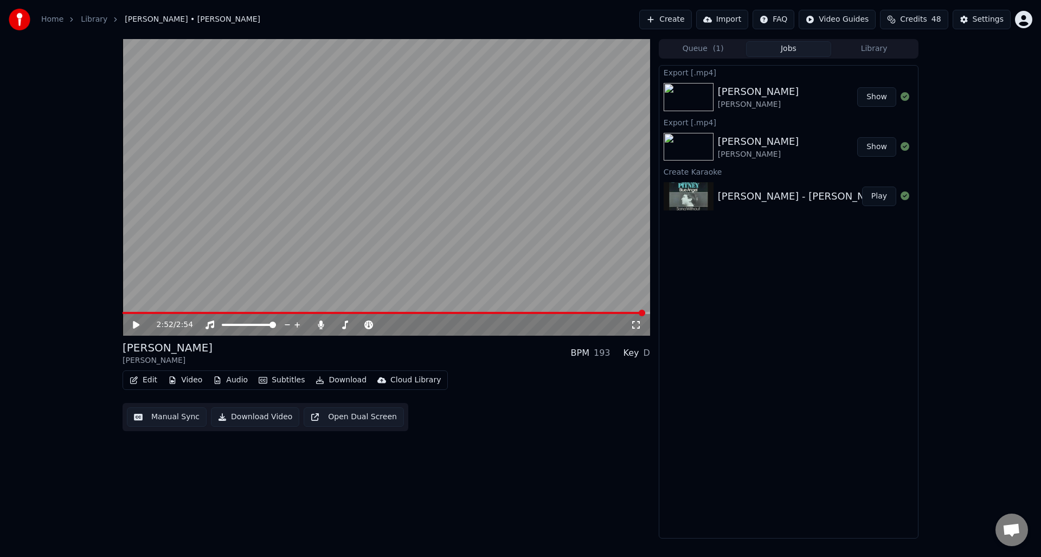
click at [345, 378] on button "Download" at bounding box center [341, 380] width 60 height 15
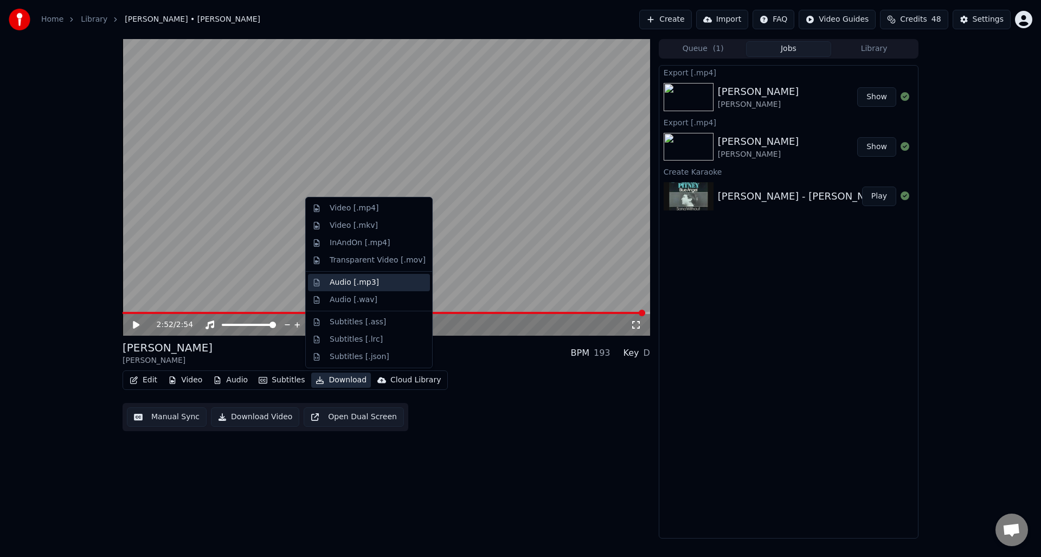
click at [347, 283] on div "Audio [.mp3]" at bounding box center [354, 282] width 49 height 11
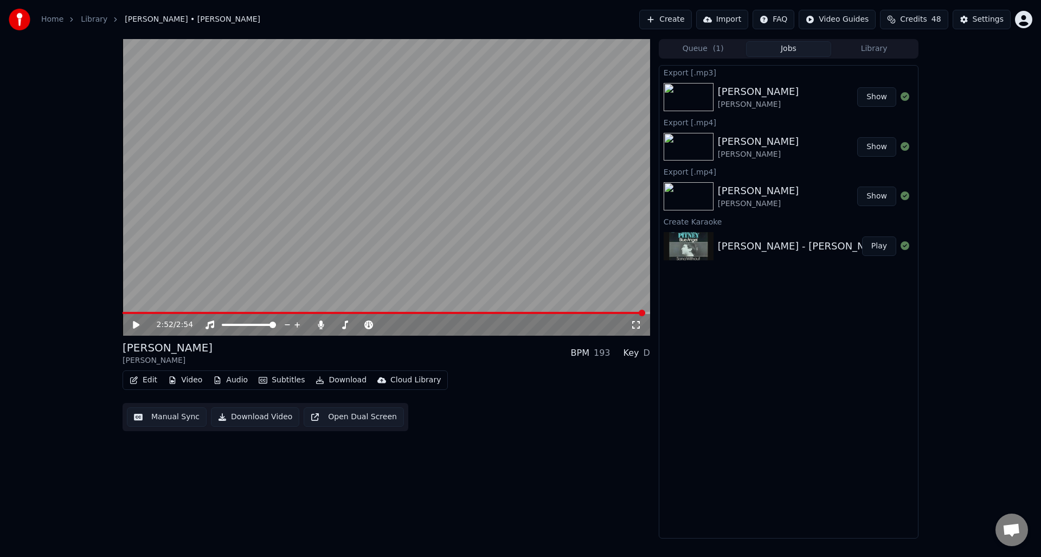
click at [910, 19] on span "Credits" at bounding box center [913, 19] width 27 height 11
click at [924, 18] on span "Credits" at bounding box center [913, 19] width 27 height 11
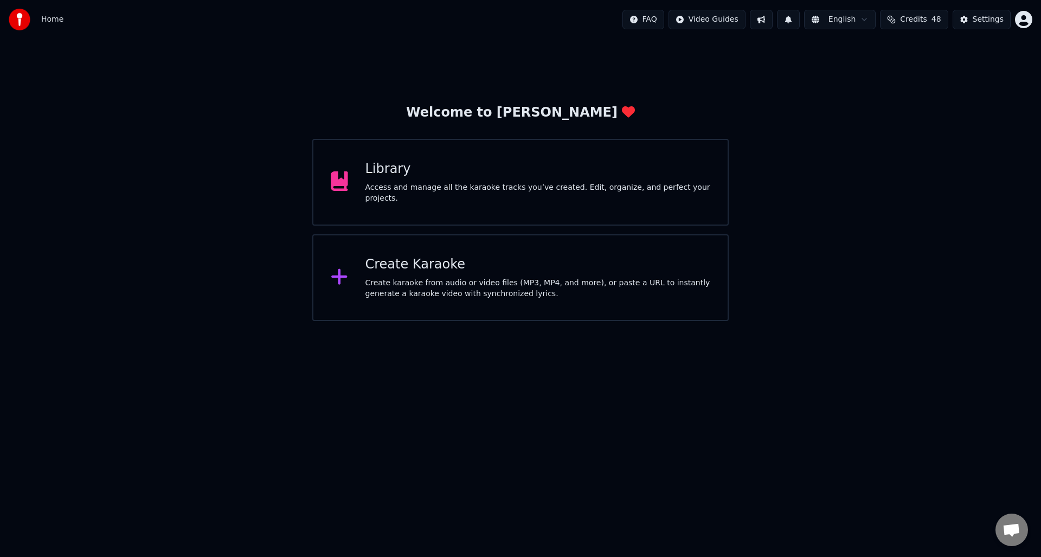
click at [564, 195] on div "Access and manage all the karaoke tracks you’ve created. Edit, organize, and pe…" at bounding box center [539, 193] width 346 height 22
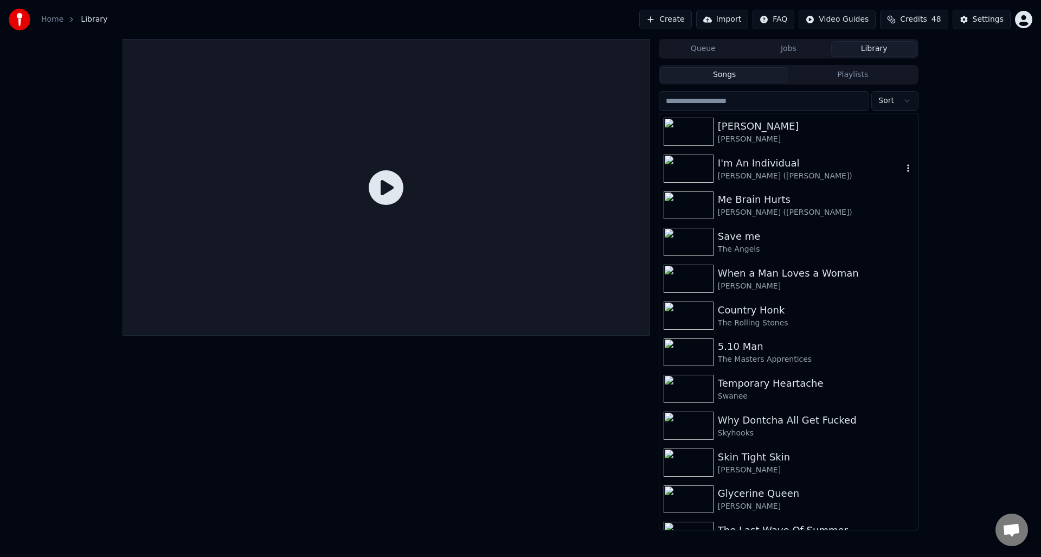
click at [753, 169] on div "I'm An Individual" at bounding box center [810, 163] width 185 height 15
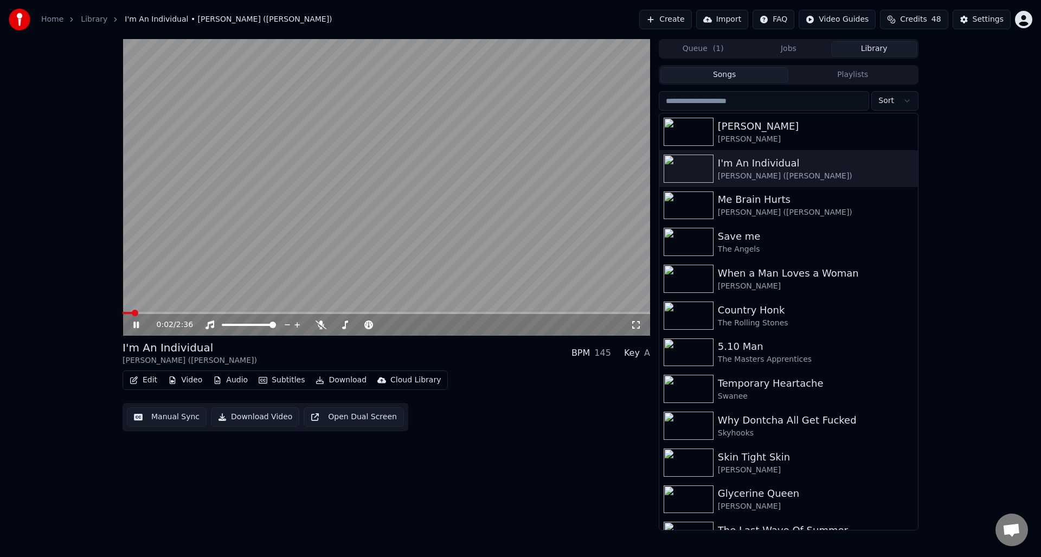
drag, startPoint x: 131, startPoint y: 322, endPoint x: 214, endPoint y: 341, distance: 85.1
click at [131, 322] on icon at bounding box center [143, 325] width 25 height 9
click at [333, 380] on button "Download" at bounding box center [341, 380] width 60 height 15
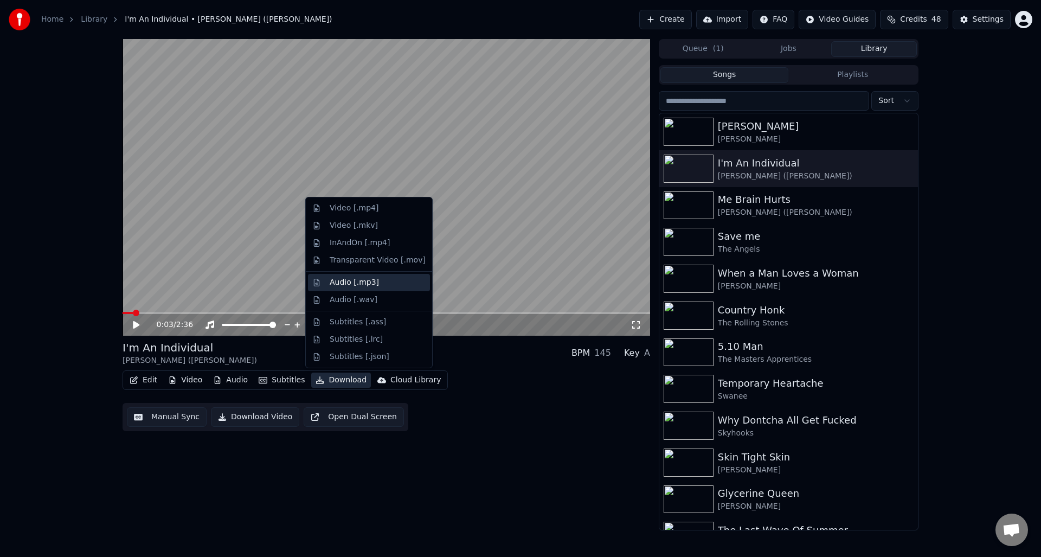
click at [347, 283] on div "Audio [.mp3]" at bounding box center [354, 282] width 49 height 11
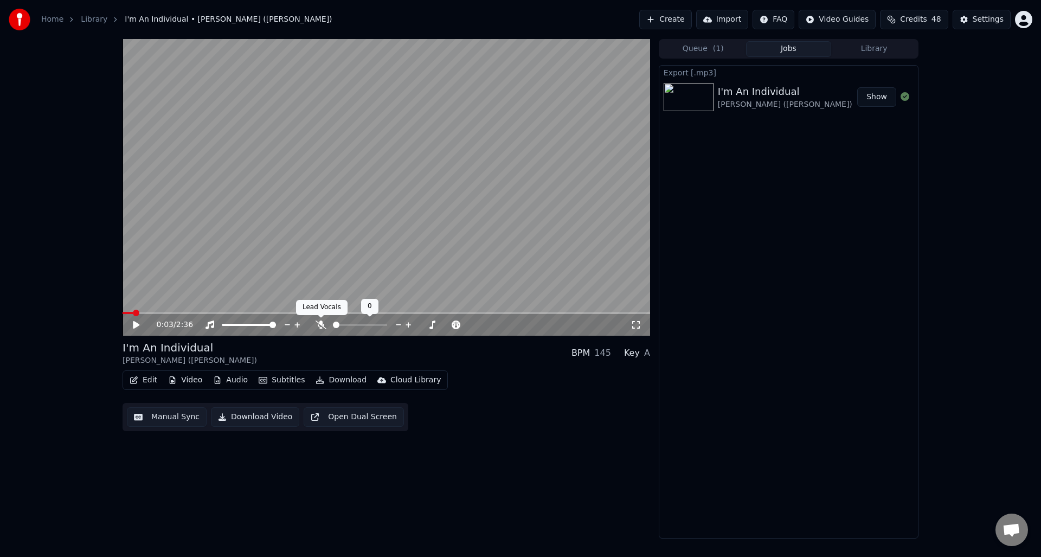
click at [319, 322] on icon at bounding box center [321, 325] width 11 height 9
click at [343, 380] on button "Download" at bounding box center [341, 380] width 60 height 15
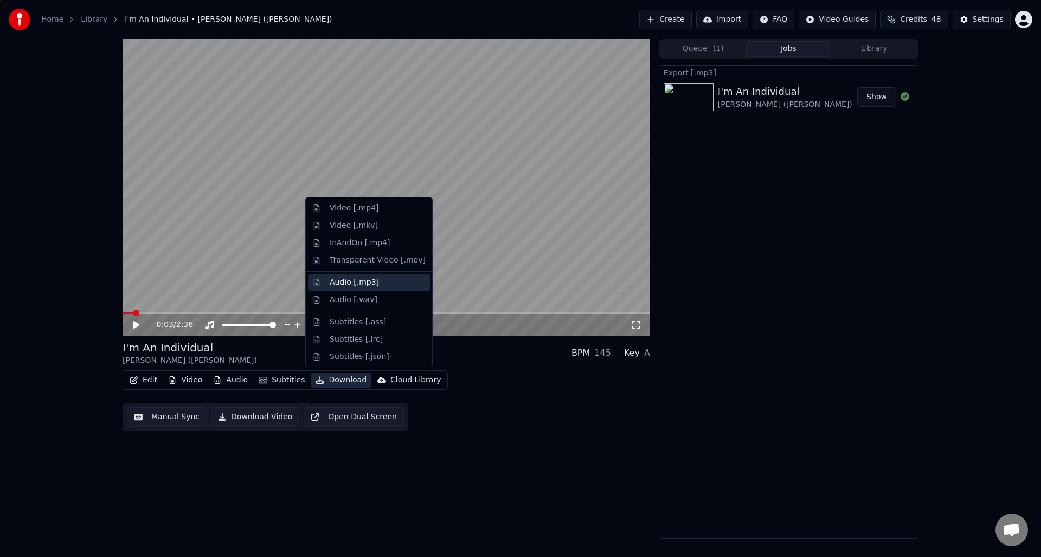
click at [362, 282] on div "Audio [.mp3]" at bounding box center [354, 282] width 49 height 11
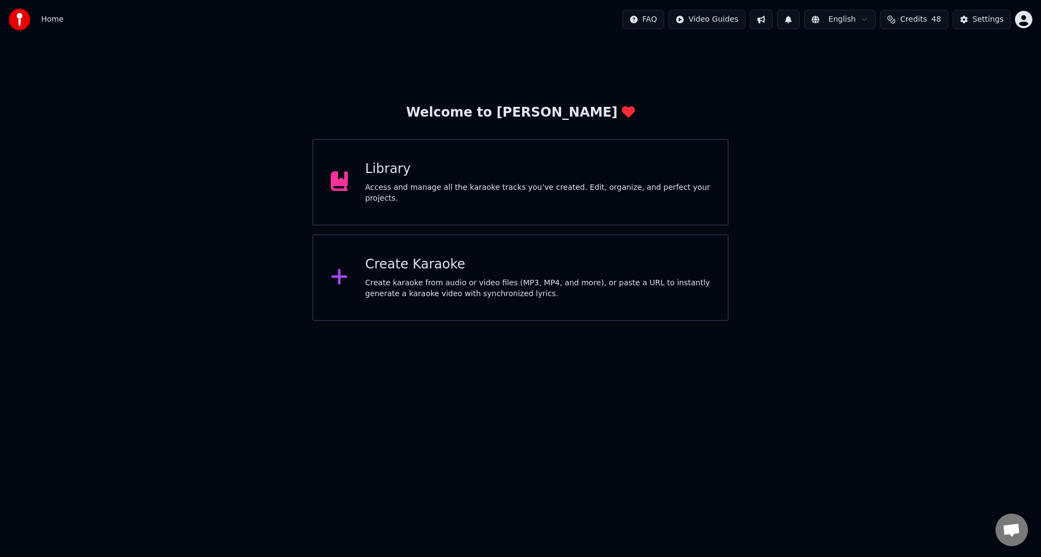
click at [527, 190] on div "Access and manage all the karaoke tracks you’ve created. Edit, organize, and pe…" at bounding box center [539, 193] width 346 height 22
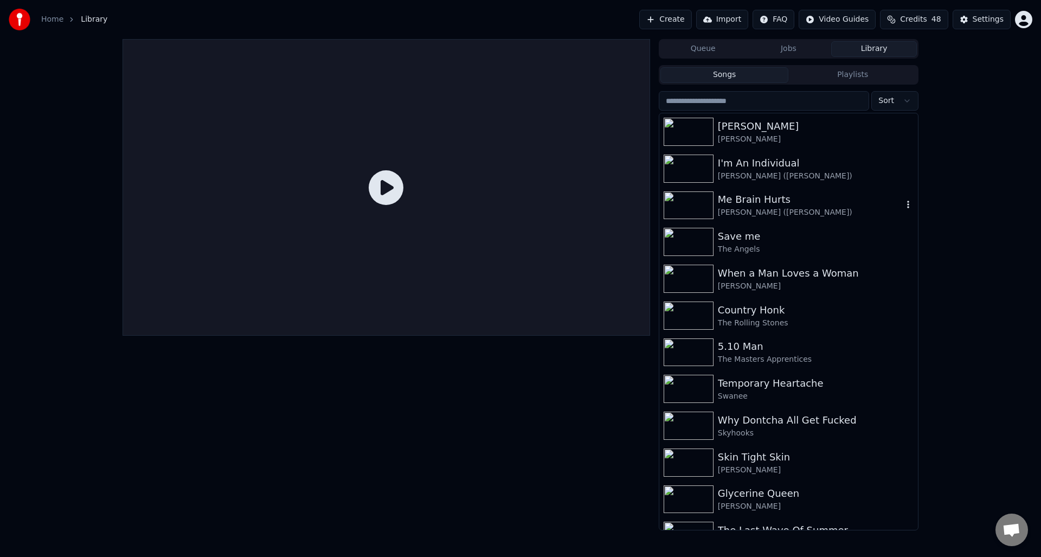
click at [705, 202] on img at bounding box center [689, 205] width 50 height 28
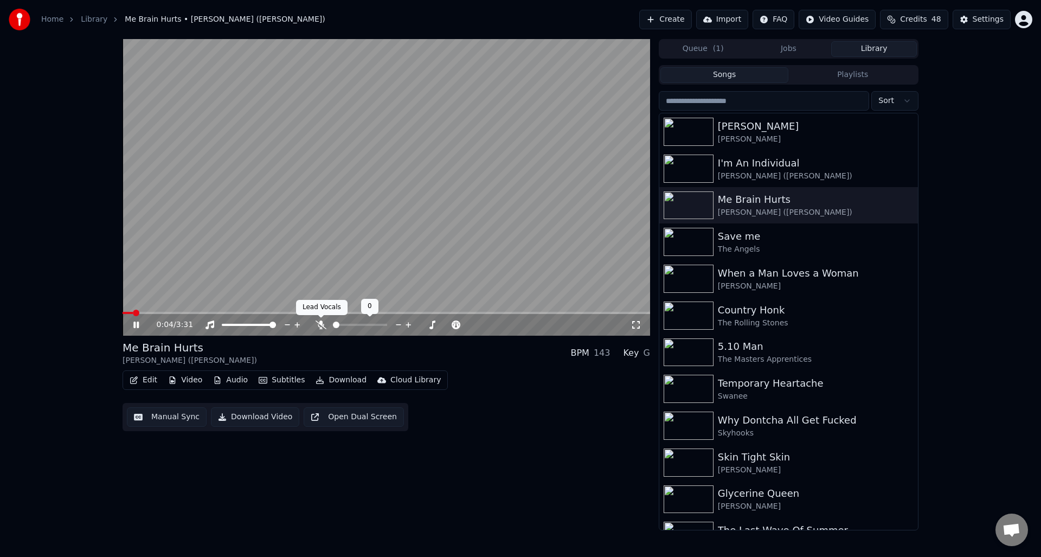
drag, startPoint x: 321, startPoint y: 325, endPoint x: 344, endPoint y: 338, distance: 26.5
click at [321, 325] on icon at bounding box center [321, 325] width 11 height 9
click at [134, 323] on icon at bounding box center [135, 325] width 5 height 7
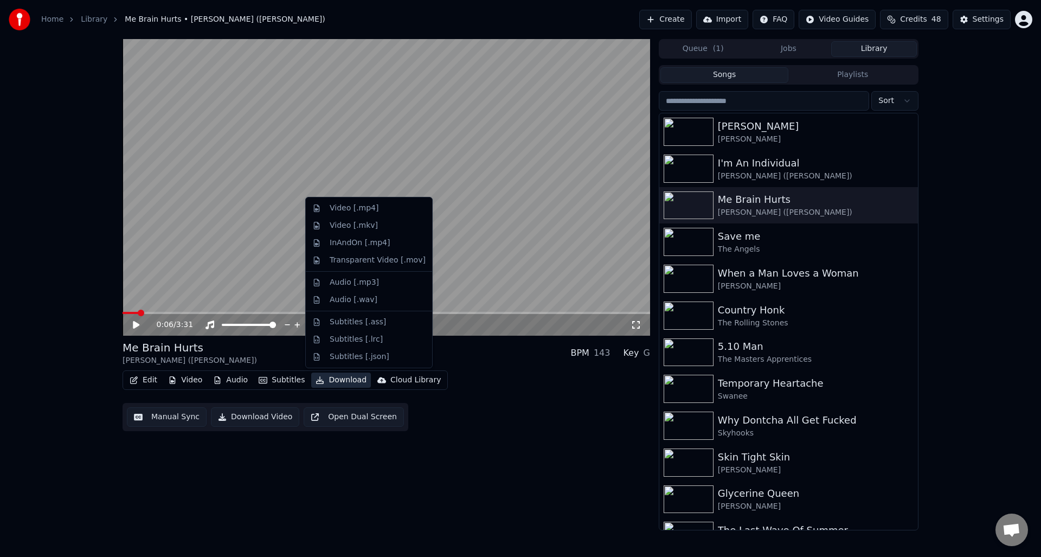
click at [337, 380] on button "Download" at bounding box center [341, 380] width 60 height 15
click at [347, 284] on div "Audio [.mp3]" at bounding box center [354, 282] width 49 height 11
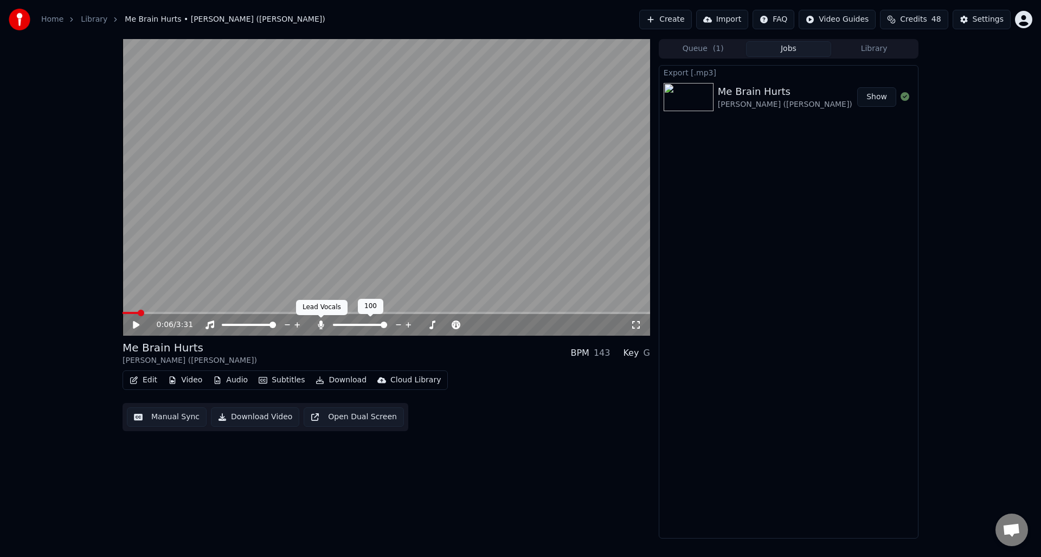
click at [321, 322] on icon at bounding box center [321, 325] width 6 height 9
click at [345, 379] on button "Download" at bounding box center [341, 380] width 60 height 15
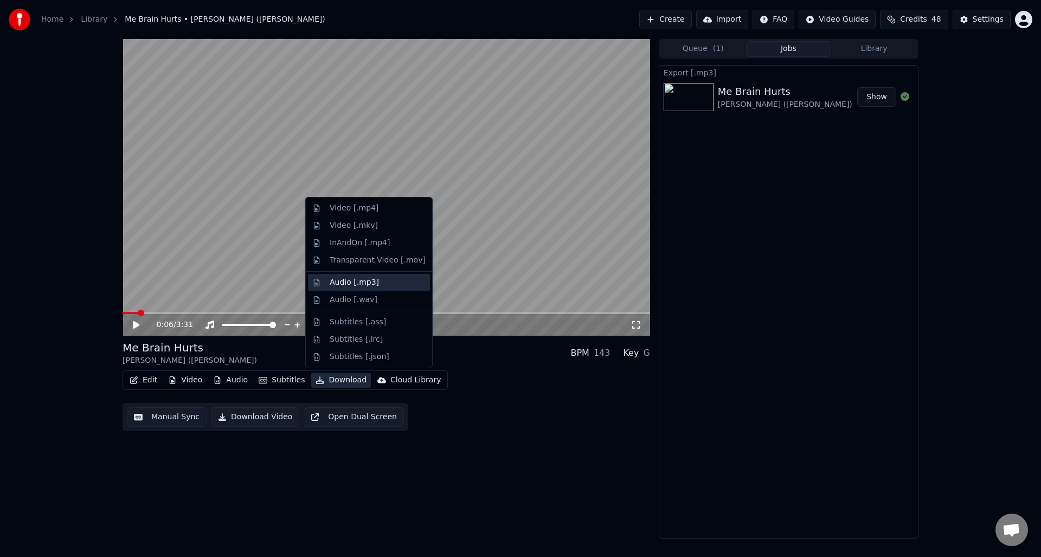
click at [359, 284] on div "Audio [.mp3]" at bounding box center [354, 282] width 49 height 11
